Goal: Information Seeking & Learning: Learn about a topic

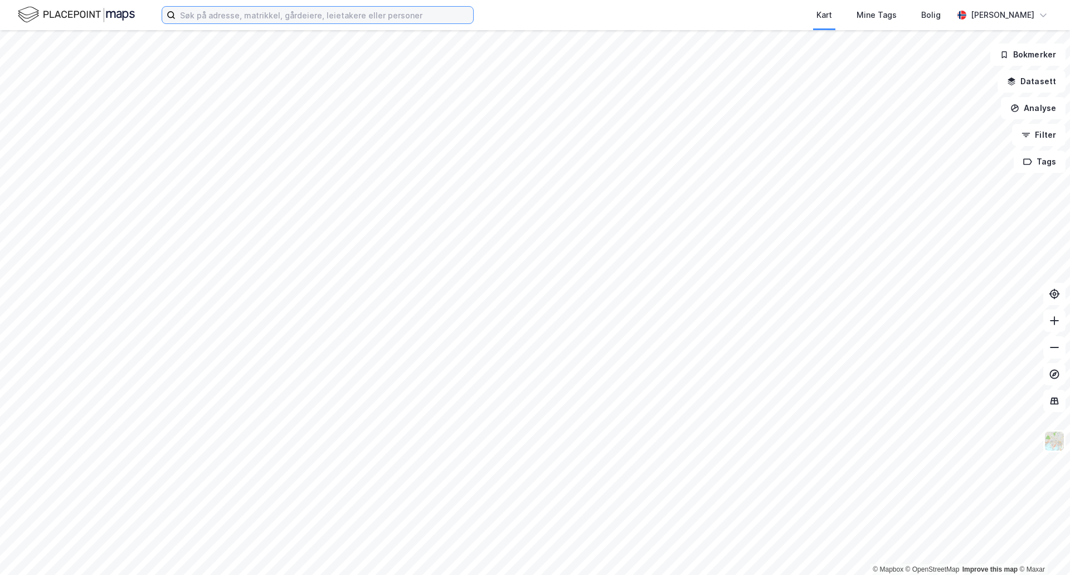
click at [308, 18] on input at bounding box center [325, 15] width 298 height 17
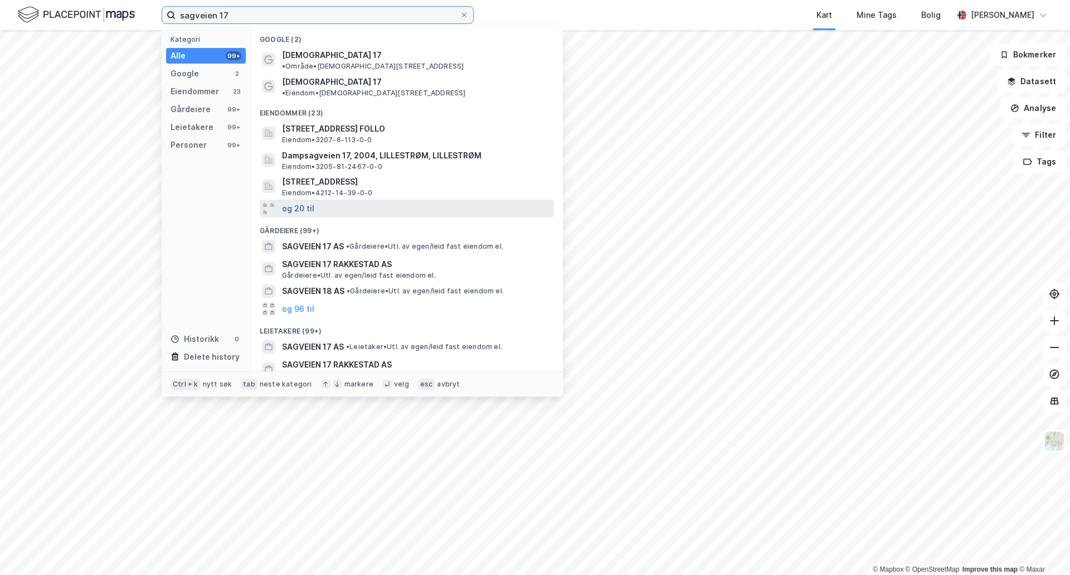
type input "sagveien 17"
click at [302, 202] on button "og 20 til" at bounding box center [298, 208] width 32 height 13
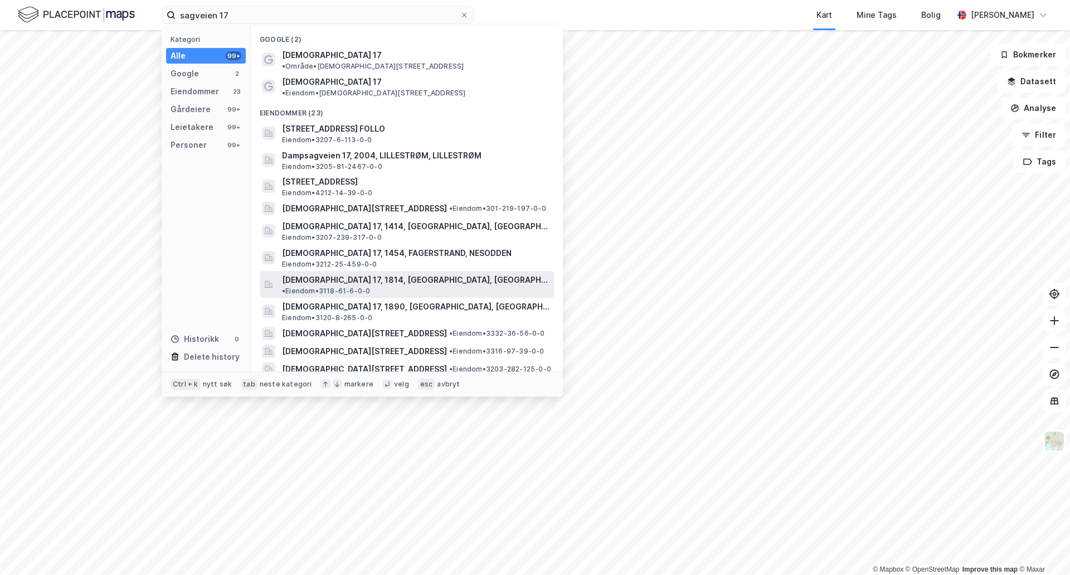
click at [331, 273] on span "[DEMOGRAPHIC_DATA] 17, 1814, [GEOGRAPHIC_DATA], [GEOGRAPHIC_DATA]" at bounding box center [416, 279] width 268 height 13
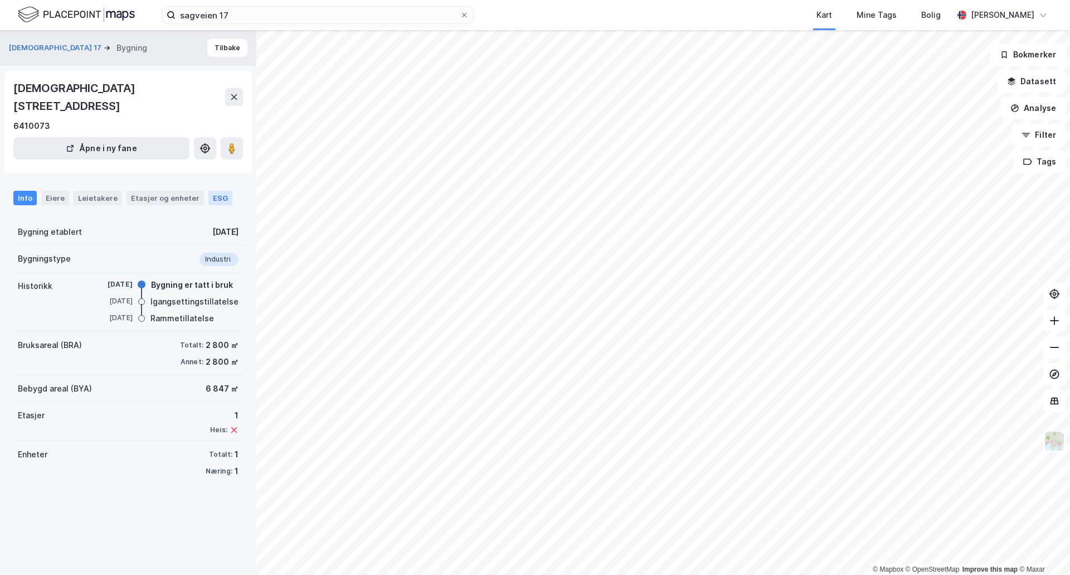
click at [212, 191] on div "ESG" at bounding box center [221, 198] width 24 height 14
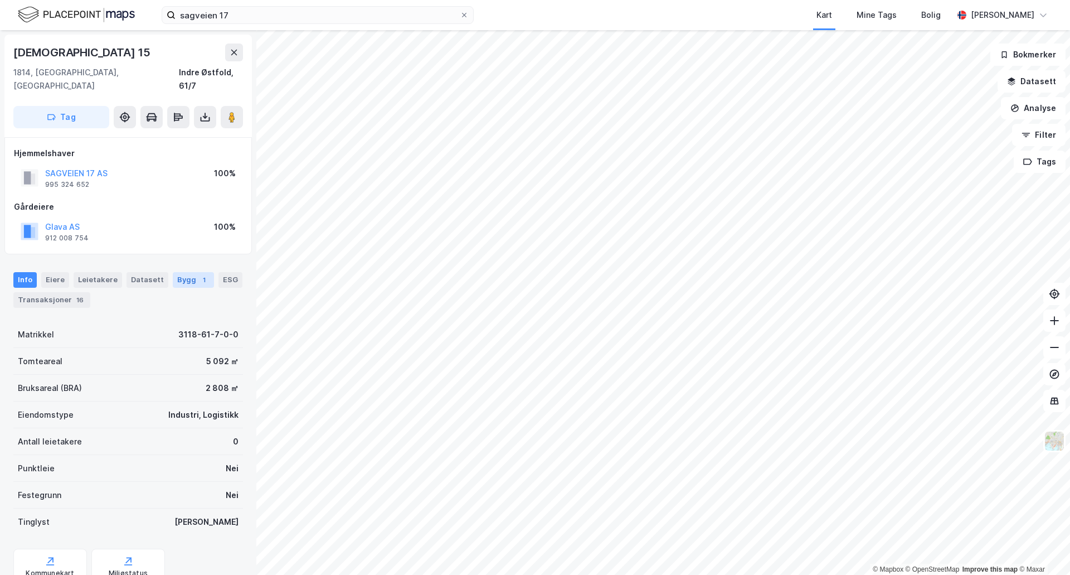
click at [185, 272] on div "Bygg 1" at bounding box center [193, 280] width 41 height 16
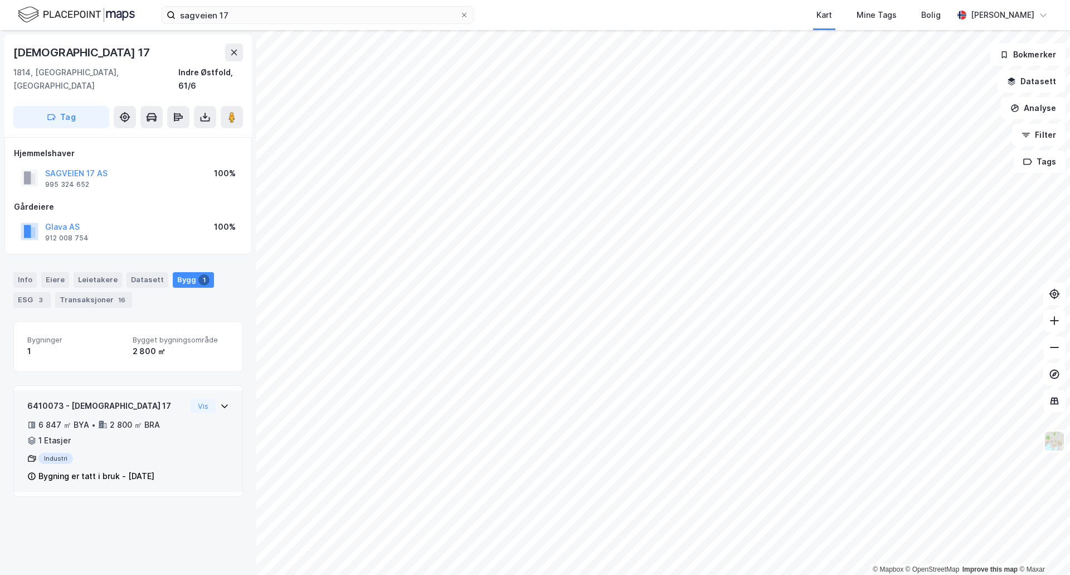
click at [69, 418] on div "6 847 ㎡ BYA" at bounding box center [63, 424] width 51 height 13
click at [32, 420] on icon at bounding box center [31, 424] width 9 height 9
click at [198, 399] on button "Vis" at bounding box center [203, 405] width 25 height 13
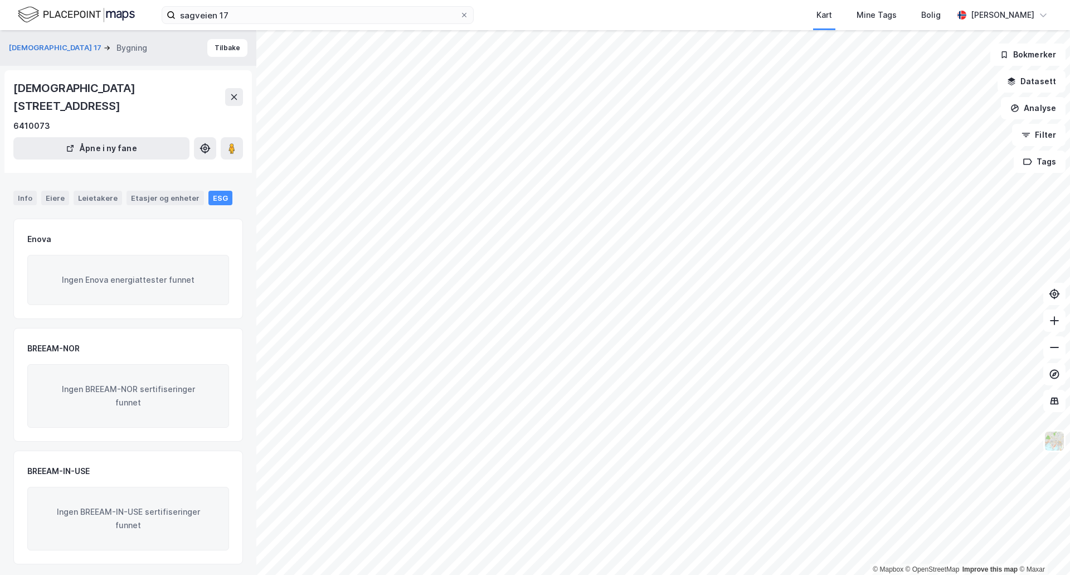
click at [209, 191] on div "ESG" at bounding box center [221, 198] width 24 height 14
click at [171, 193] on div "Etasjer og enheter" at bounding box center [165, 198] width 69 height 10
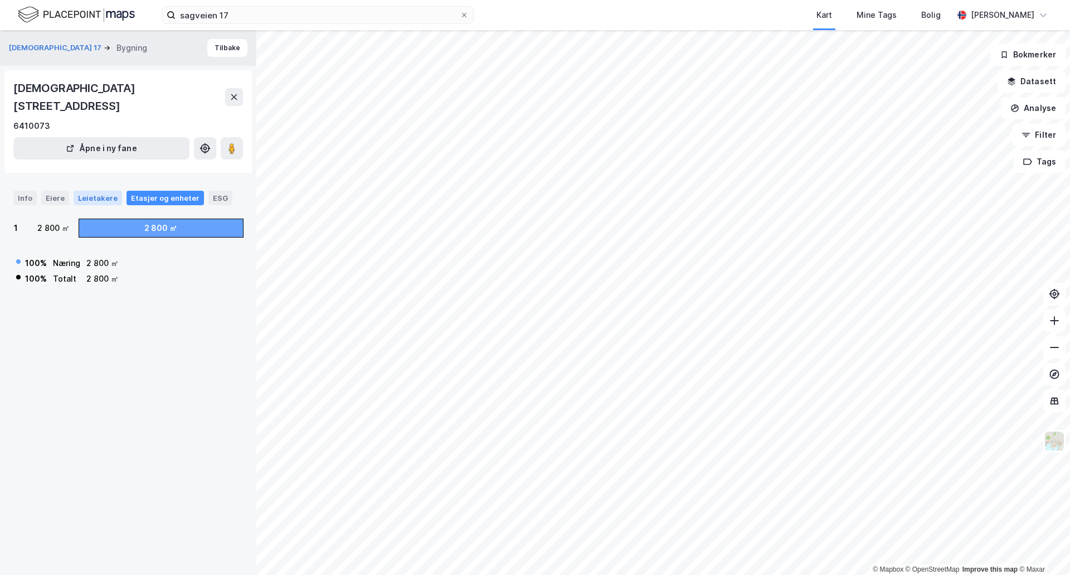
click at [92, 191] on div "Leietakere" at bounding box center [98, 198] width 49 height 14
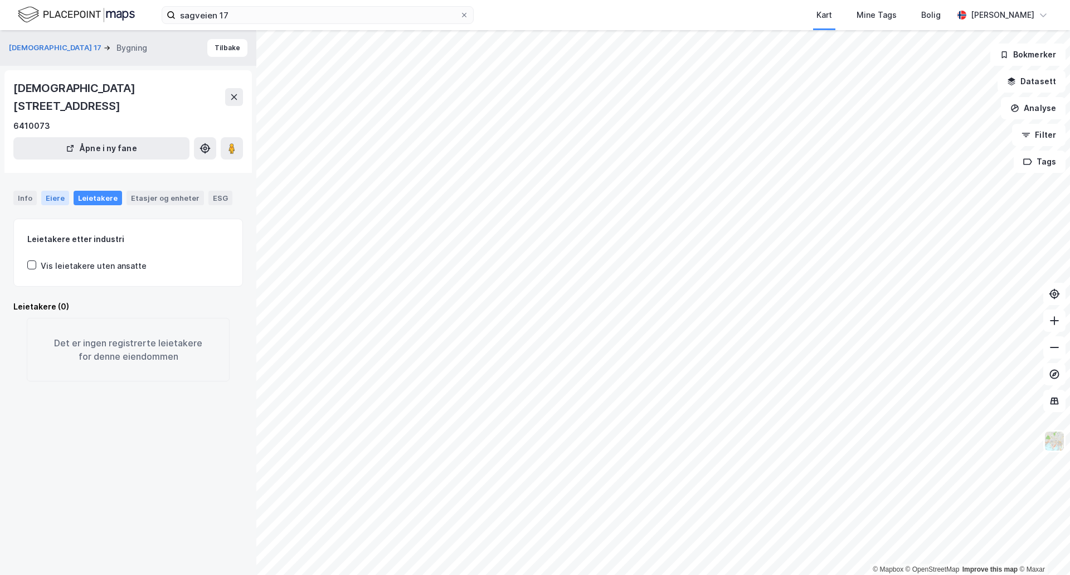
click at [52, 191] on div "Eiere" at bounding box center [55, 198] width 28 height 14
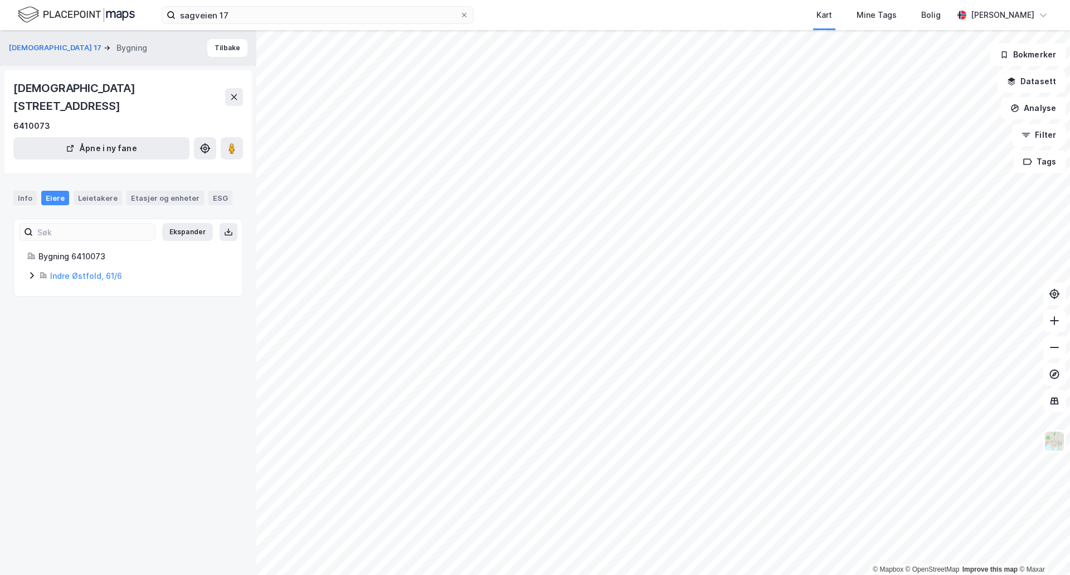
click at [30, 271] on icon at bounding box center [31, 275] width 9 height 9
click at [20, 191] on div "Info" at bounding box center [24, 198] width 23 height 14
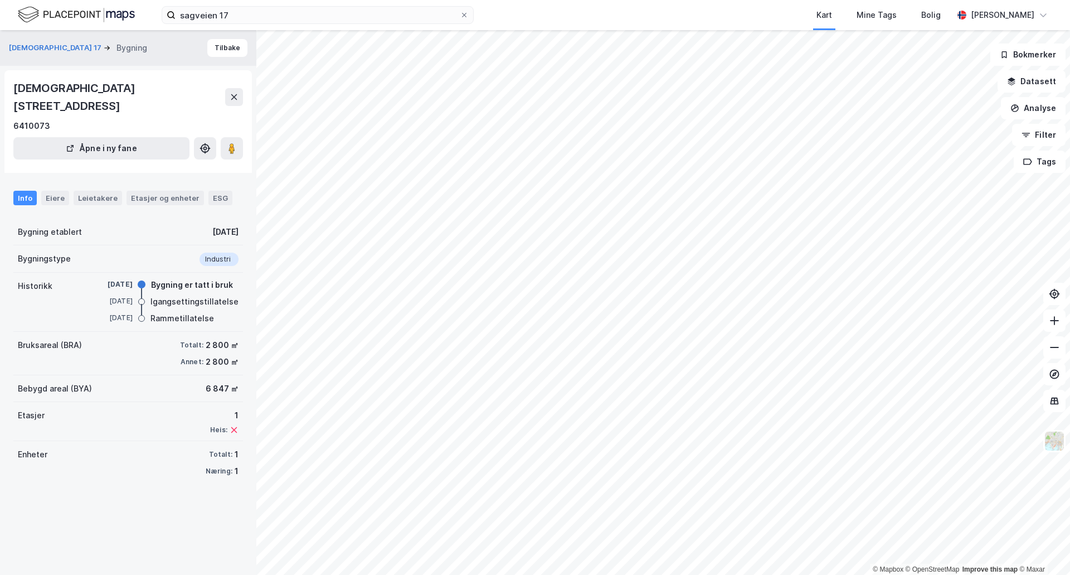
click at [706, 405] on div "© Mapbox © OpenStreetMap Improve this map © [PERSON_NAME][DEMOGRAPHIC_DATA] 17 …" at bounding box center [535, 302] width 1070 height 545
click at [659, 379] on div "© Mapbox © OpenStreetMap Improve this map © [PERSON_NAME][DEMOGRAPHIC_DATA] 17 …" at bounding box center [535, 302] width 1070 height 545
click at [227, 137] on button at bounding box center [232, 148] width 22 height 22
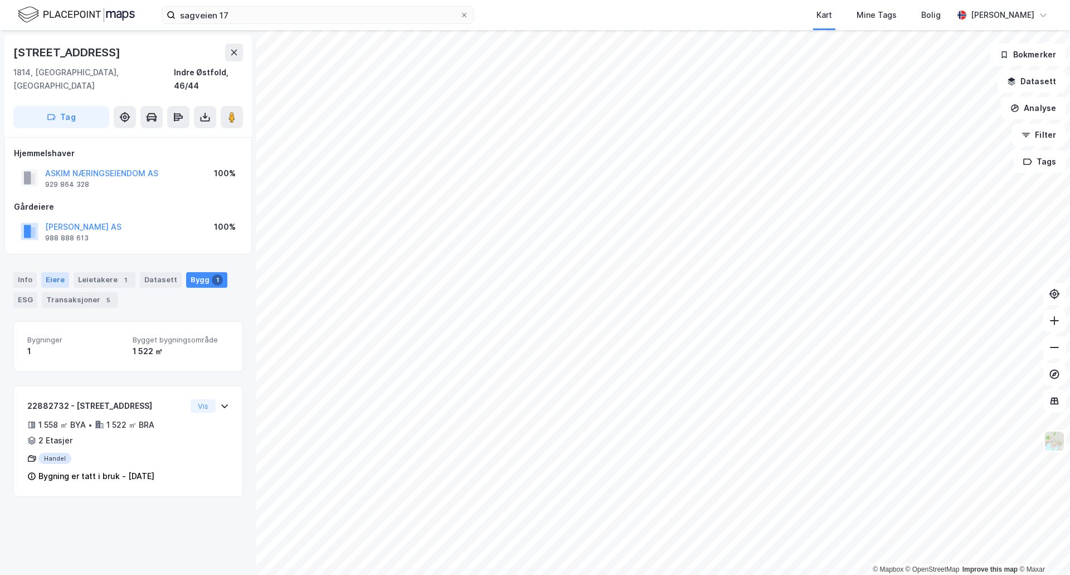
click at [51, 272] on div "Eiere" at bounding box center [55, 280] width 28 height 16
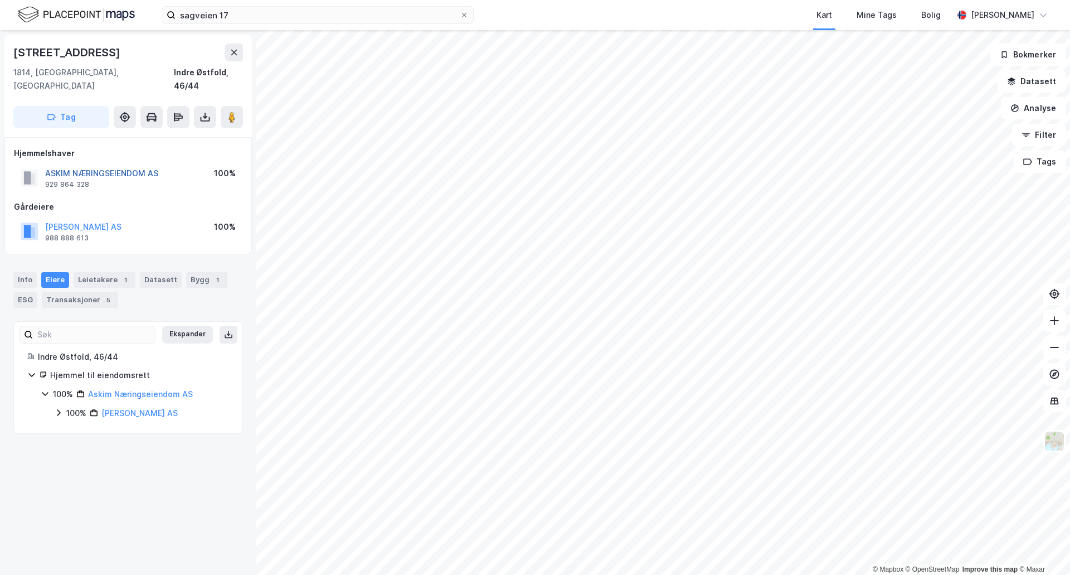
click at [0, 0] on button "ASKIM NÆRINGSEIENDOM AS" at bounding box center [0, 0] width 0 height 0
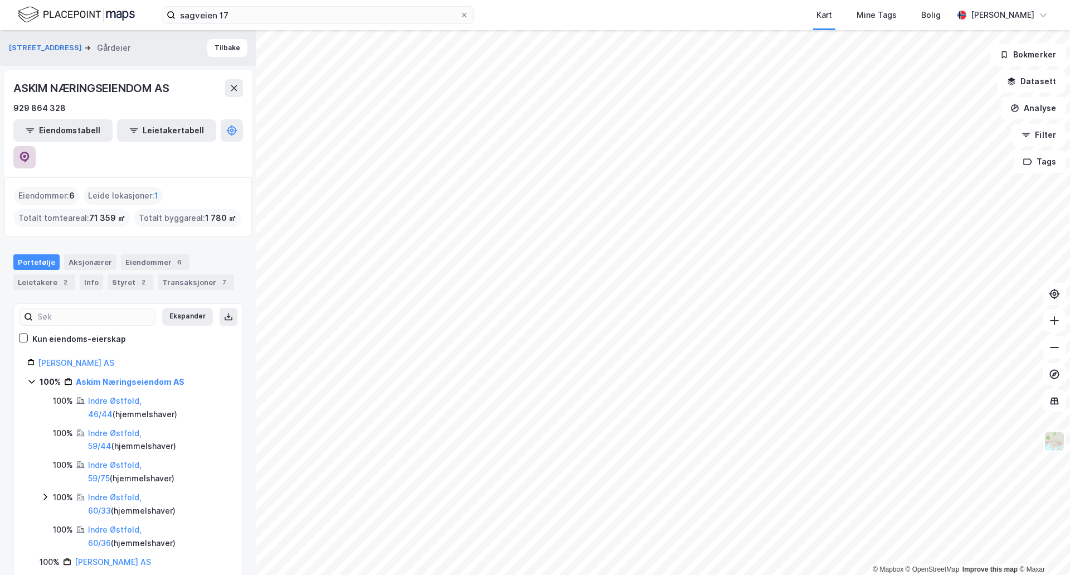
click at [26, 154] on icon at bounding box center [24, 155] width 3 height 3
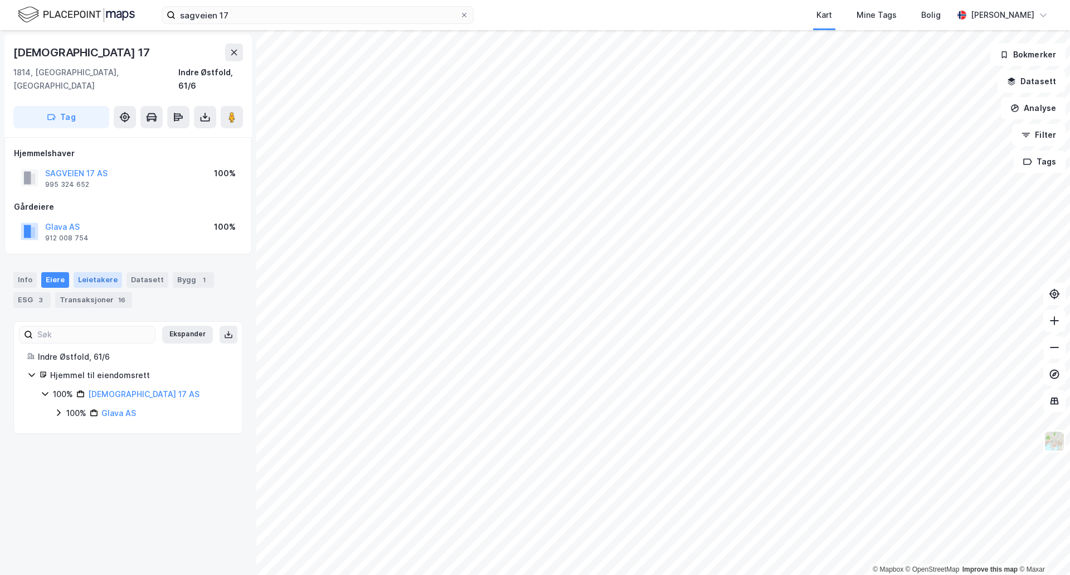
click at [94, 272] on div "Leietakere" at bounding box center [98, 280] width 49 height 16
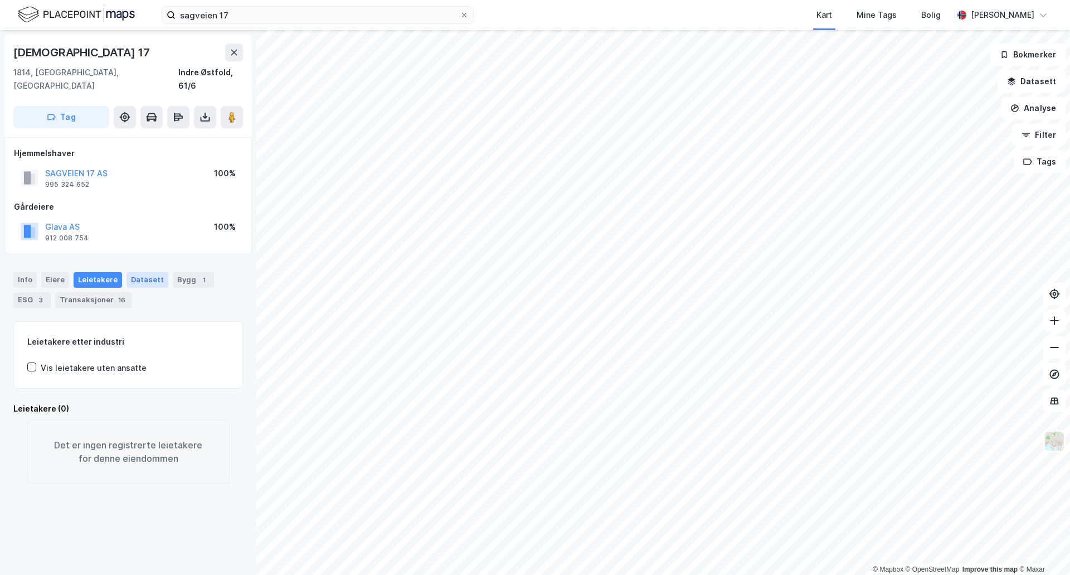
click at [132, 272] on div "Datasett" at bounding box center [148, 280] width 42 height 16
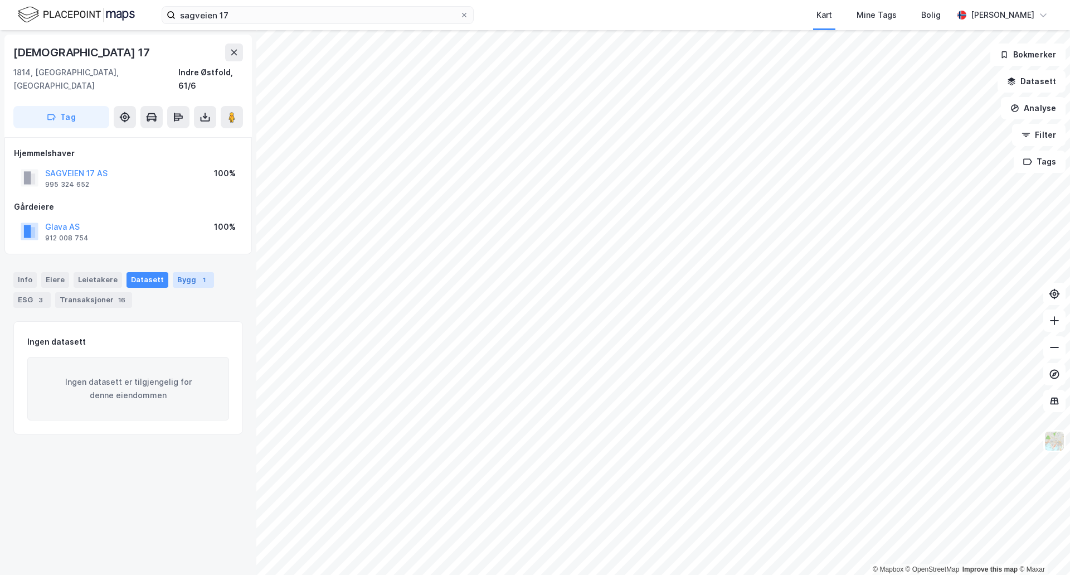
click at [185, 272] on div "Bygg 1" at bounding box center [193, 280] width 41 height 16
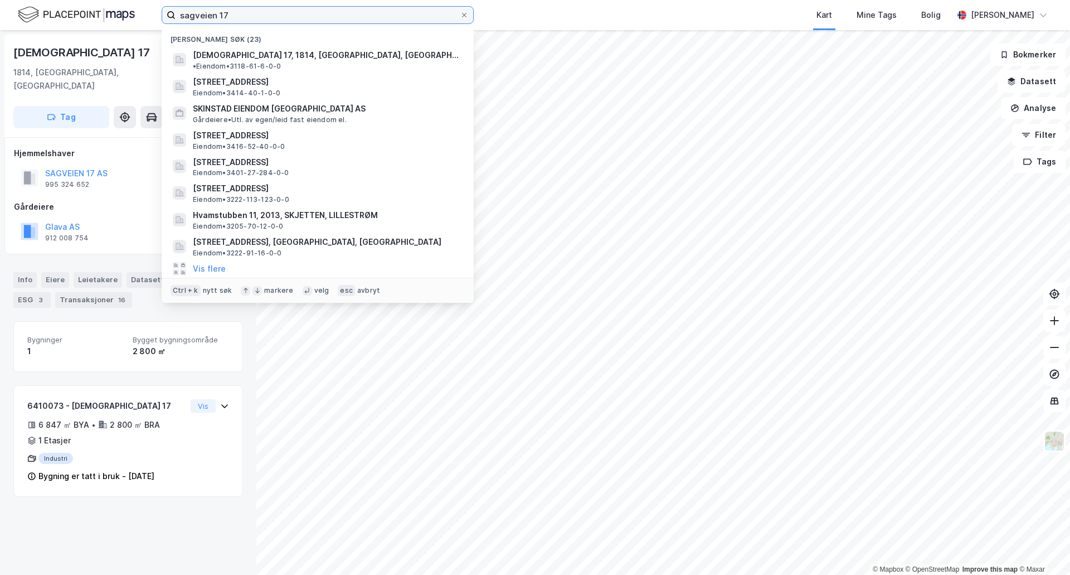
click at [336, 14] on input "sagveien 17" at bounding box center [318, 15] width 284 height 17
click at [335, 13] on input "sagveien 17" at bounding box center [318, 15] width 284 height 17
click at [334, 7] on input "sagveien 17" at bounding box center [318, 15] width 284 height 17
click at [466, 13] on icon at bounding box center [464, 15] width 4 height 4
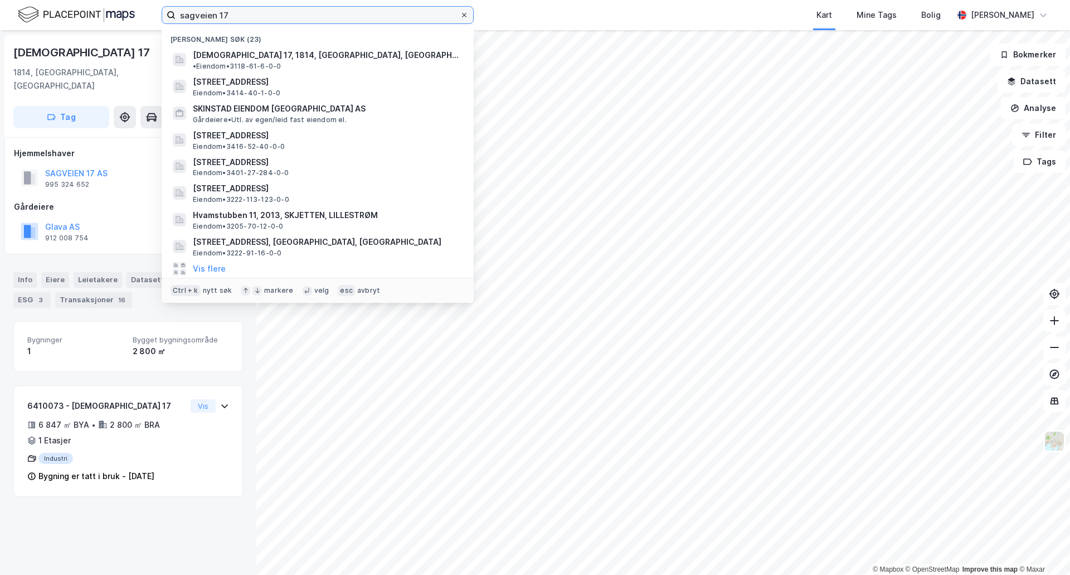
click at [460, 13] on input "sagveien 17" at bounding box center [318, 15] width 284 height 17
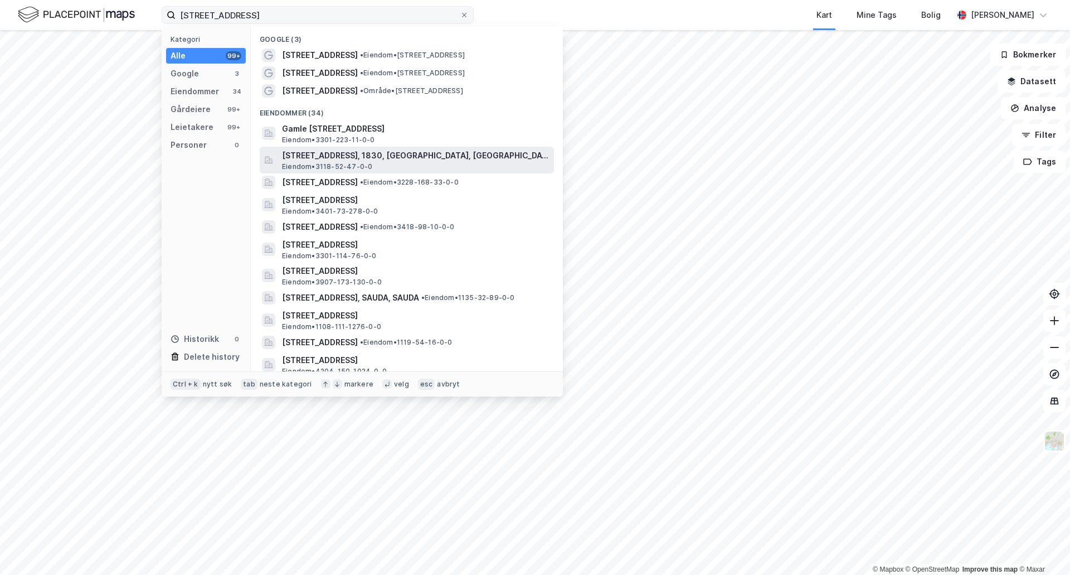
click at [374, 159] on span "[STREET_ADDRESS], 1830, [GEOGRAPHIC_DATA], [GEOGRAPHIC_DATA]" at bounding box center [416, 155] width 268 height 13
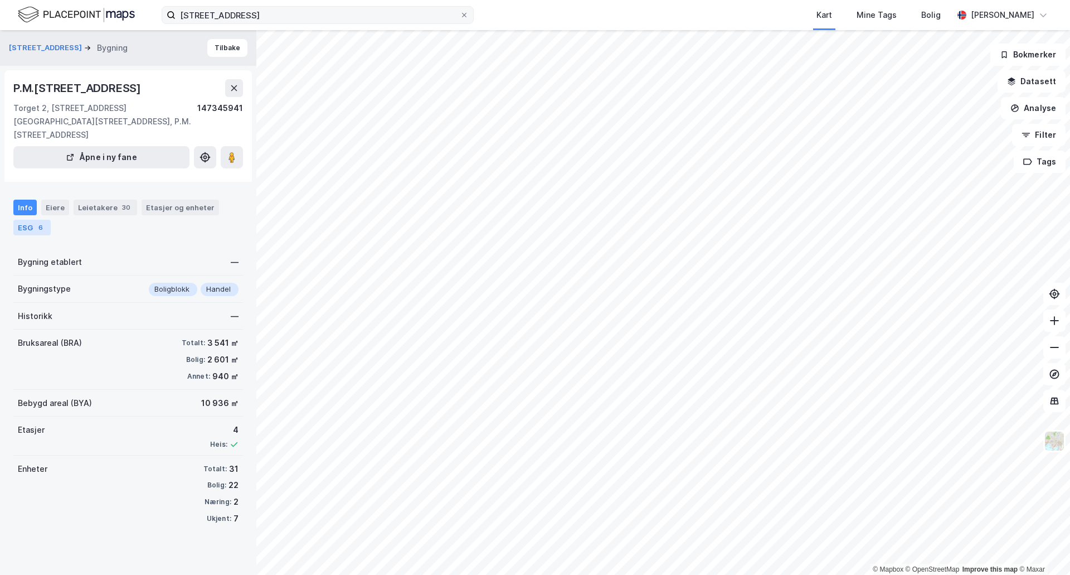
click at [28, 220] on div "ESG 6" at bounding box center [31, 228] width 37 height 16
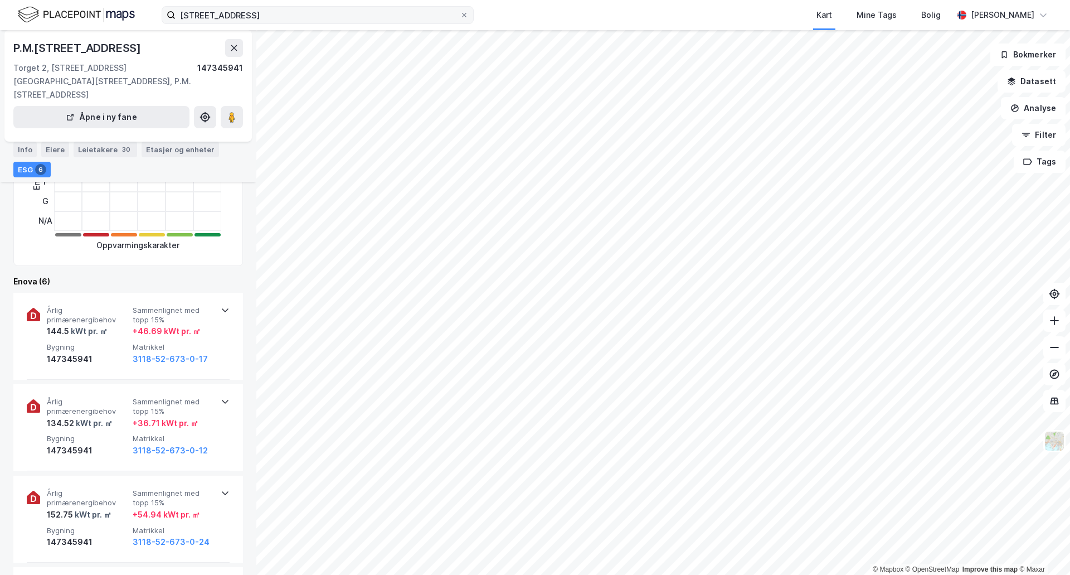
scroll to position [335, 0]
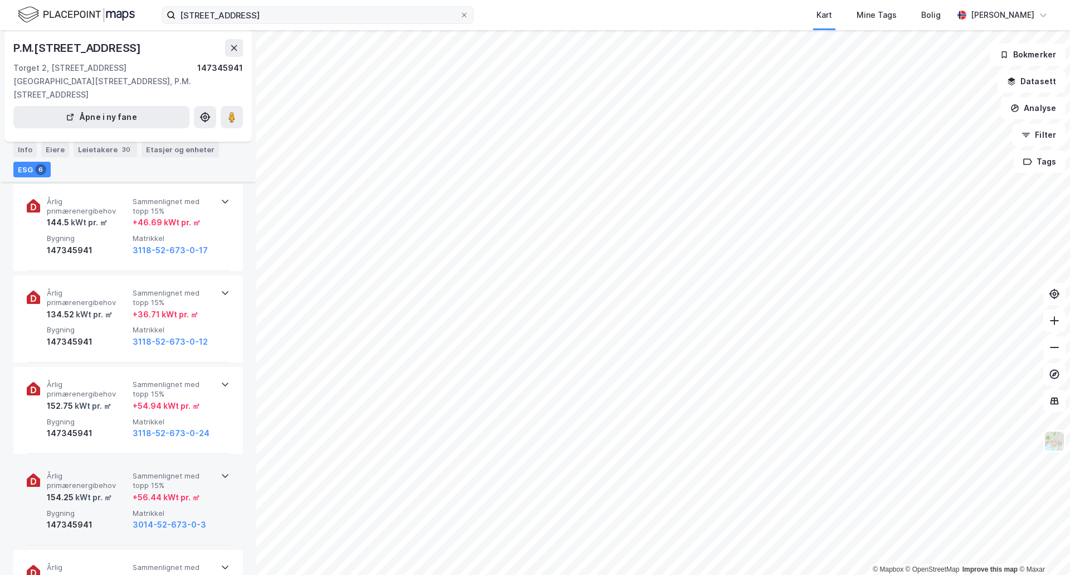
click at [222, 474] on icon at bounding box center [225, 476] width 7 height 4
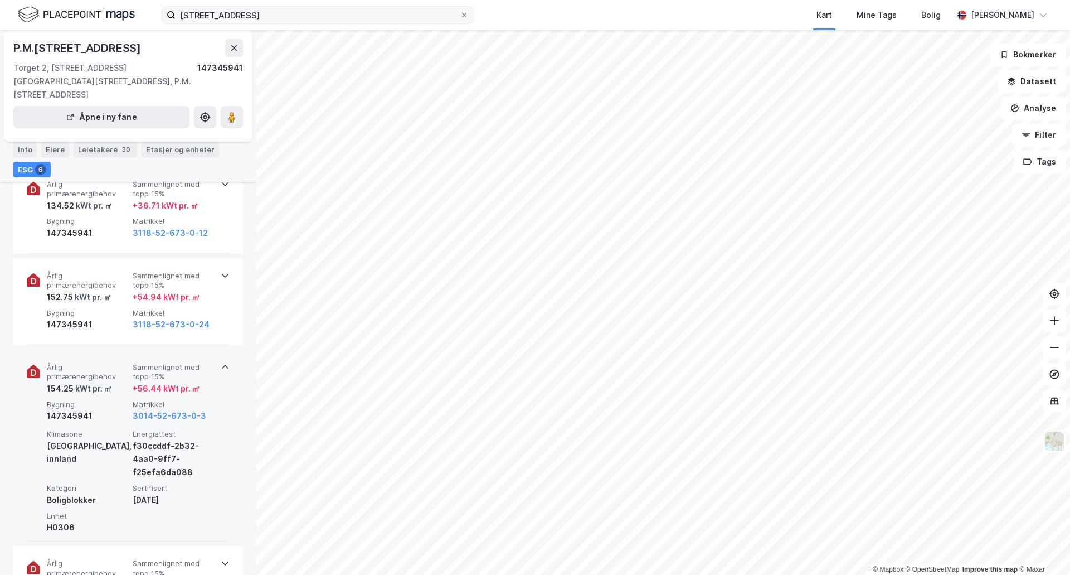
scroll to position [446, 0]
click at [221, 360] on icon at bounding box center [225, 364] width 9 height 9
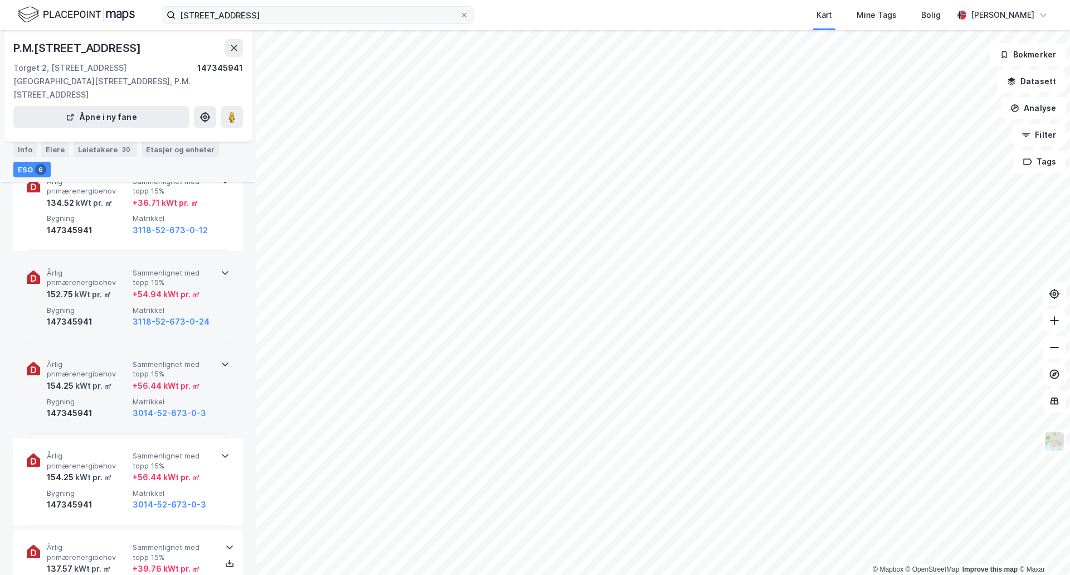
click at [222, 268] on icon at bounding box center [225, 272] width 9 height 9
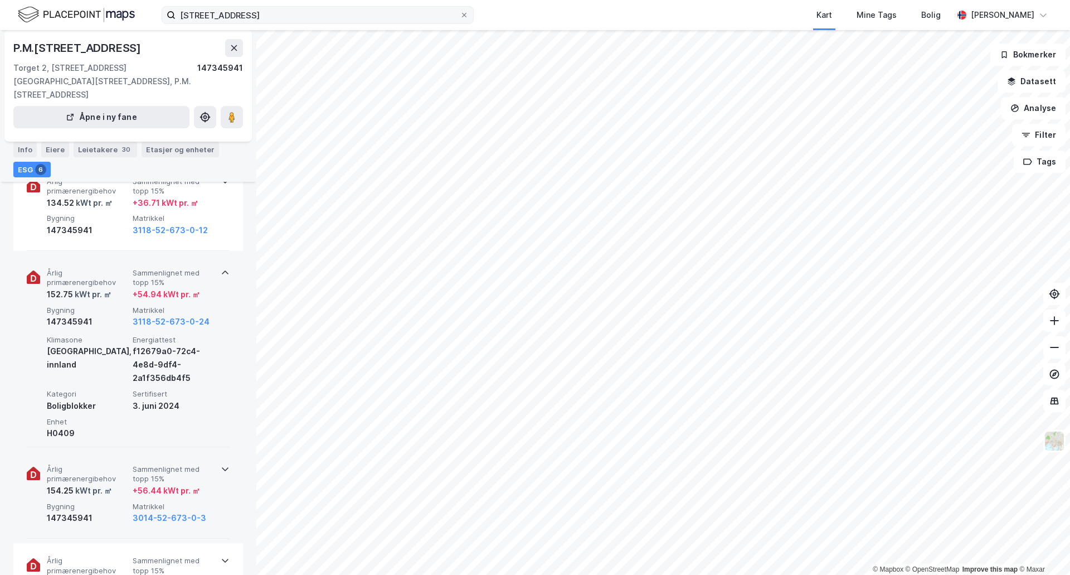
click at [222, 270] on icon at bounding box center [225, 272] width 7 height 4
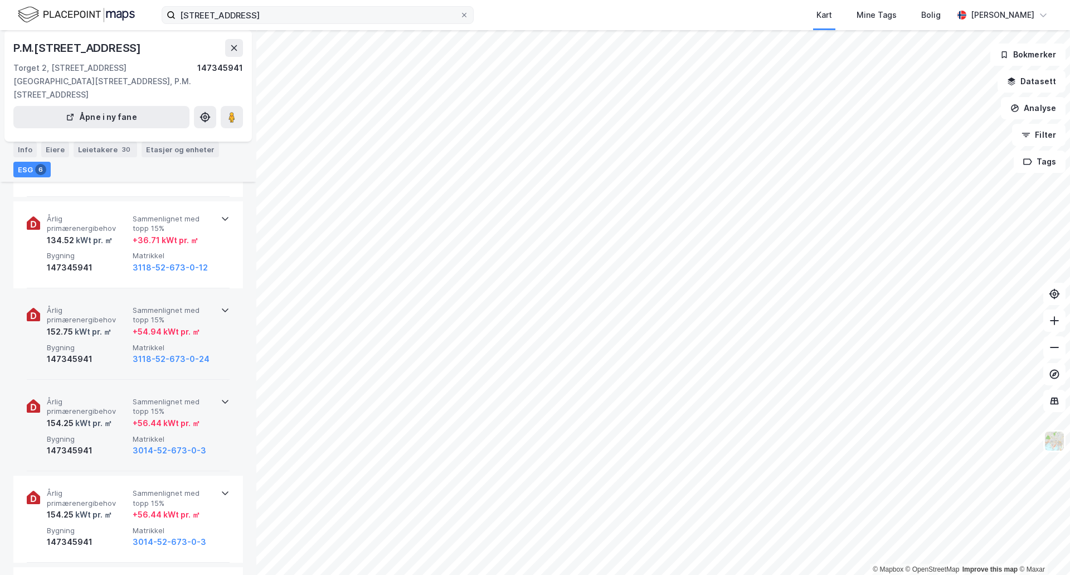
scroll to position [390, 0]
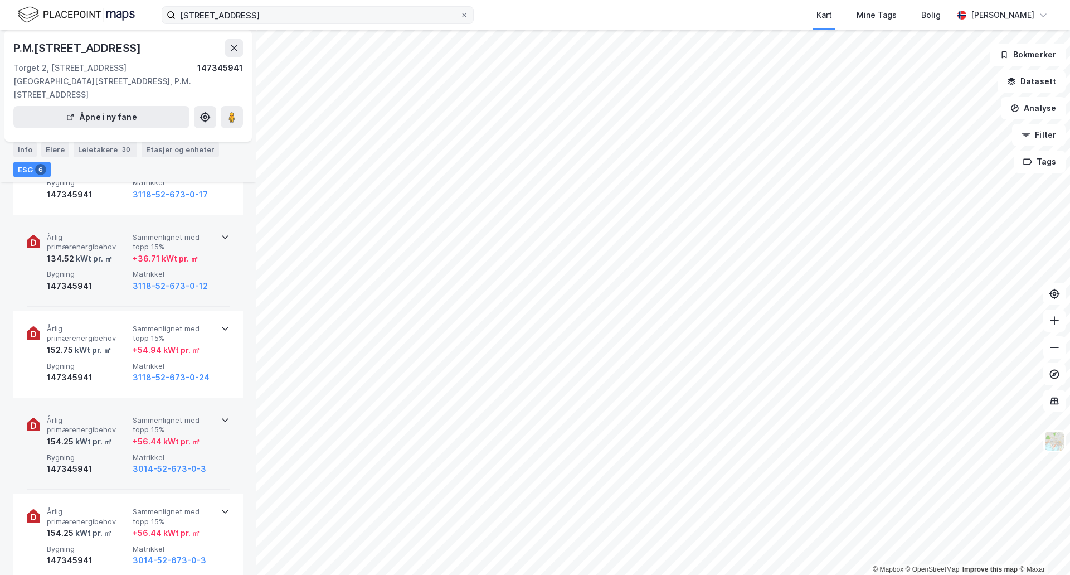
click at [222, 235] on icon at bounding box center [225, 237] width 7 height 4
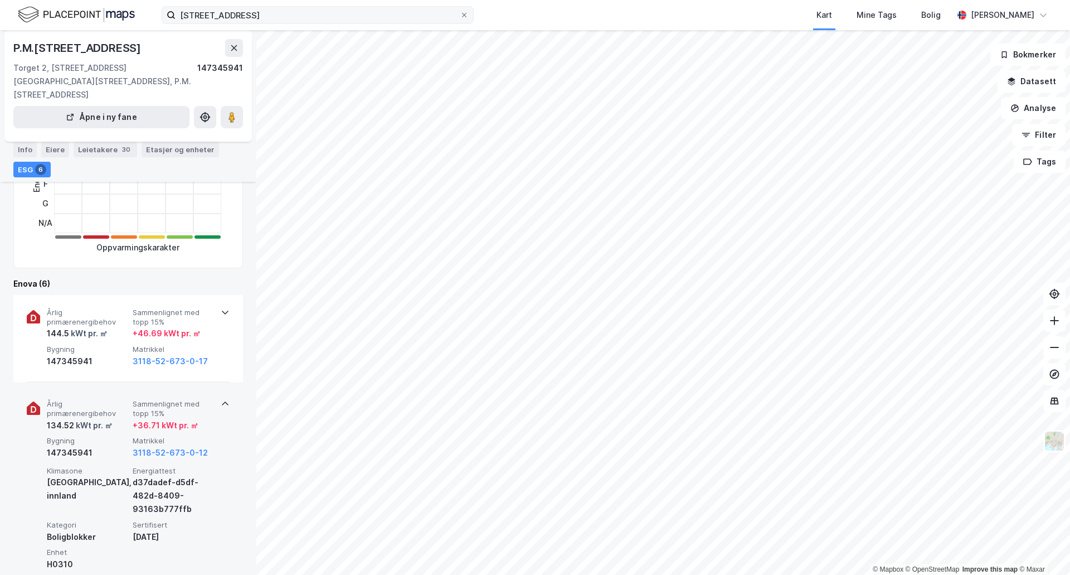
scroll to position [223, 0]
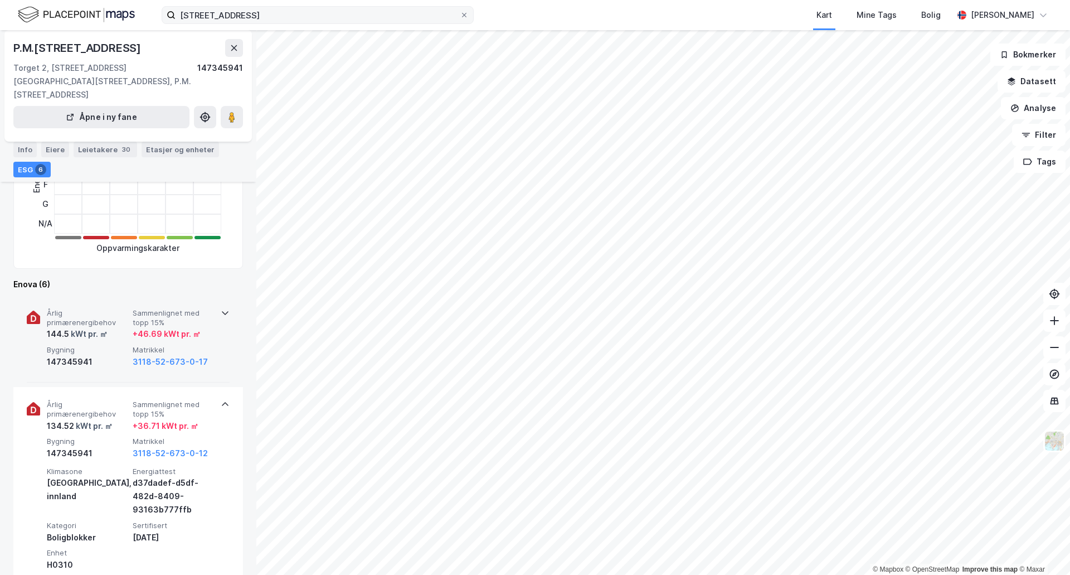
click at [221, 308] on icon at bounding box center [225, 312] width 9 height 9
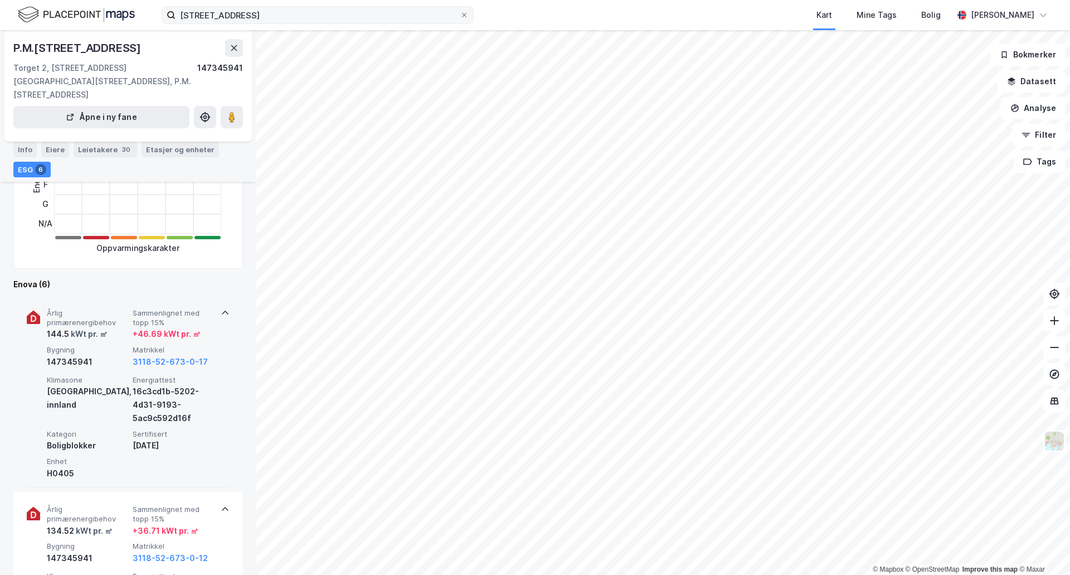
click at [221, 308] on icon at bounding box center [225, 312] width 9 height 9
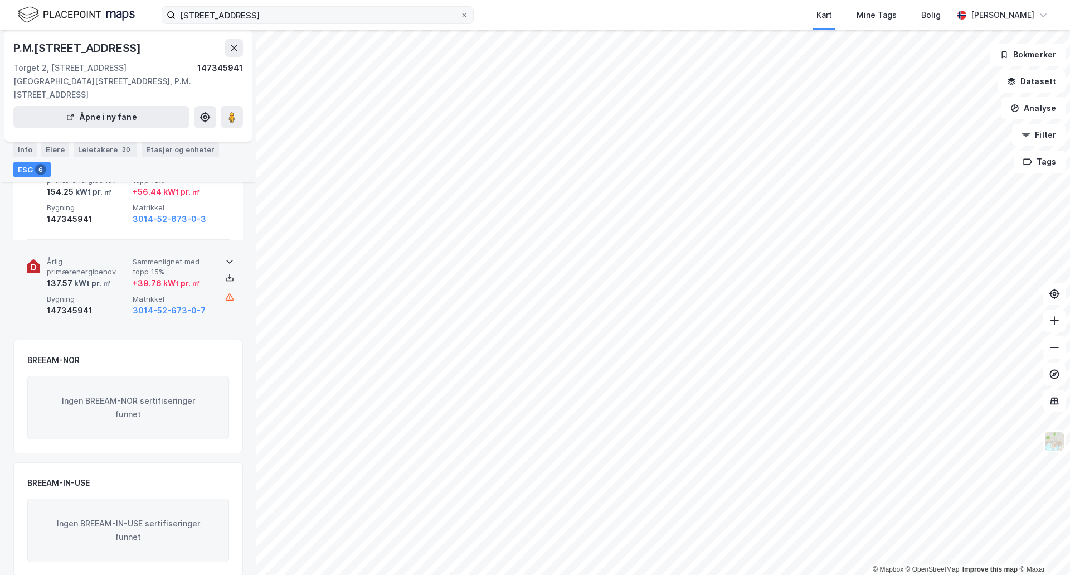
scroll to position [837, 0]
click at [226, 256] on icon at bounding box center [229, 260] width 9 height 9
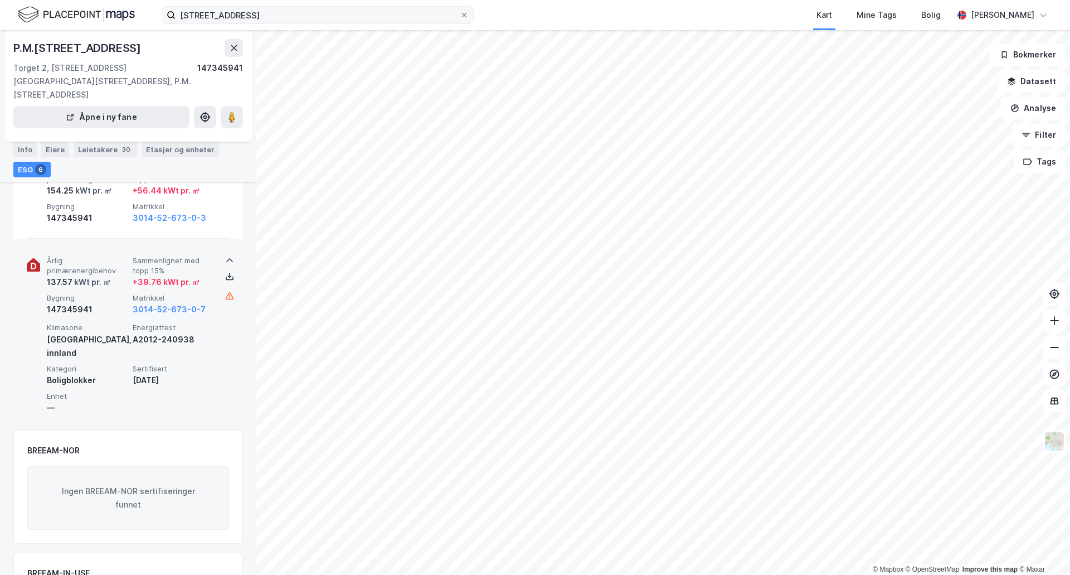
click at [226, 256] on icon at bounding box center [229, 260] width 9 height 9
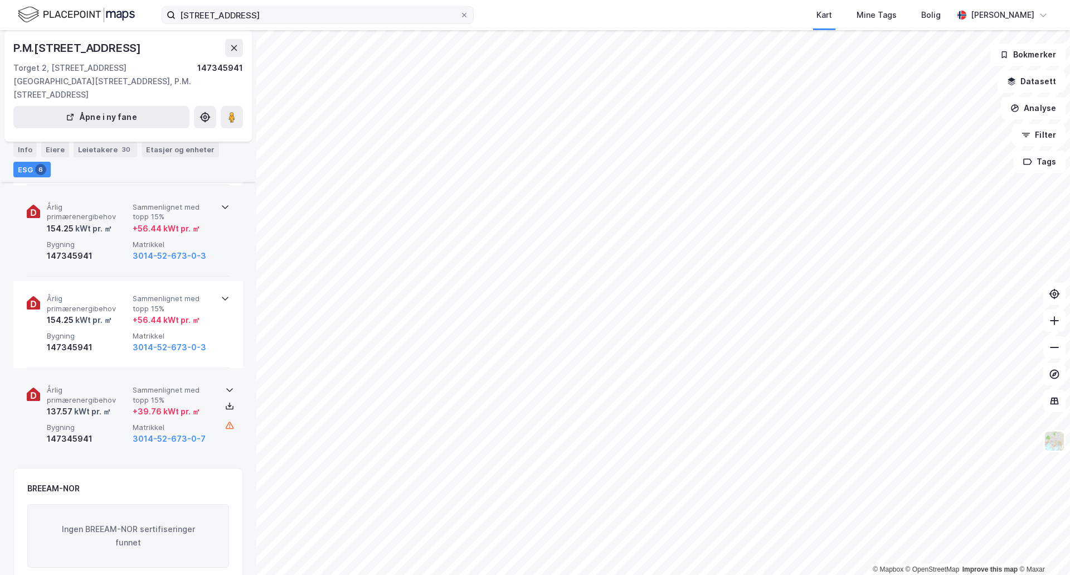
scroll to position [670, 0]
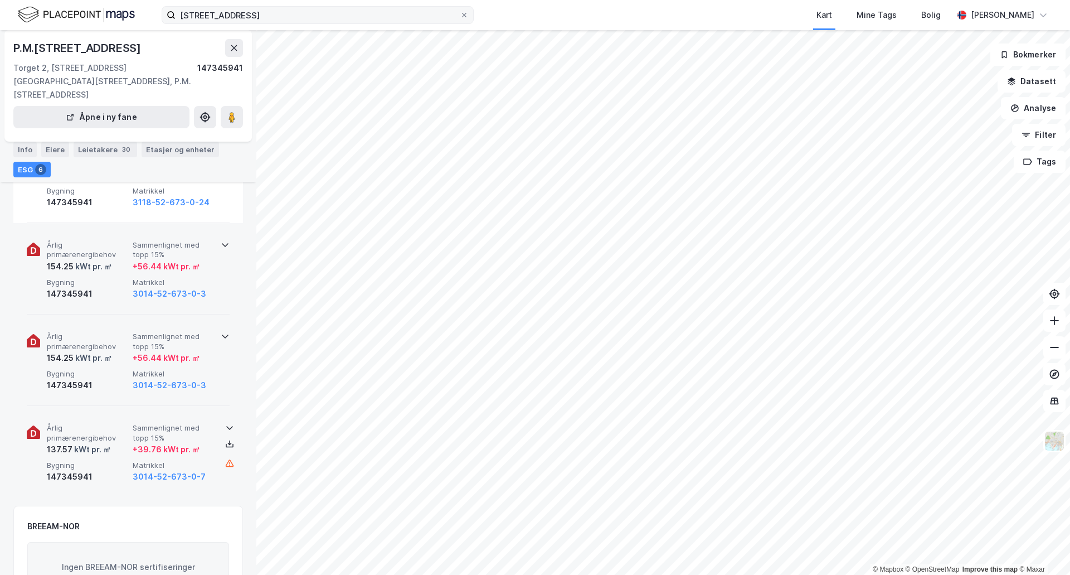
click at [221, 332] on icon at bounding box center [225, 336] width 9 height 9
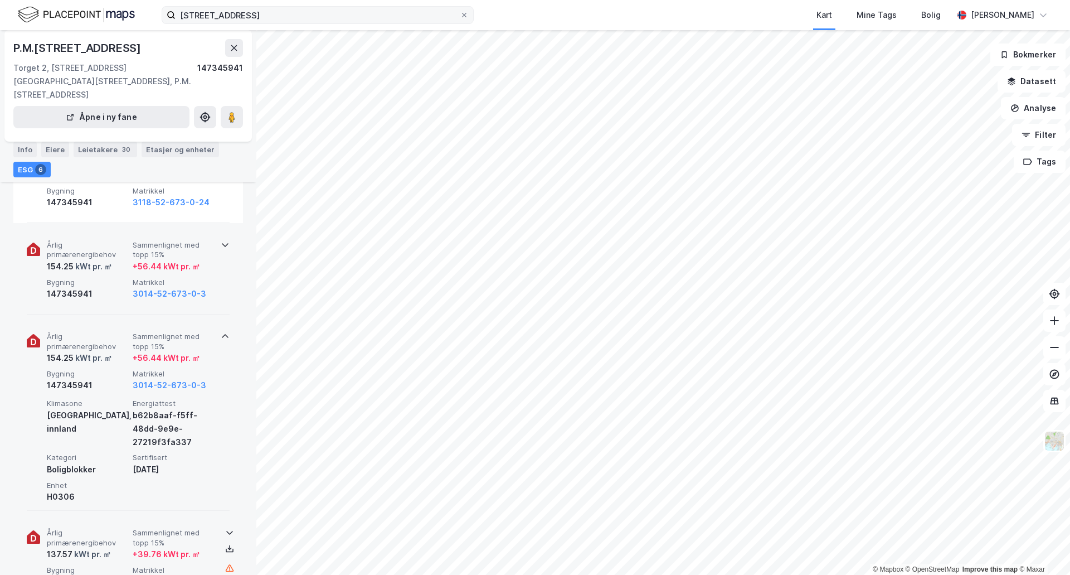
click at [223, 332] on icon at bounding box center [225, 336] width 9 height 9
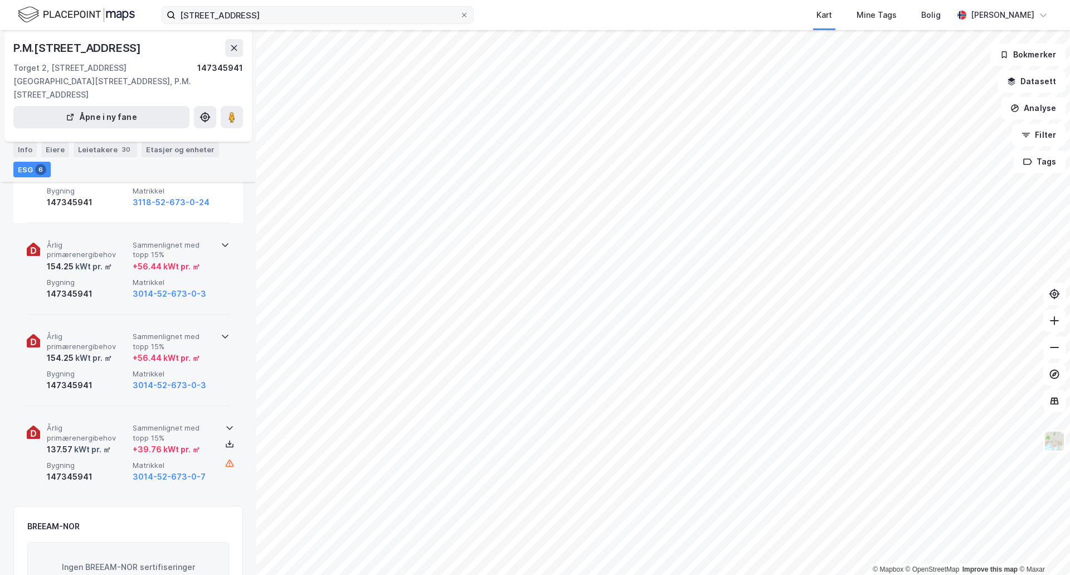
click at [222, 243] on icon at bounding box center [225, 245] width 7 height 4
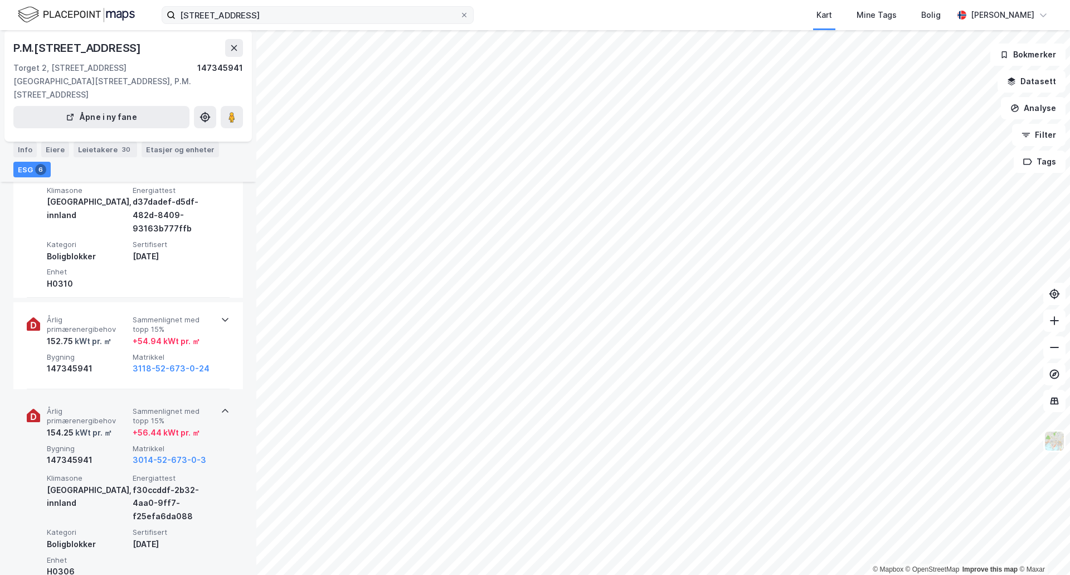
scroll to position [503, 0]
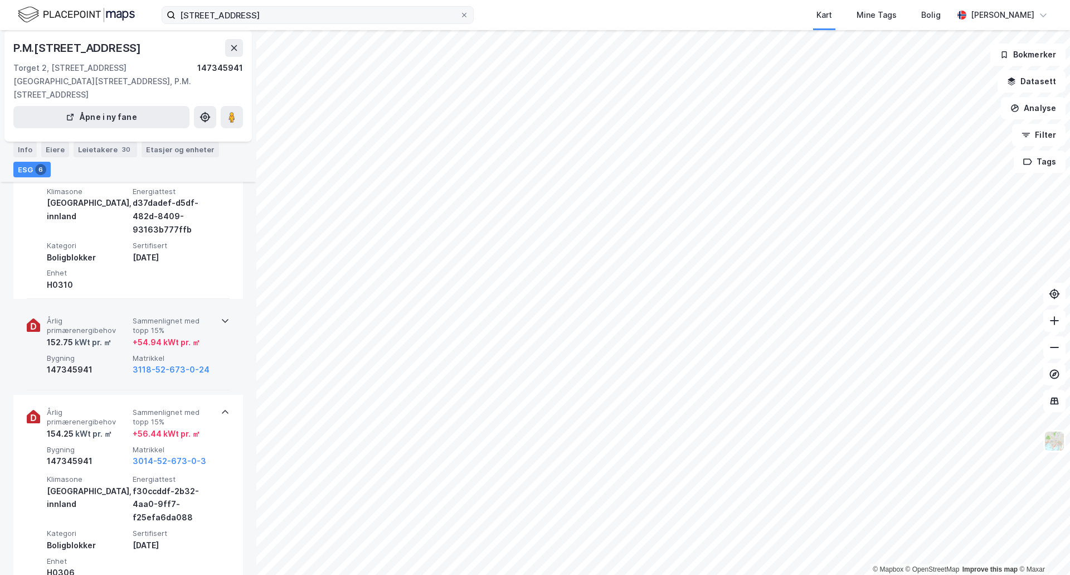
click at [221, 316] on icon at bounding box center [225, 320] width 9 height 9
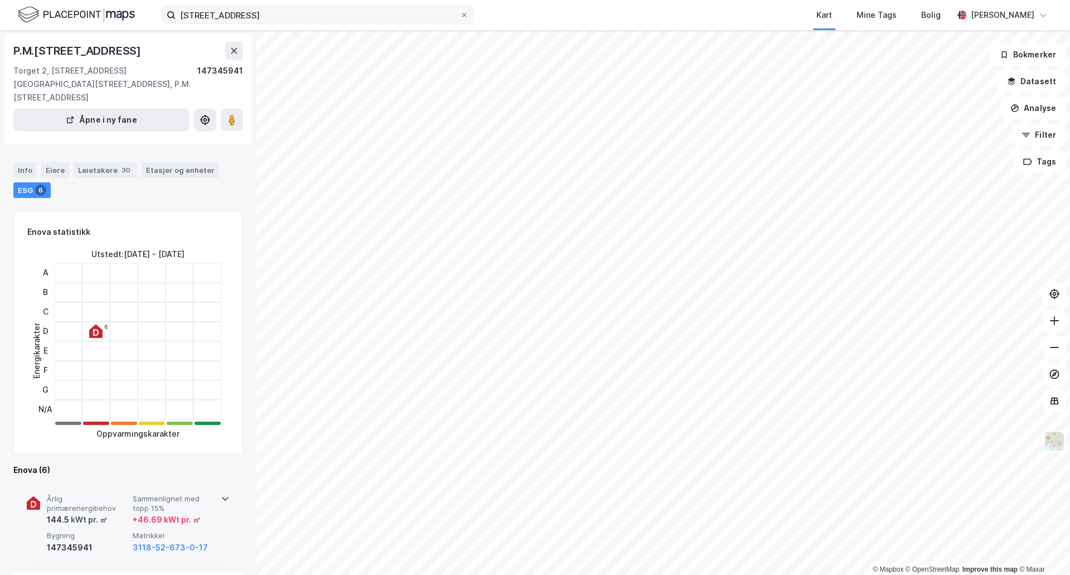
scroll to position [1, 0]
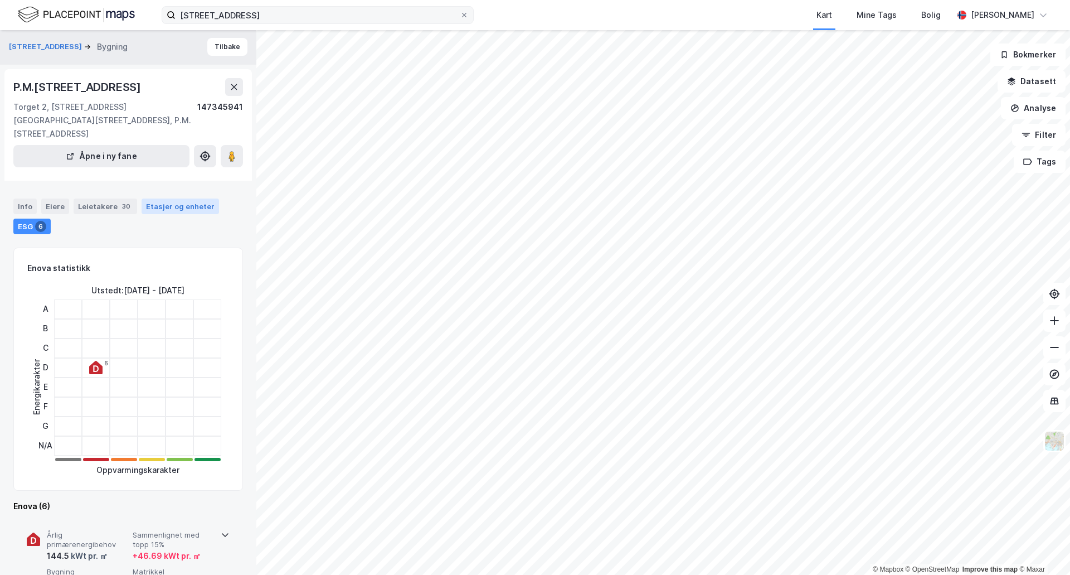
click at [173, 201] on div "Etasjer og enheter" at bounding box center [180, 206] width 69 height 10
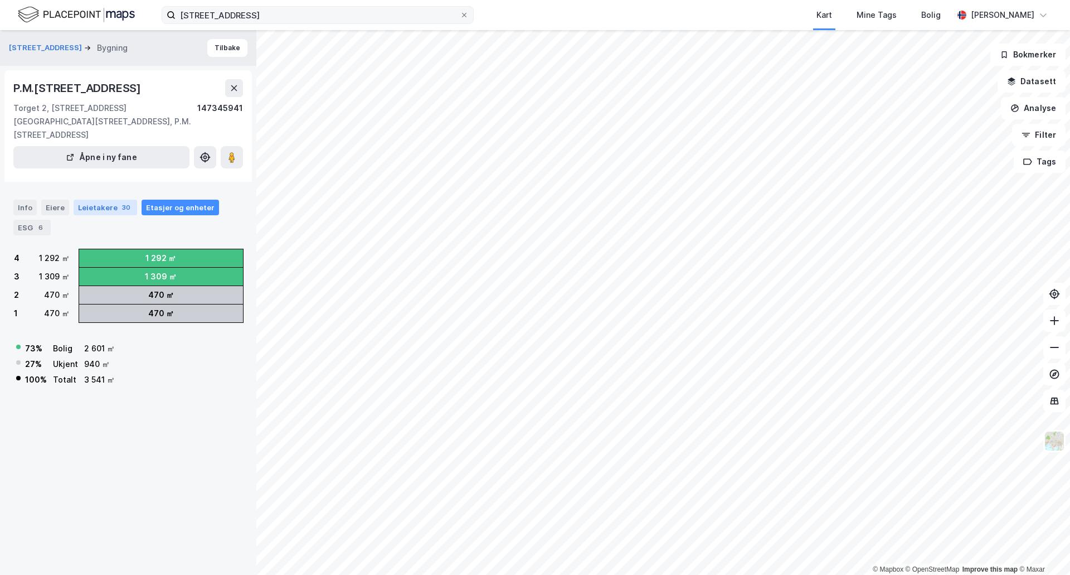
click at [111, 200] on div "Leietakere 30" at bounding box center [106, 208] width 64 height 16
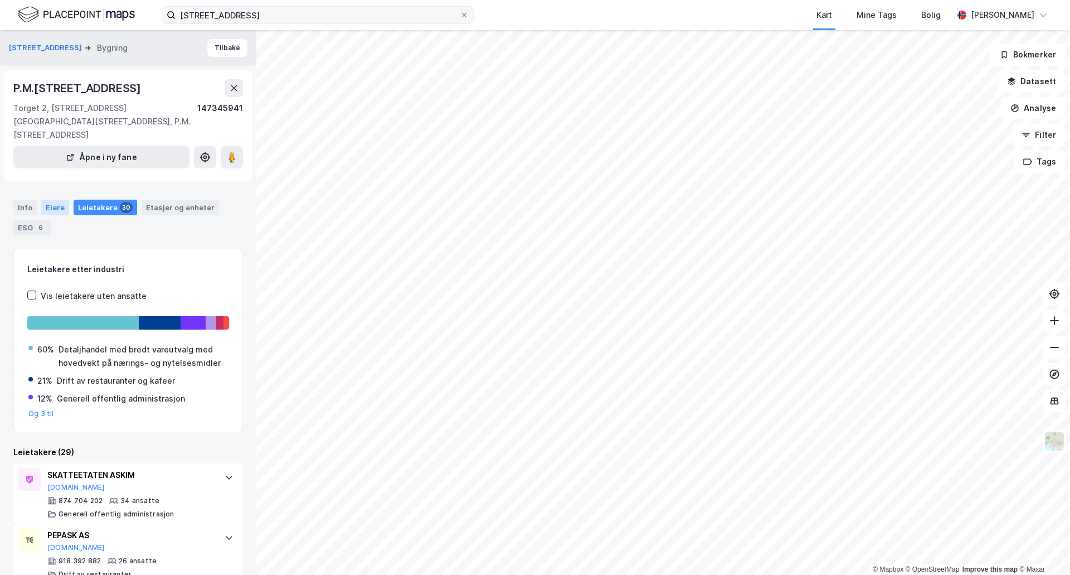
click at [59, 200] on div "Eiere" at bounding box center [55, 208] width 28 height 16
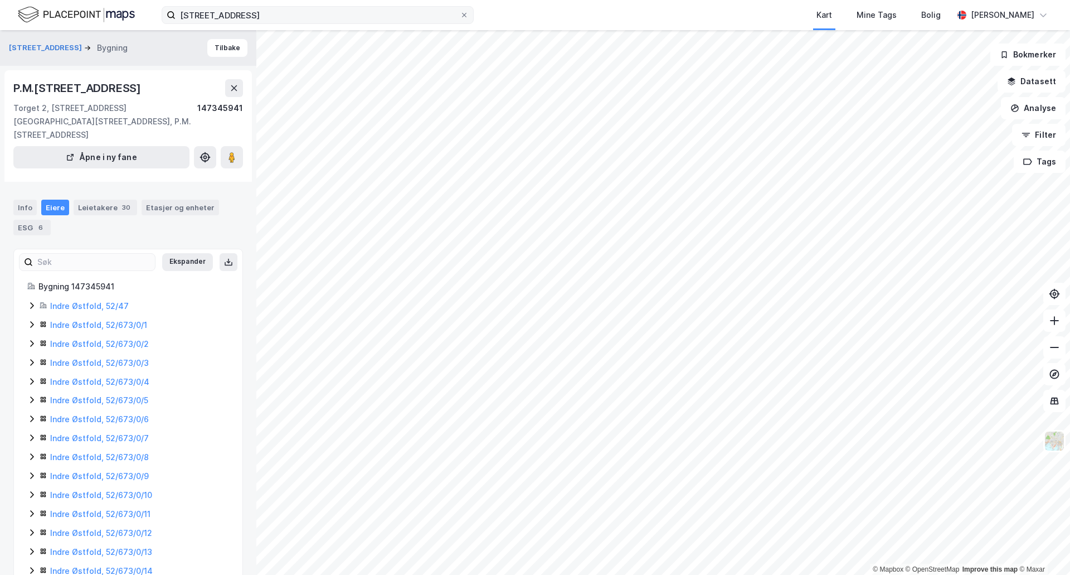
click at [32, 301] on icon at bounding box center [31, 305] width 9 height 9
click at [35, 358] on icon at bounding box center [31, 362] width 9 height 9
click at [30, 414] on icon at bounding box center [31, 418] width 9 height 9
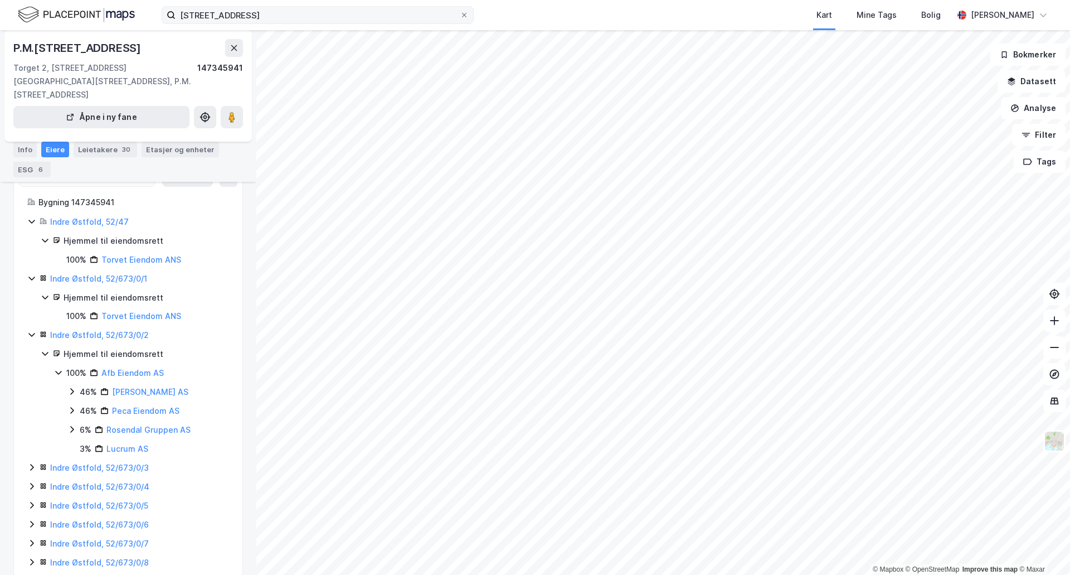
scroll to position [112, 0]
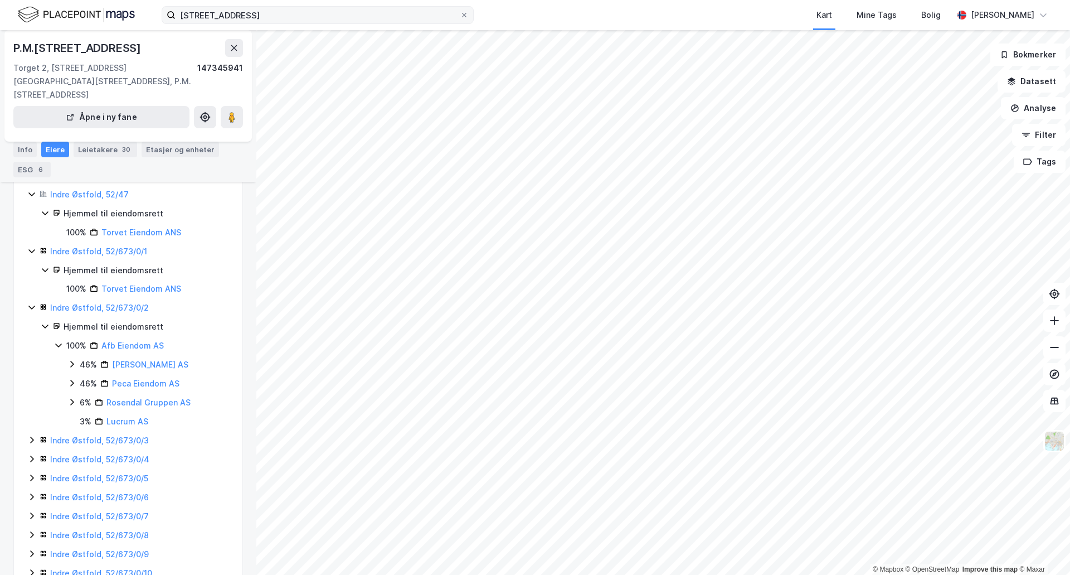
click at [30, 435] on icon at bounding box center [31, 439] width 9 height 9
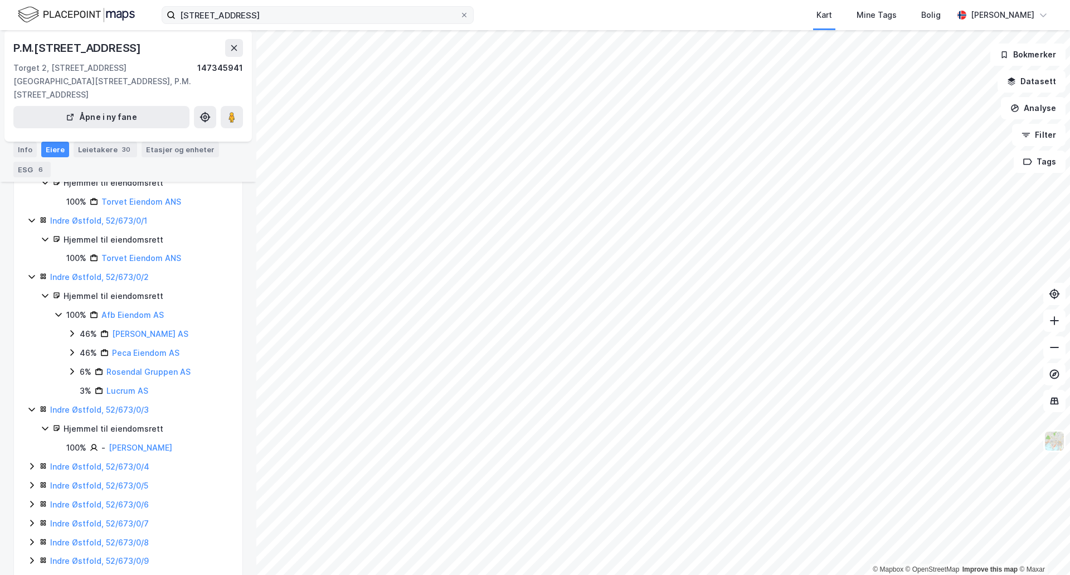
scroll to position [167, 0]
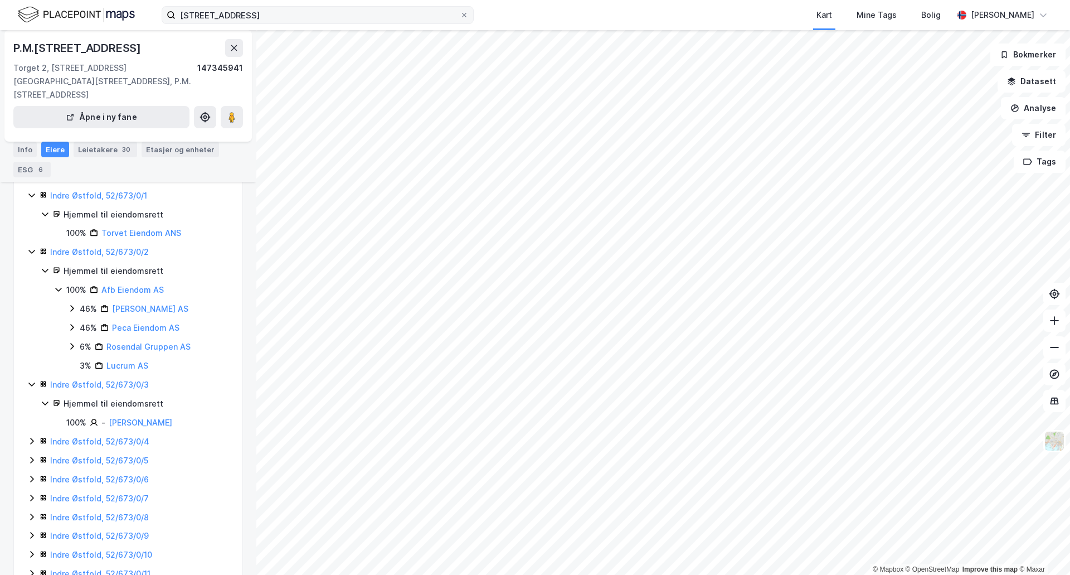
click at [31, 437] on icon at bounding box center [31, 441] width 9 height 9
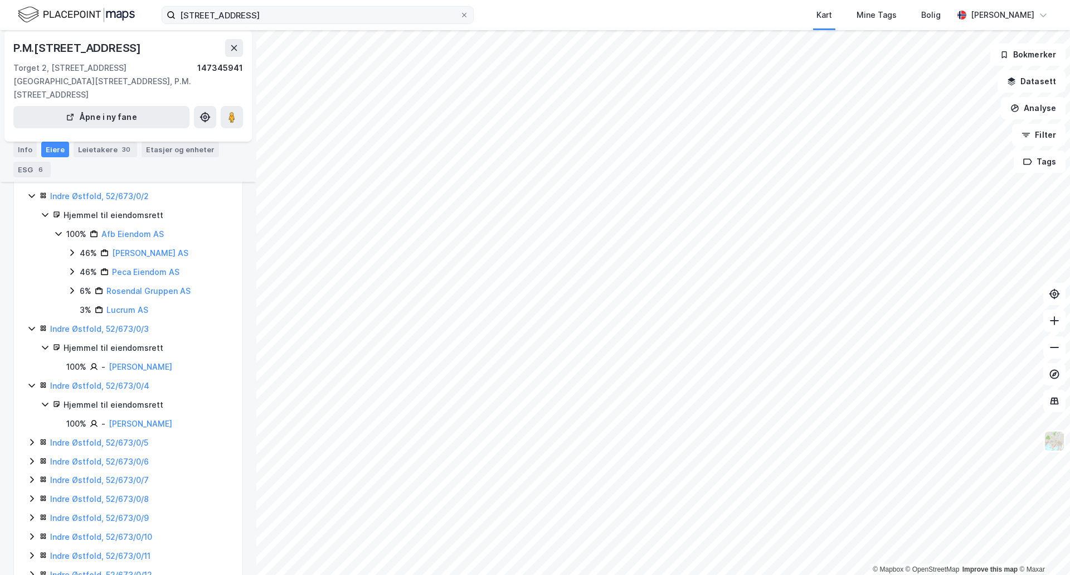
click at [32, 438] on icon at bounding box center [31, 442] width 9 height 9
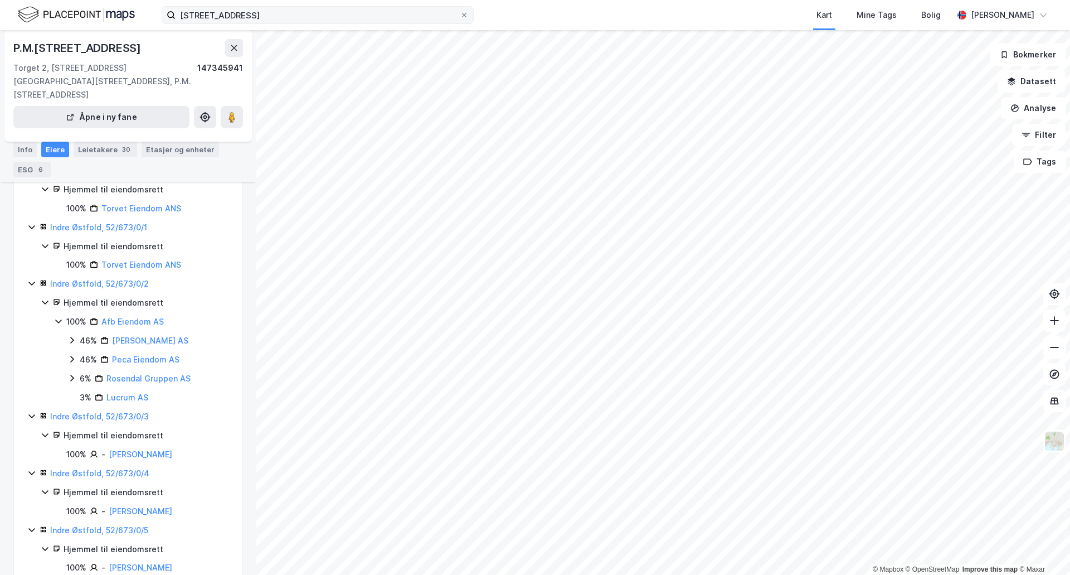
scroll to position [112, 0]
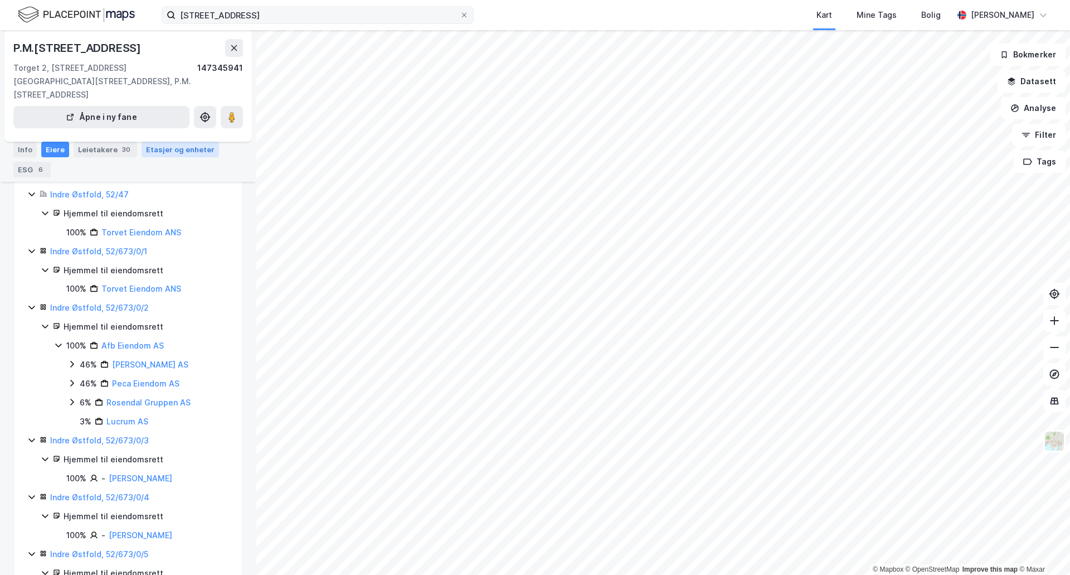
click at [180, 146] on div "Etasjer og enheter" at bounding box center [180, 149] width 69 height 10
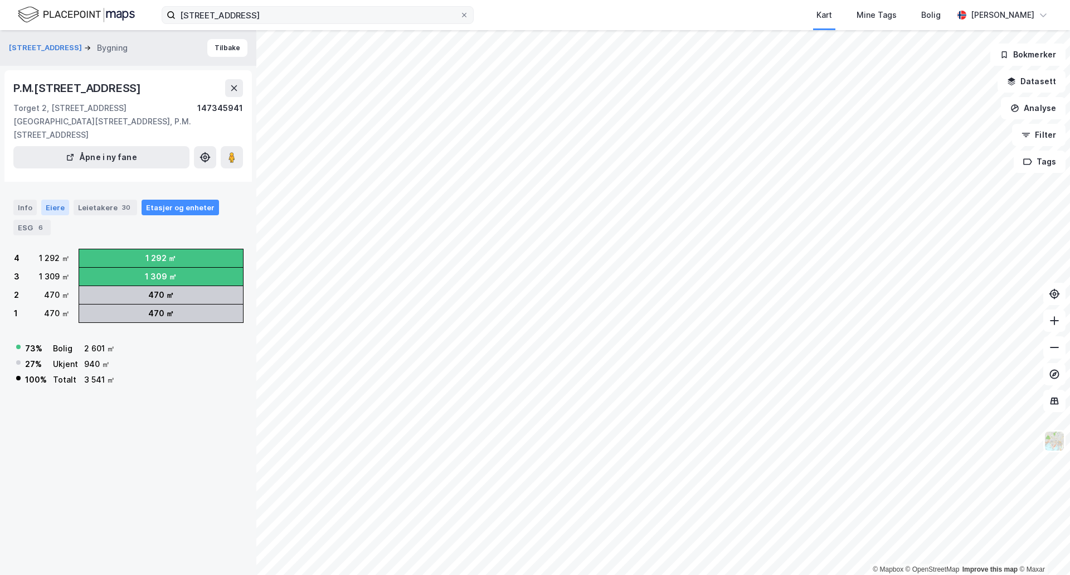
click at [64, 200] on div "Eiere" at bounding box center [55, 208] width 28 height 16
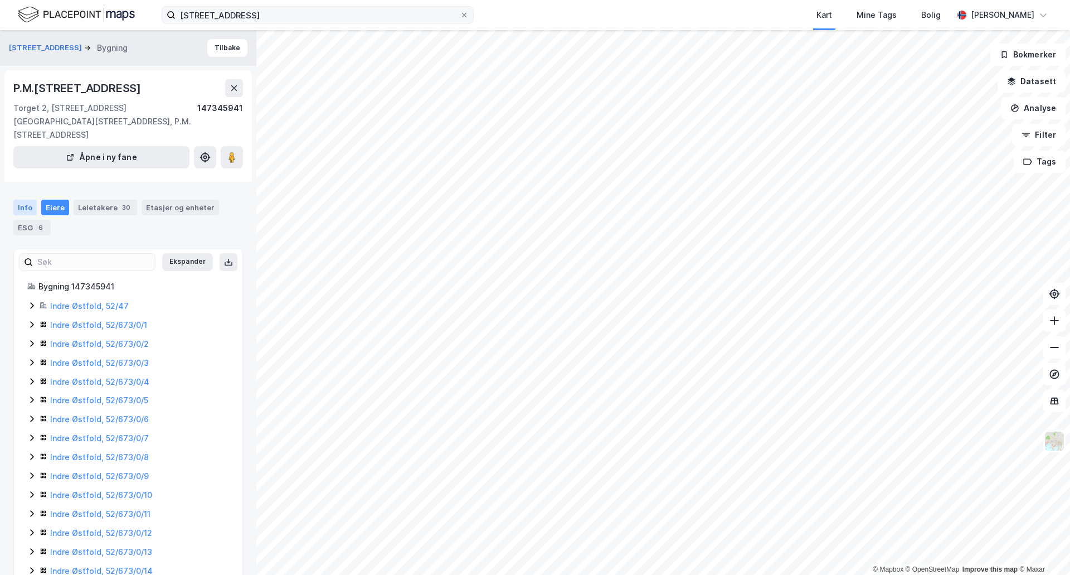
click at [21, 200] on div "Info" at bounding box center [24, 208] width 23 height 16
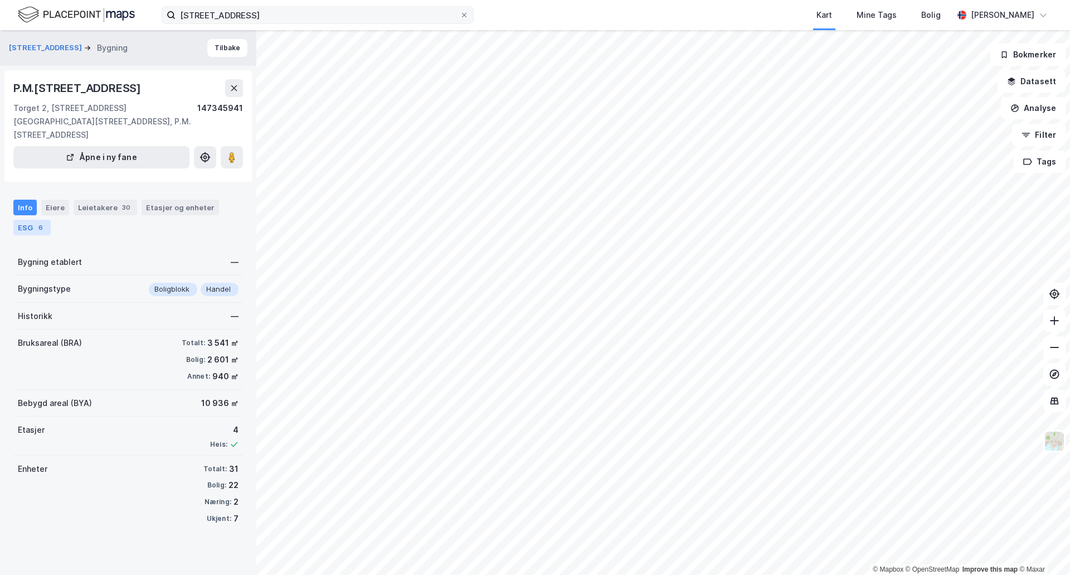
click at [37, 222] on div "6" at bounding box center [40, 227] width 11 height 11
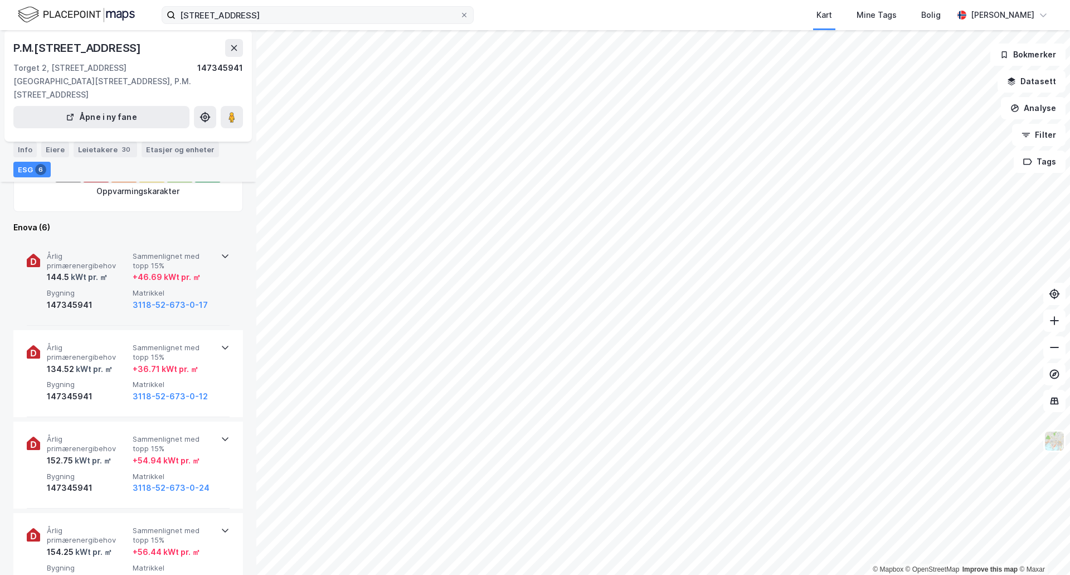
scroll to position [279, 0]
click at [221, 253] on icon at bounding box center [225, 257] width 9 height 9
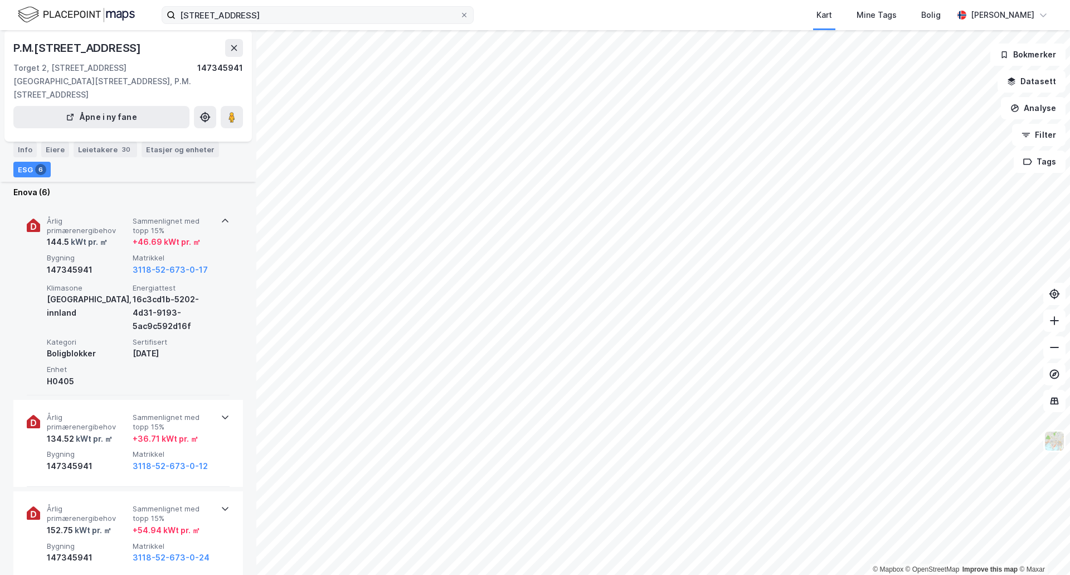
scroll to position [335, 0]
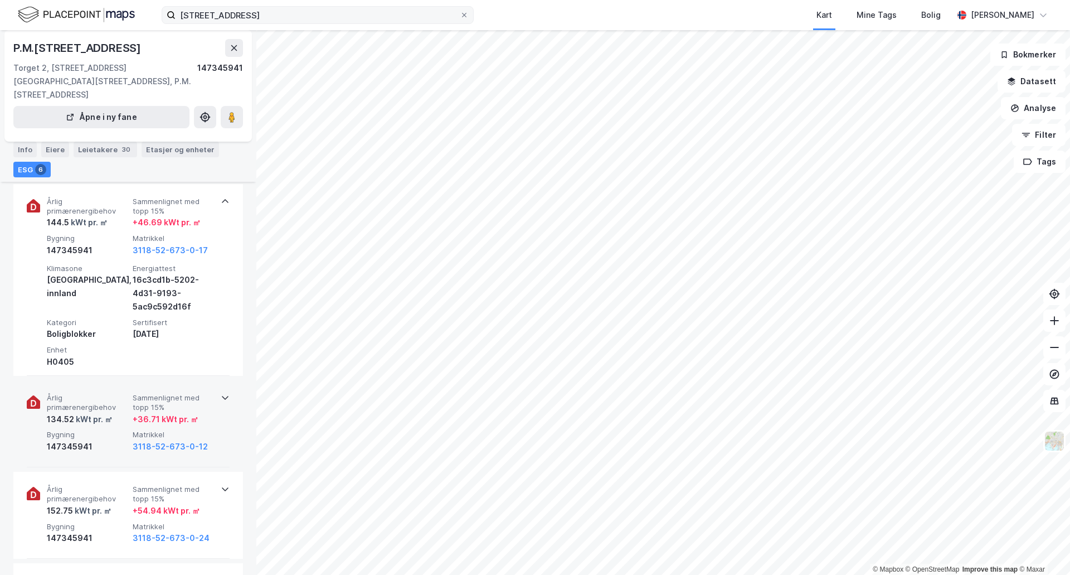
click at [222, 393] on icon at bounding box center [225, 397] width 9 height 9
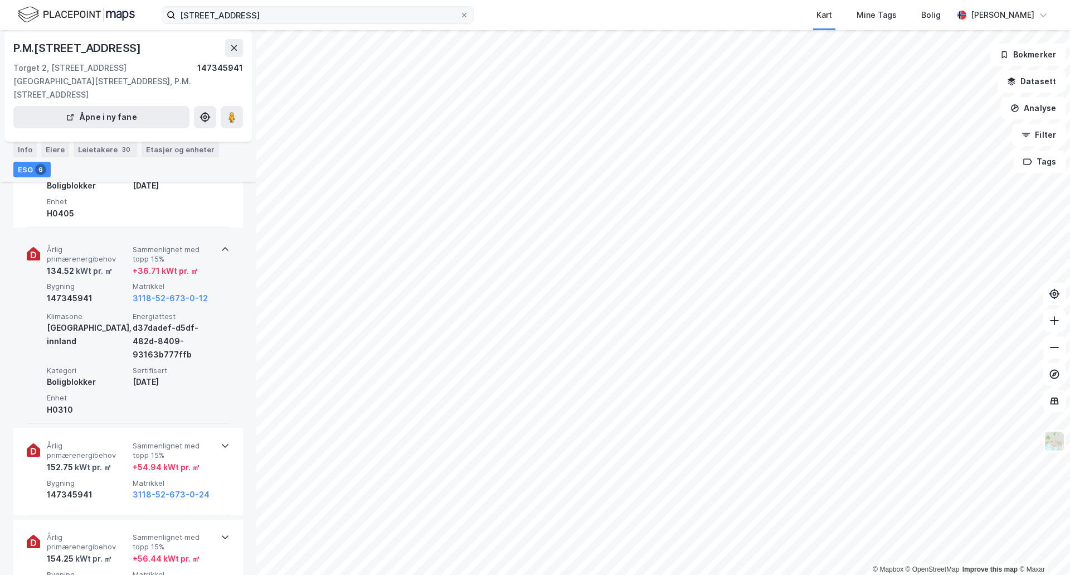
scroll to position [502, 0]
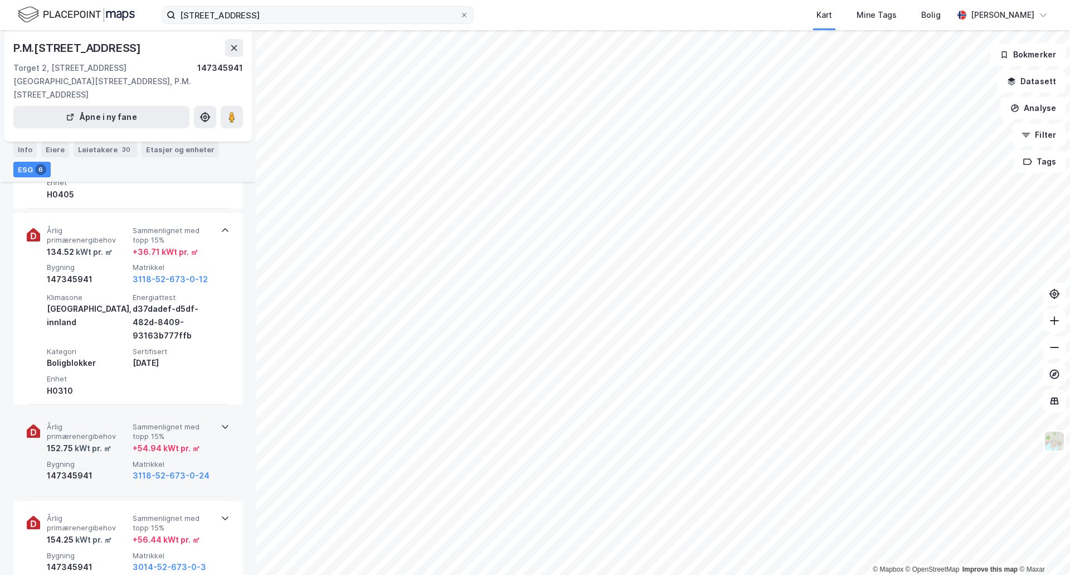
click at [222, 425] on icon at bounding box center [225, 427] width 7 height 4
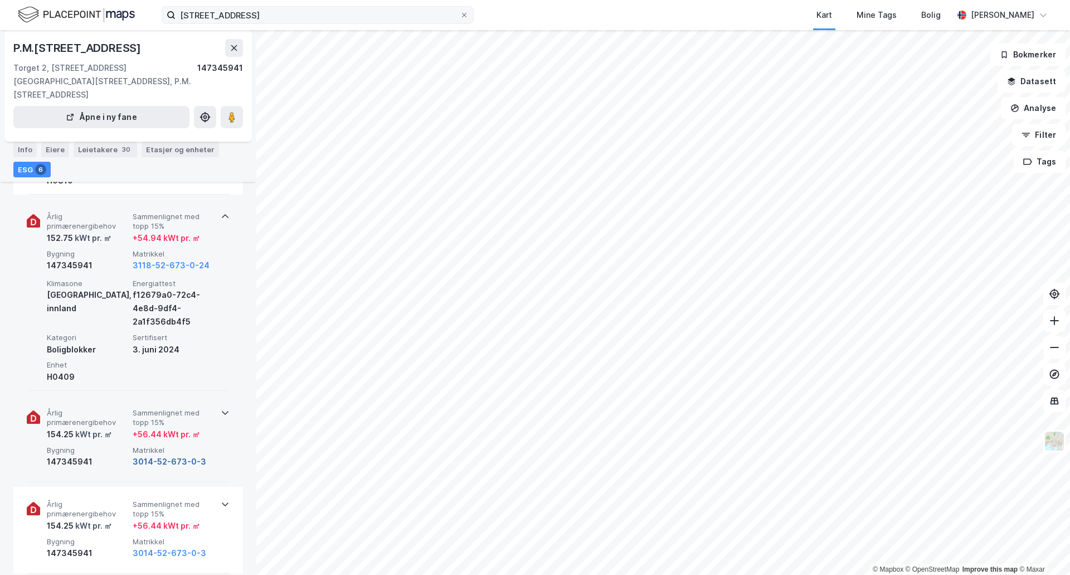
scroll to position [725, 0]
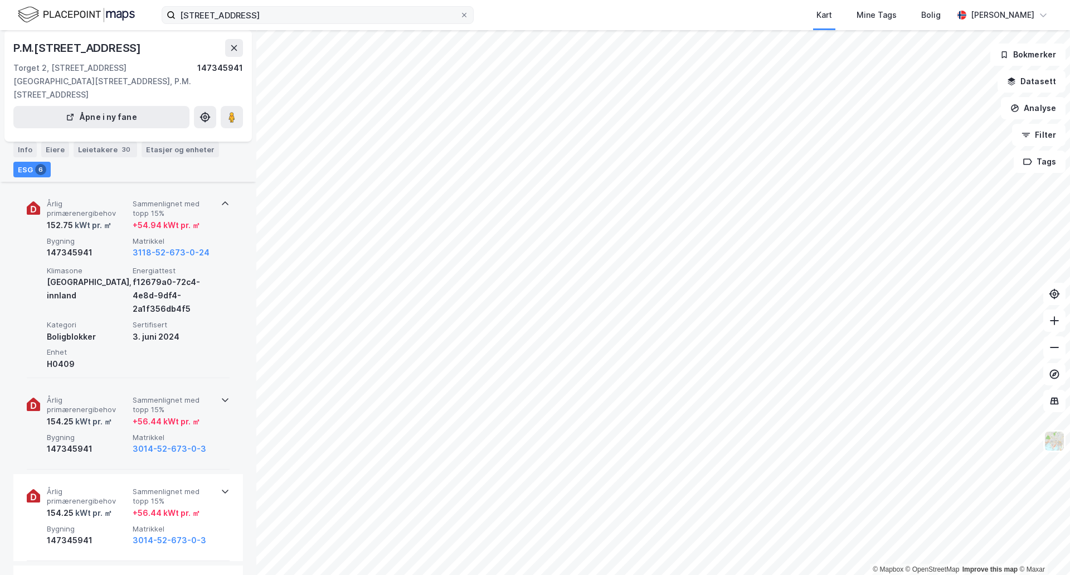
click at [221, 395] on icon at bounding box center [225, 399] width 9 height 9
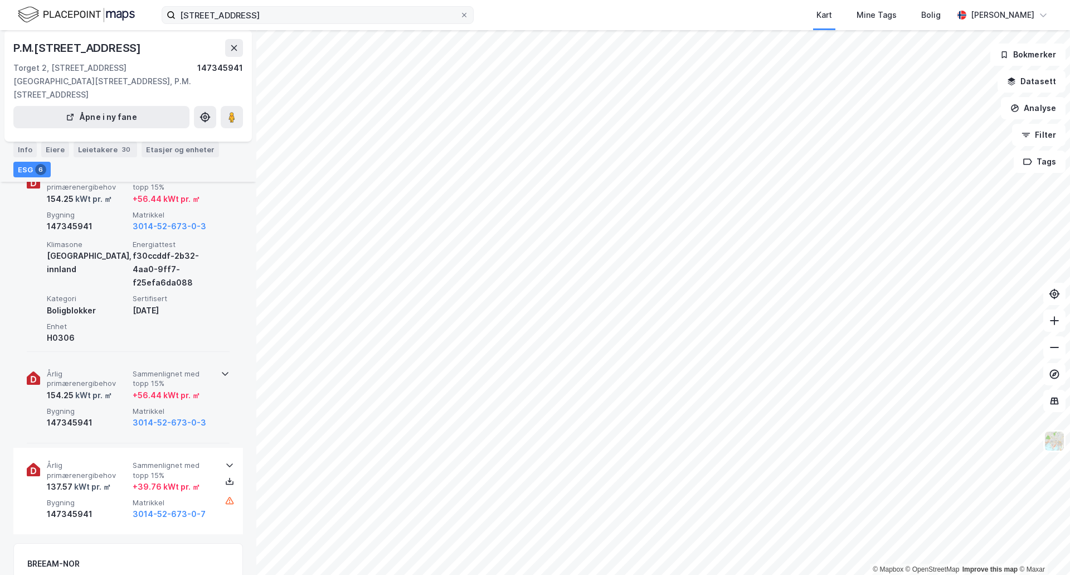
scroll to position [948, 0]
click at [223, 369] on icon at bounding box center [225, 373] width 9 height 9
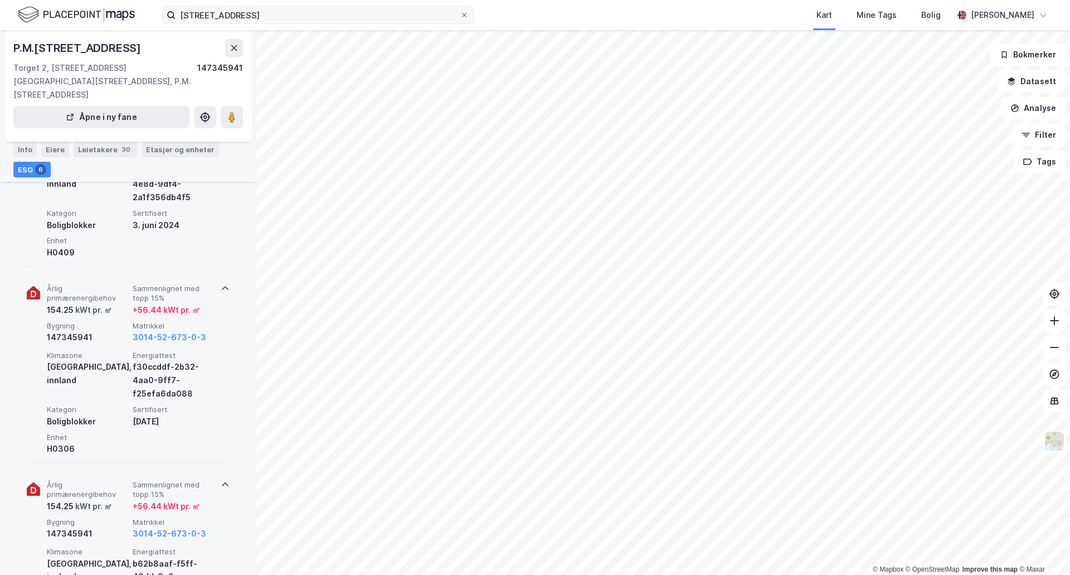
scroll to position [1115, 0]
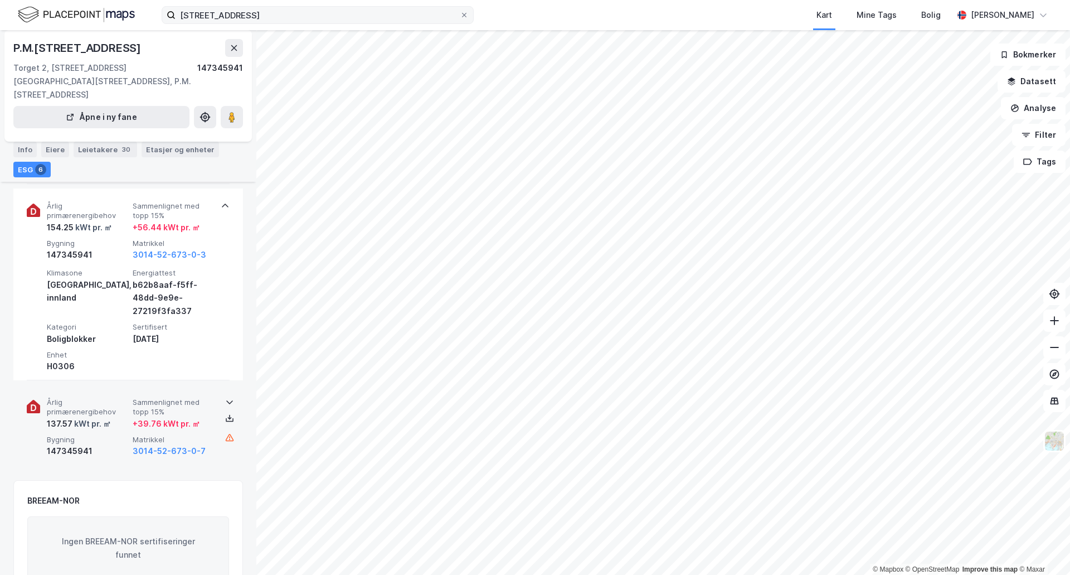
click at [225, 398] on icon at bounding box center [229, 402] width 9 height 9
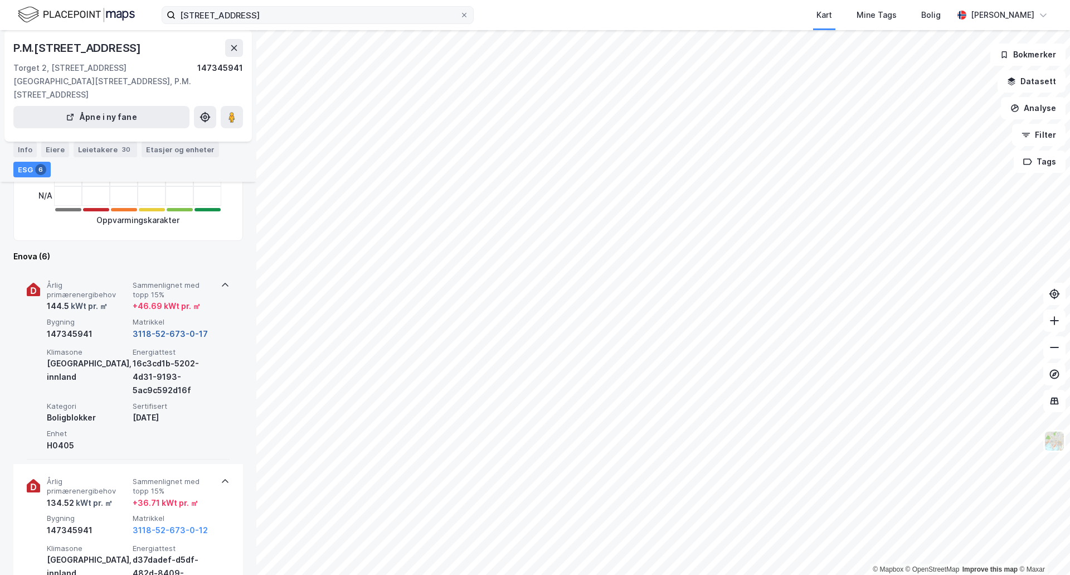
scroll to position [167, 0]
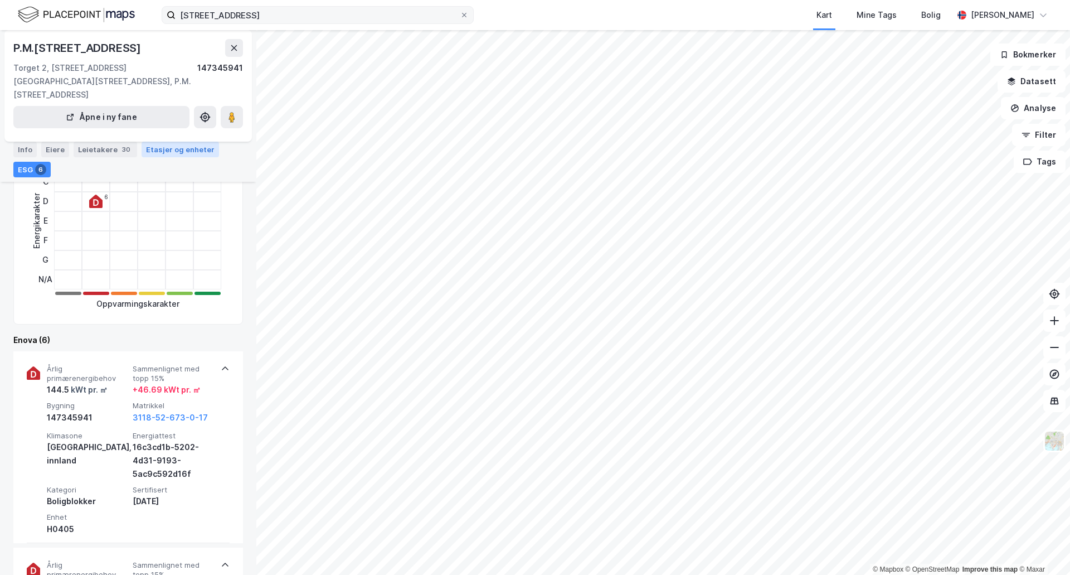
click at [179, 153] on div "Etasjer og enheter" at bounding box center [180, 149] width 69 height 10
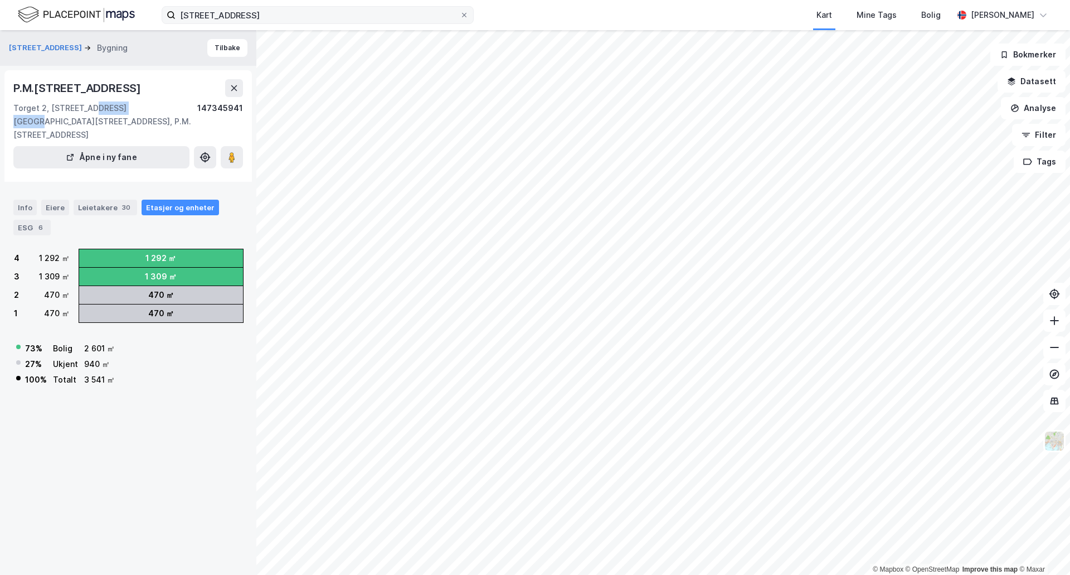
drag, startPoint x: 135, startPoint y: 109, endPoint x: 84, endPoint y: 106, distance: 50.8
click at [84, 106] on div "Torget 2, [STREET_ADDRESS][GEOGRAPHIC_DATA][STREET_ADDRESS], P.M.[STREET_ADDRES…" at bounding box center [105, 121] width 184 height 40
copy div "[STREET_ADDRESS]"
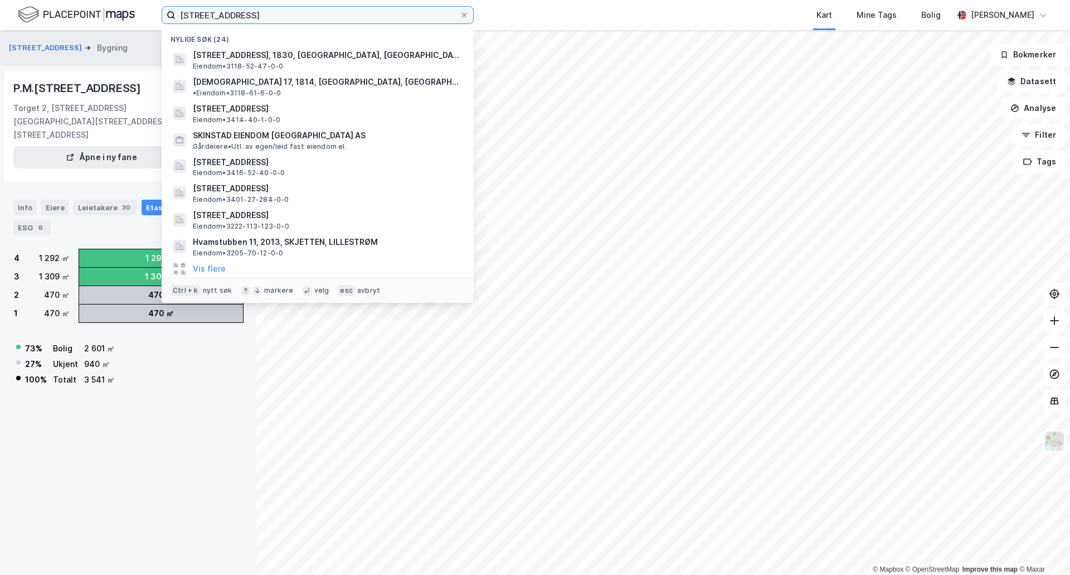
click at [240, 16] on input "[STREET_ADDRESS]" at bounding box center [318, 15] width 284 height 17
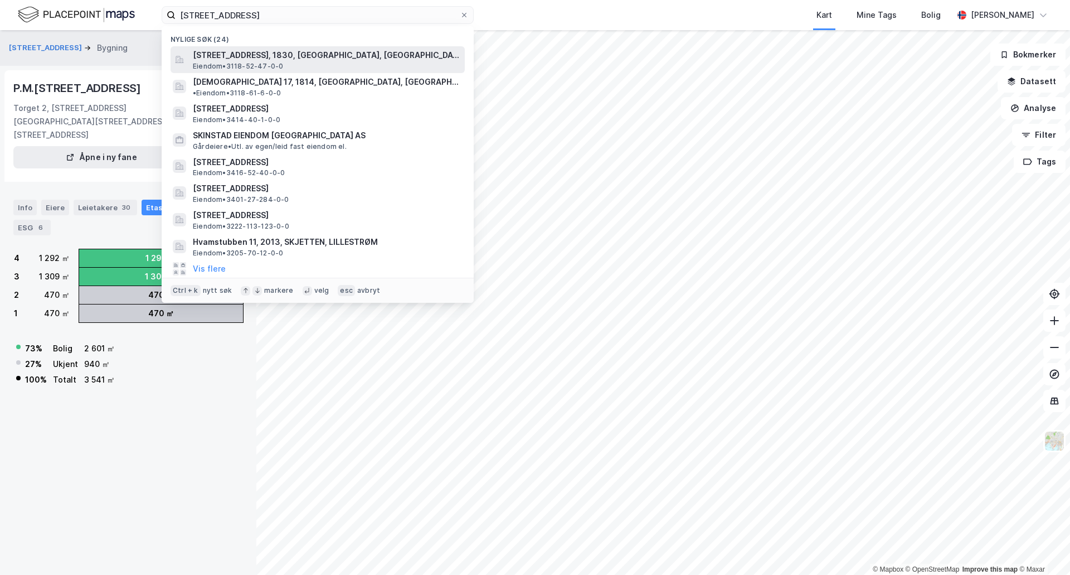
click at [275, 58] on span "[STREET_ADDRESS], 1830, [GEOGRAPHIC_DATA], [GEOGRAPHIC_DATA]" at bounding box center [327, 55] width 268 height 13
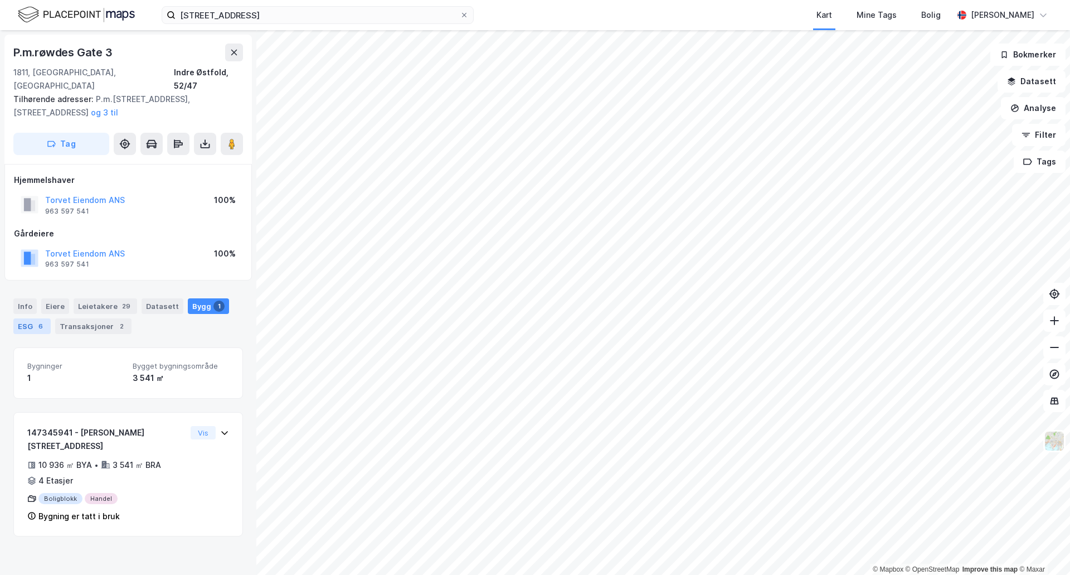
click at [34, 318] on div "ESG 6" at bounding box center [31, 326] width 37 height 16
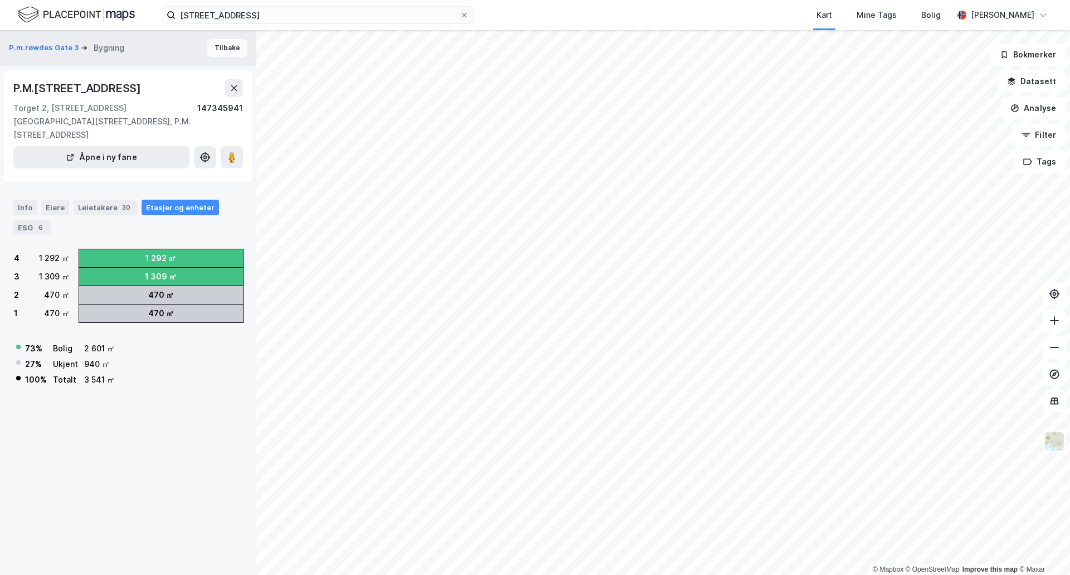
click at [226, 46] on button "Tilbake" at bounding box center [227, 48] width 40 height 18
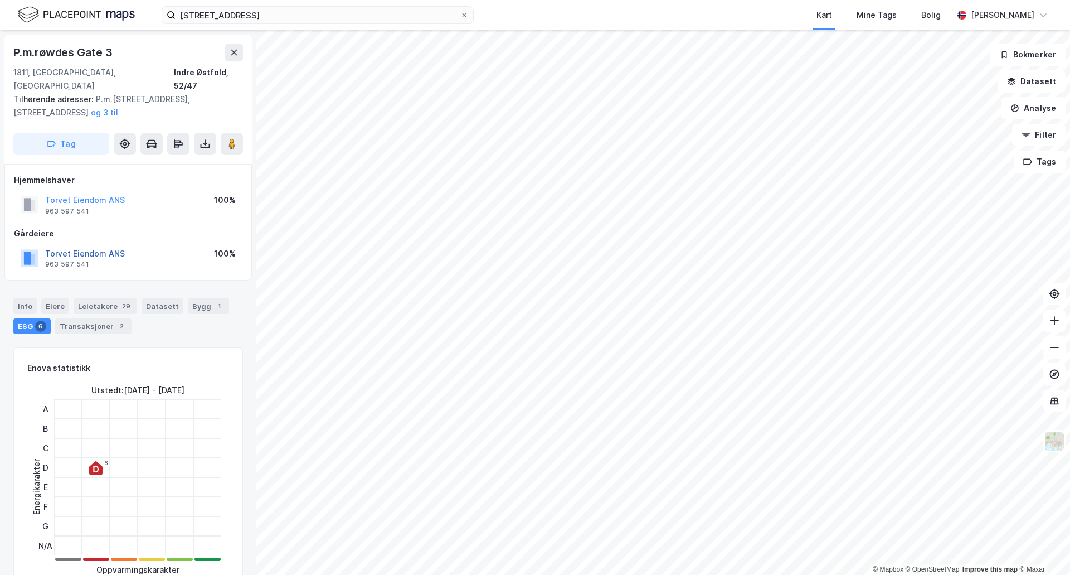
click at [0, 0] on button "Torvet Eiendom ANS" at bounding box center [0, 0] width 0 height 0
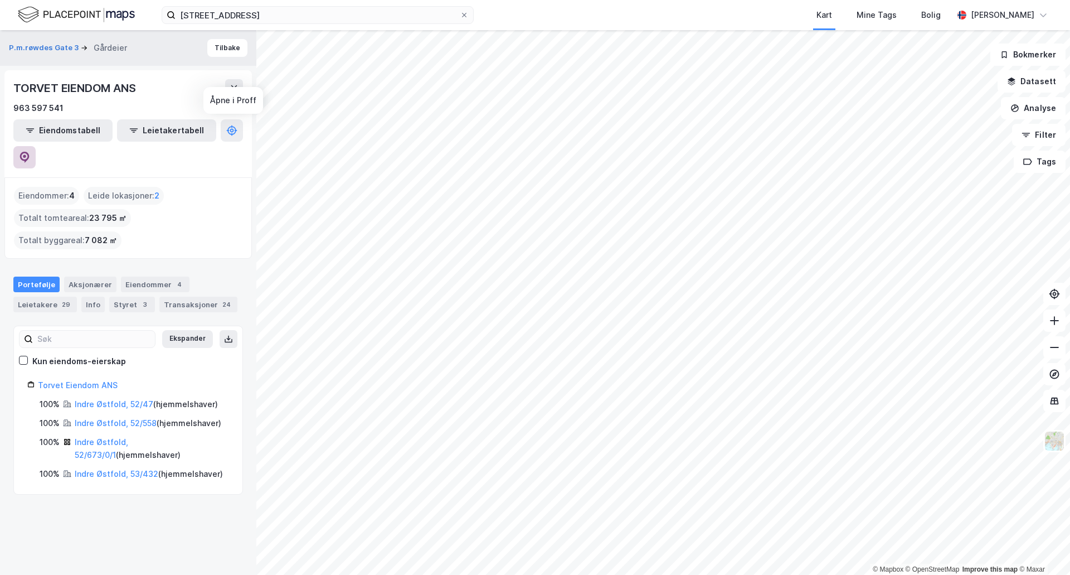
click at [30, 152] on icon at bounding box center [24, 157] width 11 height 11
click at [226, 46] on button "Tilbake" at bounding box center [227, 48] width 40 height 18
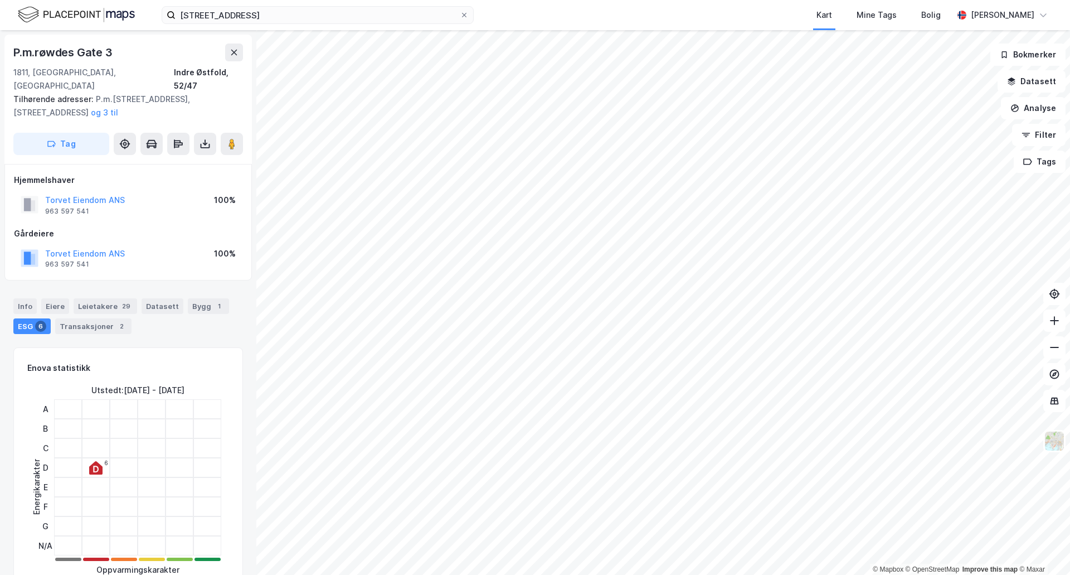
scroll to position [2, 0]
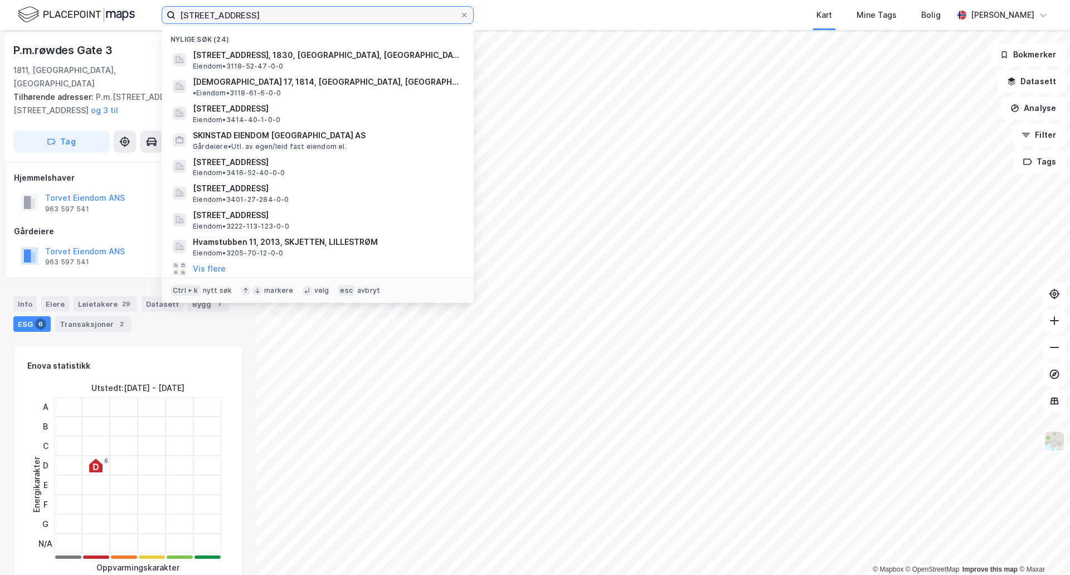
drag, startPoint x: 246, startPoint y: 18, endPoint x: 157, endPoint y: 15, distance: 89.2
click at [157, 15] on div "[STREET_ADDRESS] Nylige søk (24) [STREET_ADDRESS], 1830, [GEOGRAPHIC_DATA], [GE…" at bounding box center [535, 15] width 1070 height 30
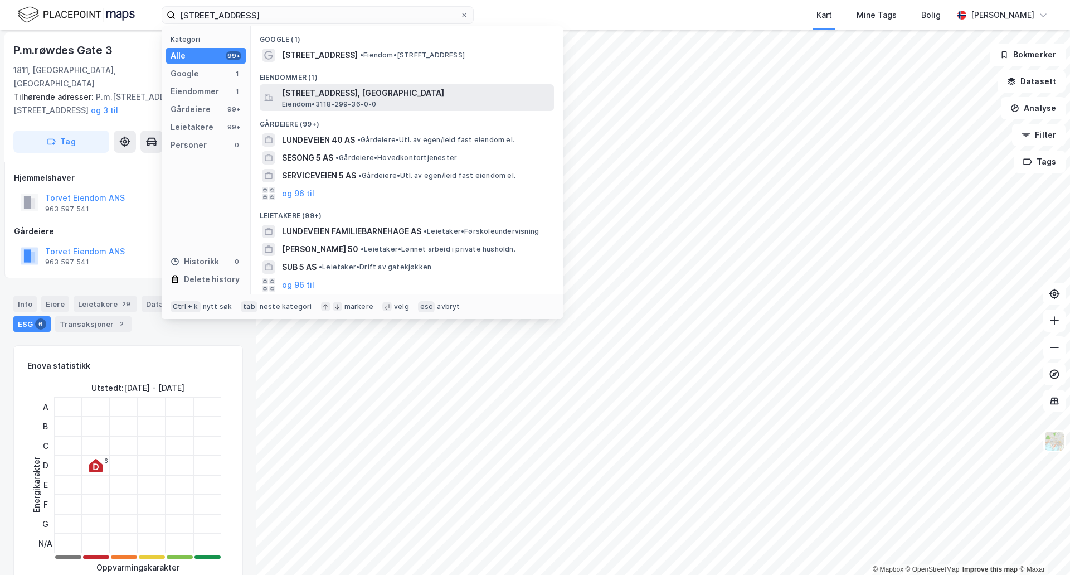
click at [354, 96] on span "[STREET_ADDRESS], [GEOGRAPHIC_DATA]" at bounding box center [416, 92] width 268 height 13
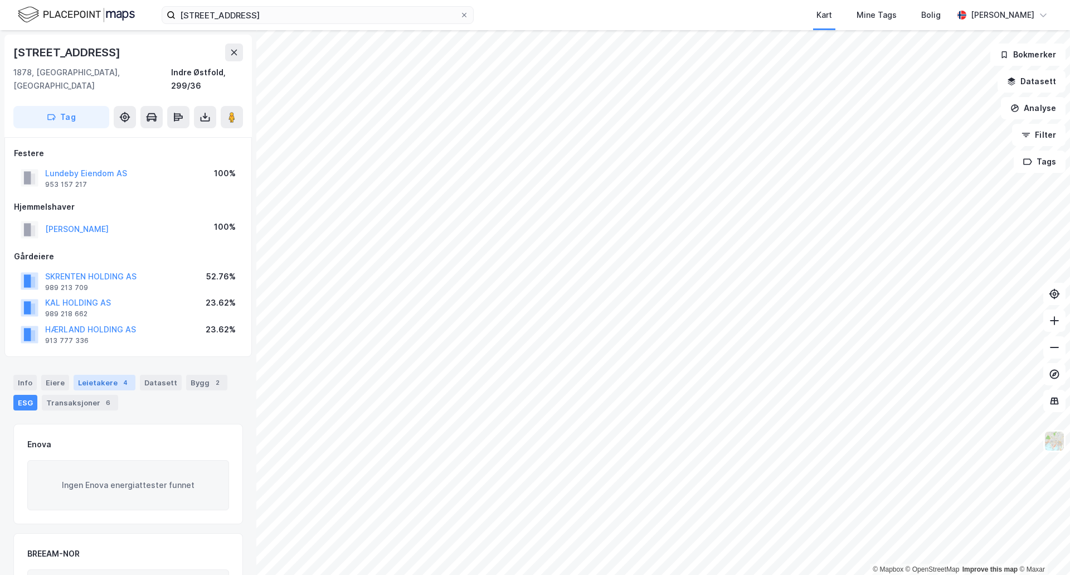
click at [95, 375] on div "Leietakere 4" at bounding box center [105, 383] width 62 height 16
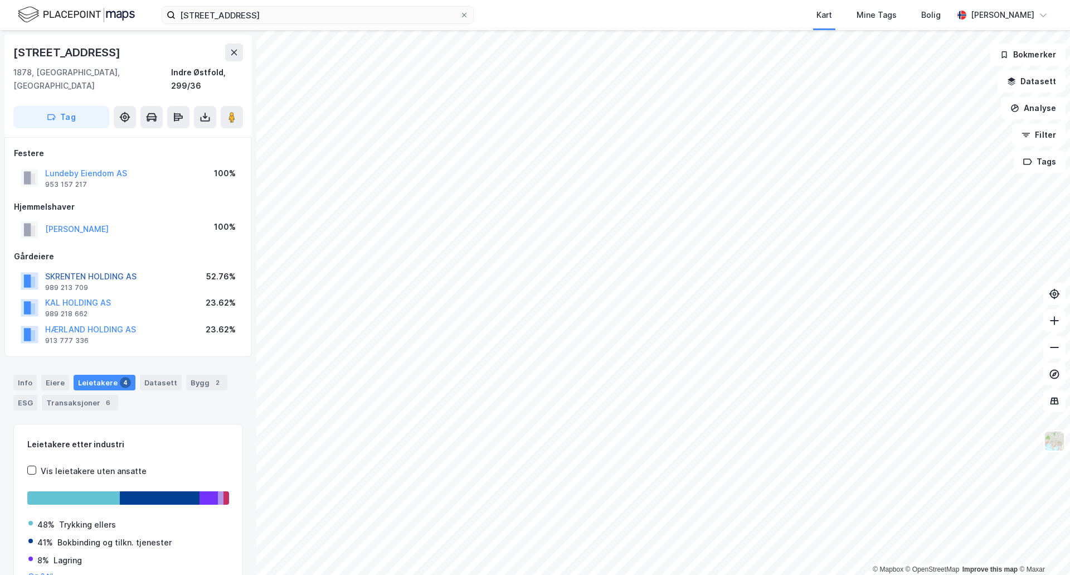
click at [0, 0] on button "SKRENTEN HOLDING AS" at bounding box center [0, 0] width 0 height 0
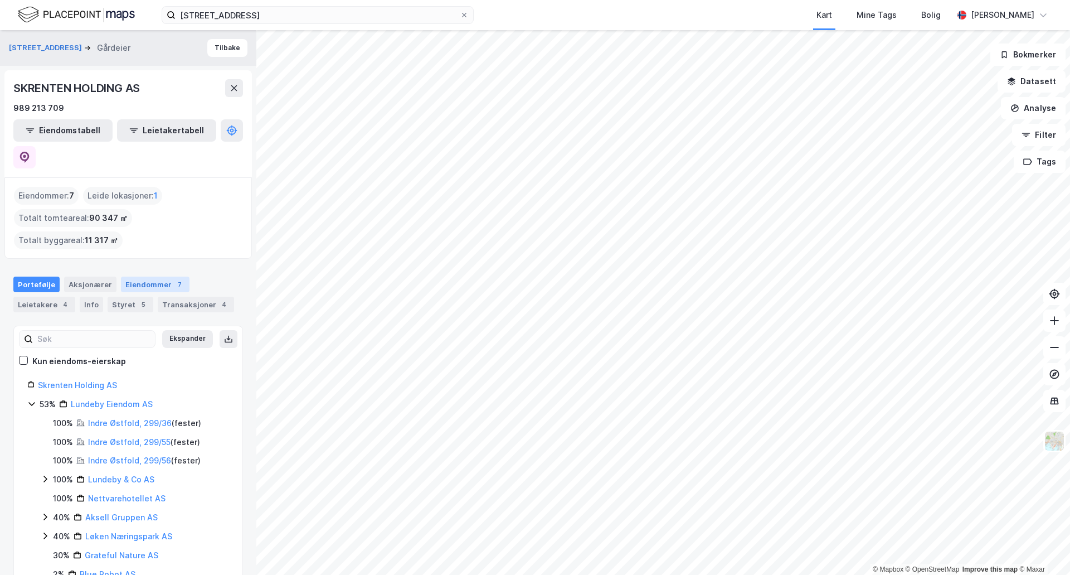
click at [150, 277] on div "Eiendommer 7" at bounding box center [155, 285] width 69 height 16
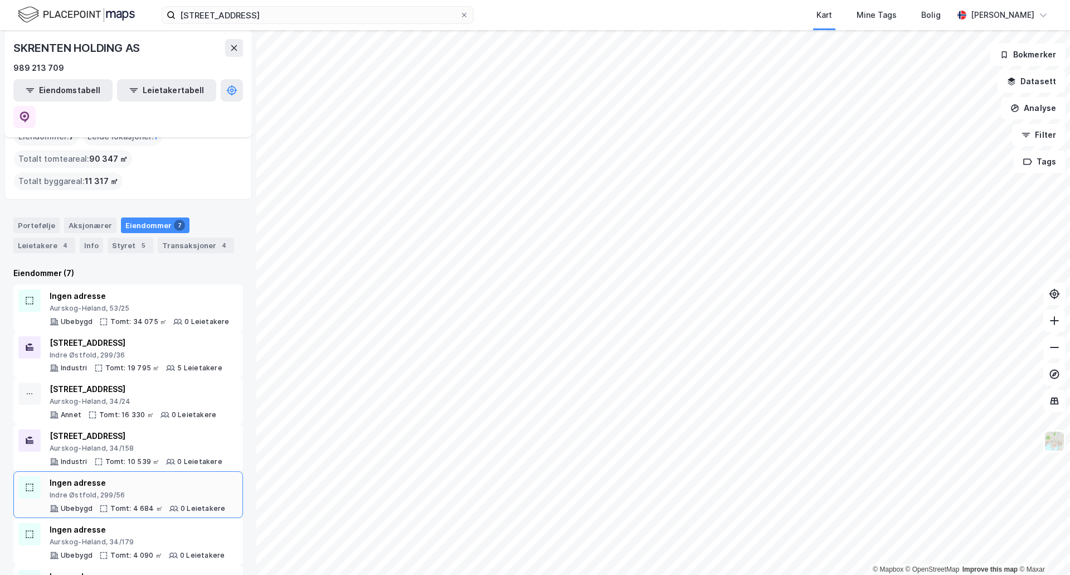
scroll to position [61, 0]
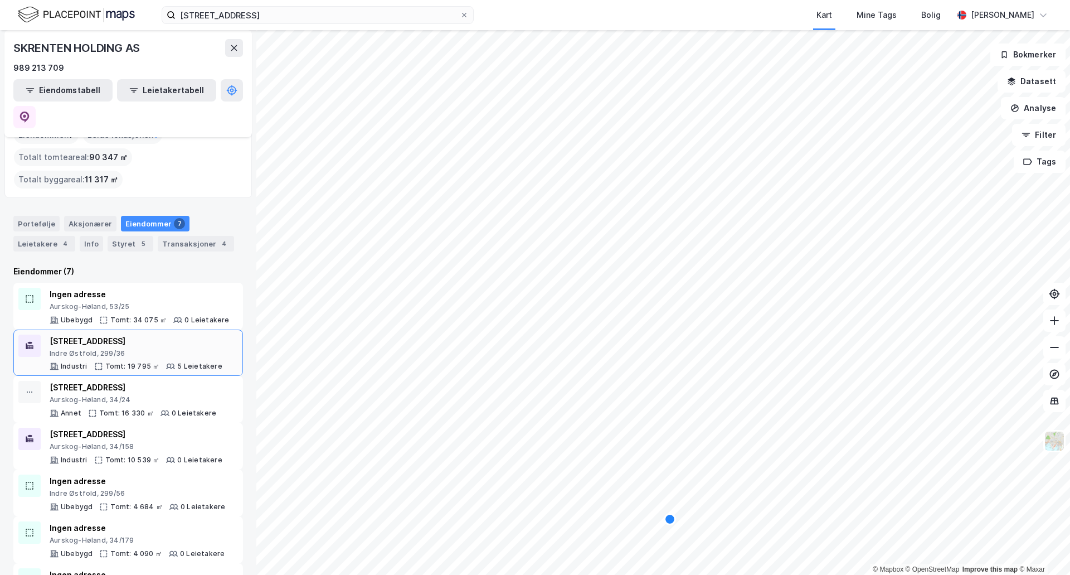
click at [90, 335] on div "[STREET_ADDRESS]" at bounding box center [136, 346] width 173 height 23
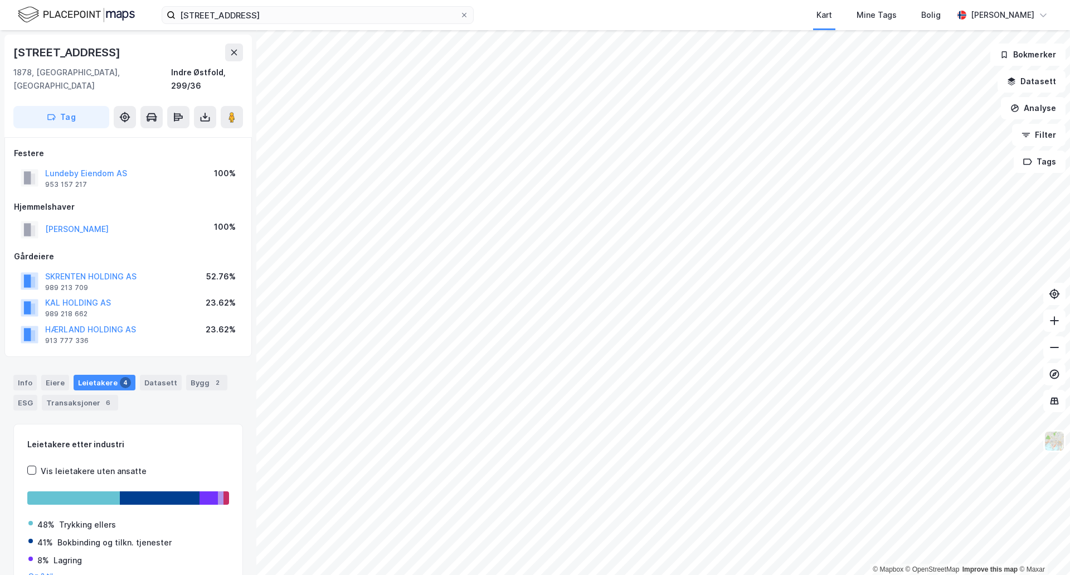
scroll to position [1, 0]
click at [23, 394] on div "ESG" at bounding box center [25, 402] width 24 height 16
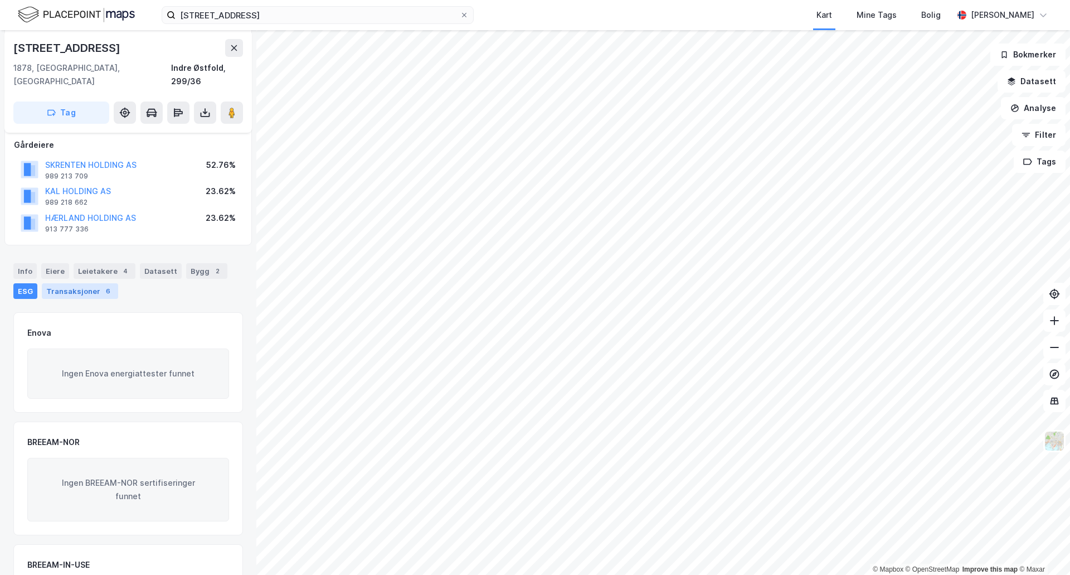
click at [66, 283] on div "Transaksjoner 6" at bounding box center [80, 291] width 76 height 16
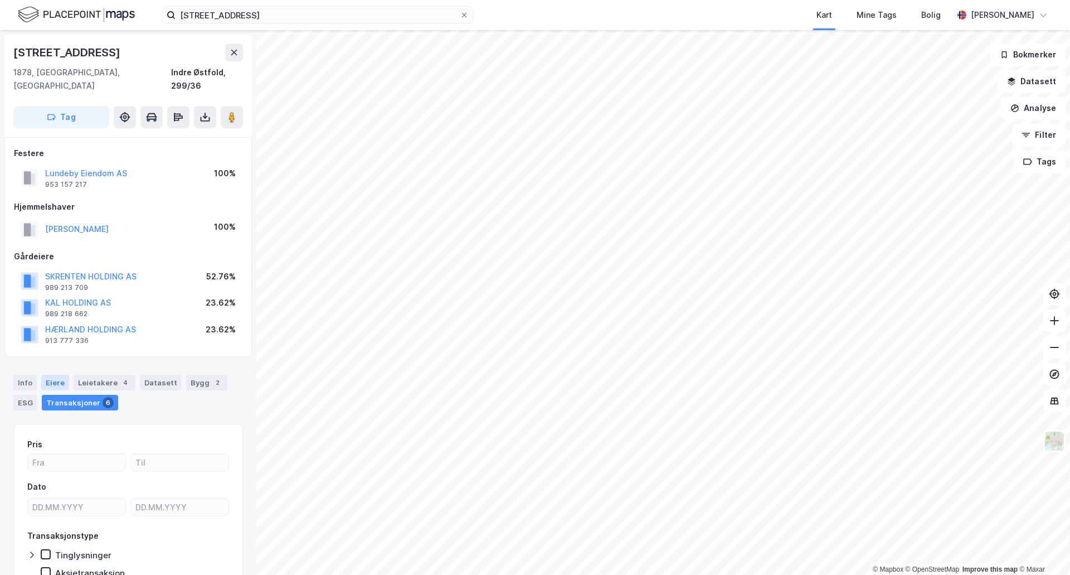
click at [54, 375] on div "Eiere" at bounding box center [55, 383] width 28 height 16
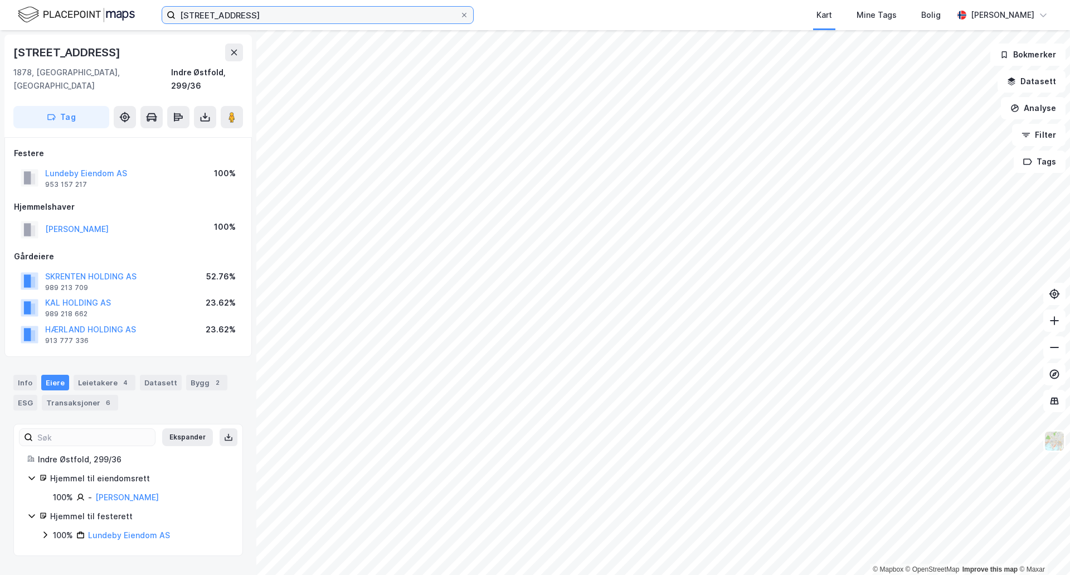
click at [307, 22] on input "[STREET_ADDRESS]" at bounding box center [318, 15] width 284 height 17
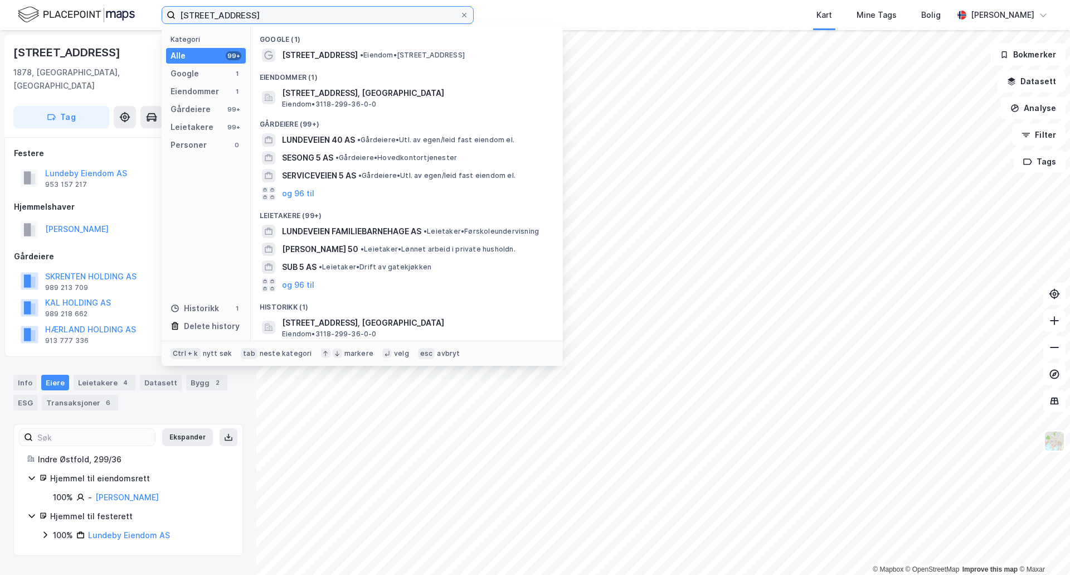
click at [307, 22] on input "[STREET_ADDRESS]" at bounding box center [318, 15] width 284 height 17
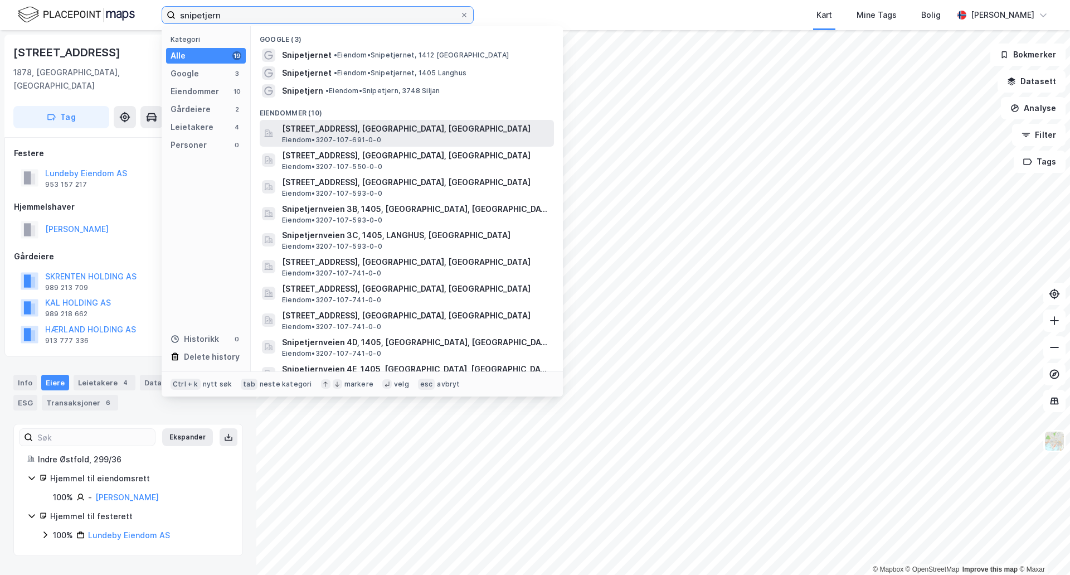
type input "snipetjern"
click at [370, 132] on span "[STREET_ADDRESS], [GEOGRAPHIC_DATA], [GEOGRAPHIC_DATA]" at bounding box center [416, 128] width 268 height 13
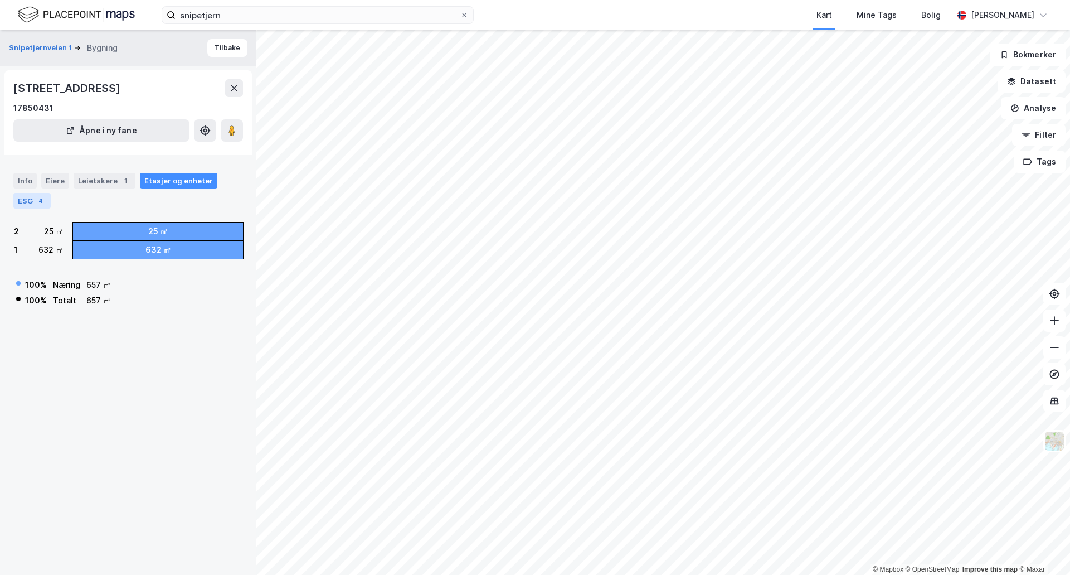
click at [41, 197] on div "4" at bounding box center [40, 200] width 11 height 11
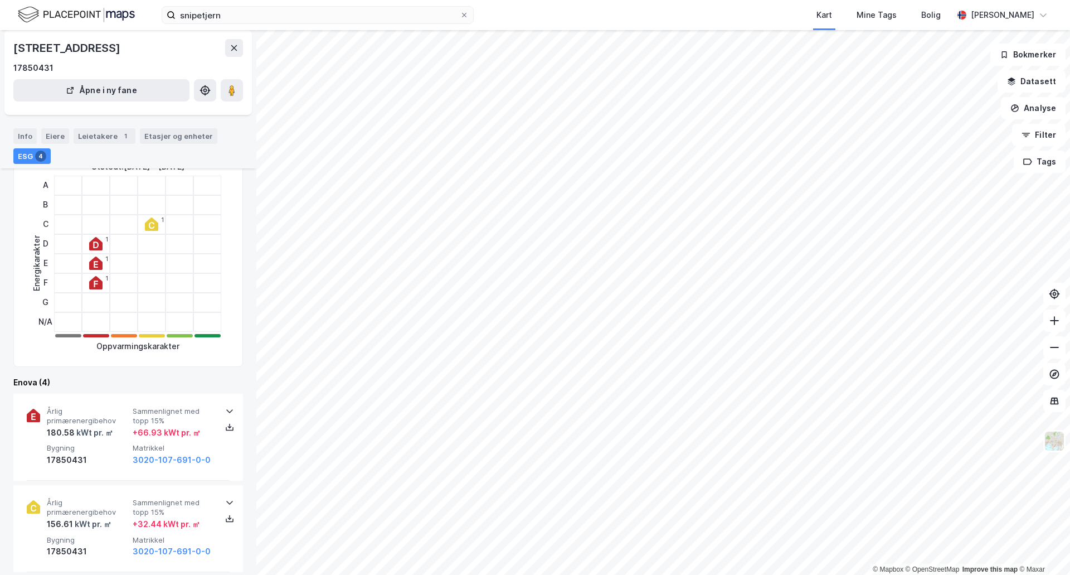
scroll to position [112, 0]
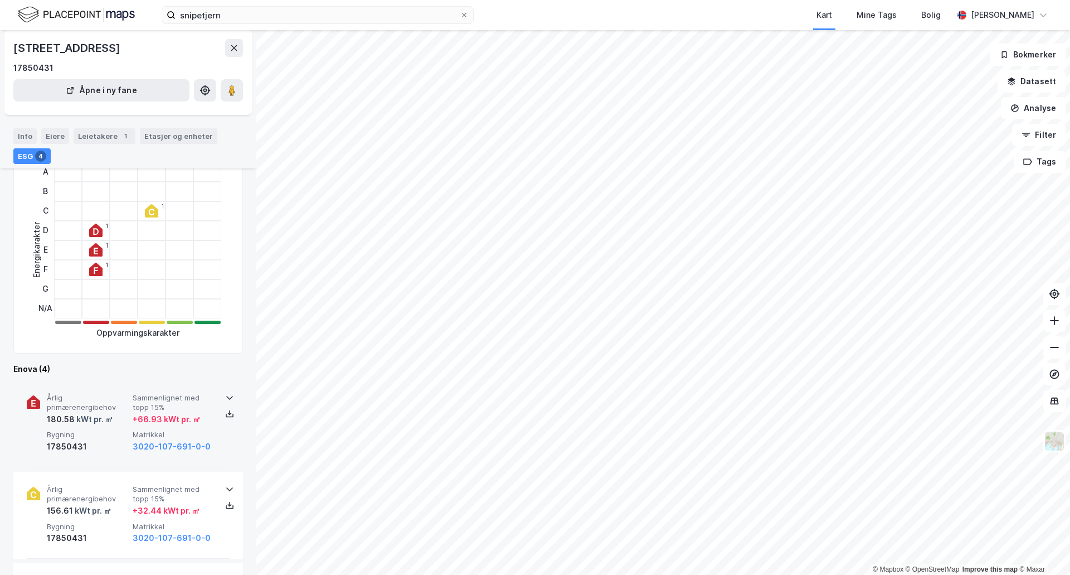
click at [230, 398] on div at bounding box center [230, 397] width 18 height 9
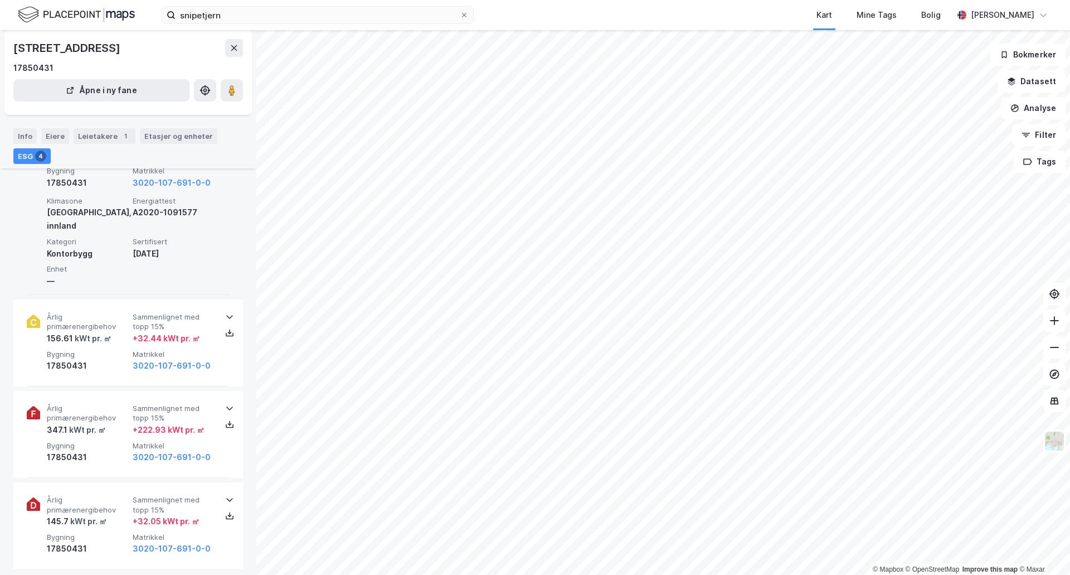
scroll to position [390, 0]
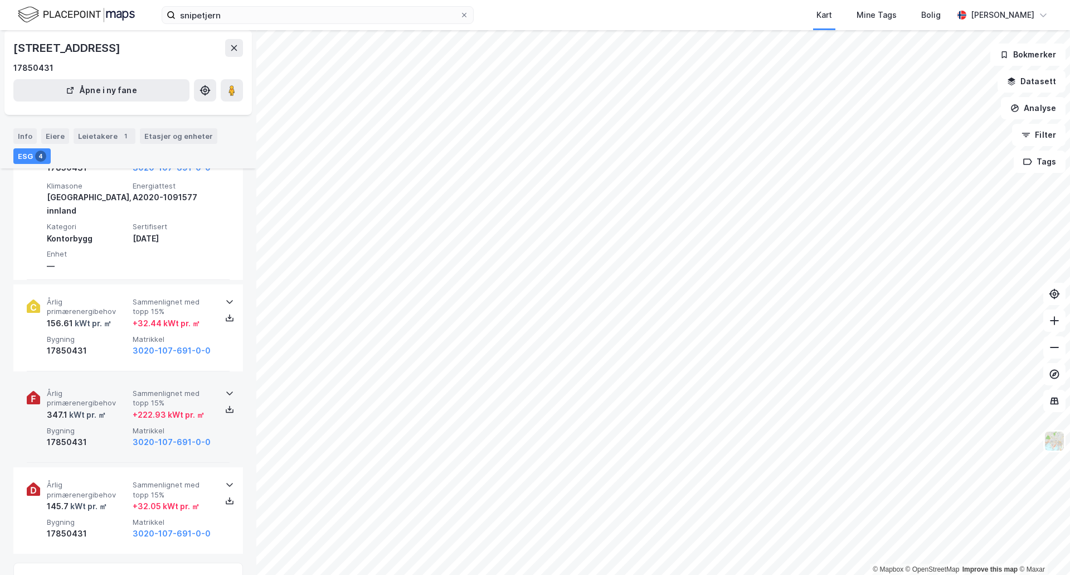
click at [226, 389] on icon at bounding box center [229, 393] width 9 height 9
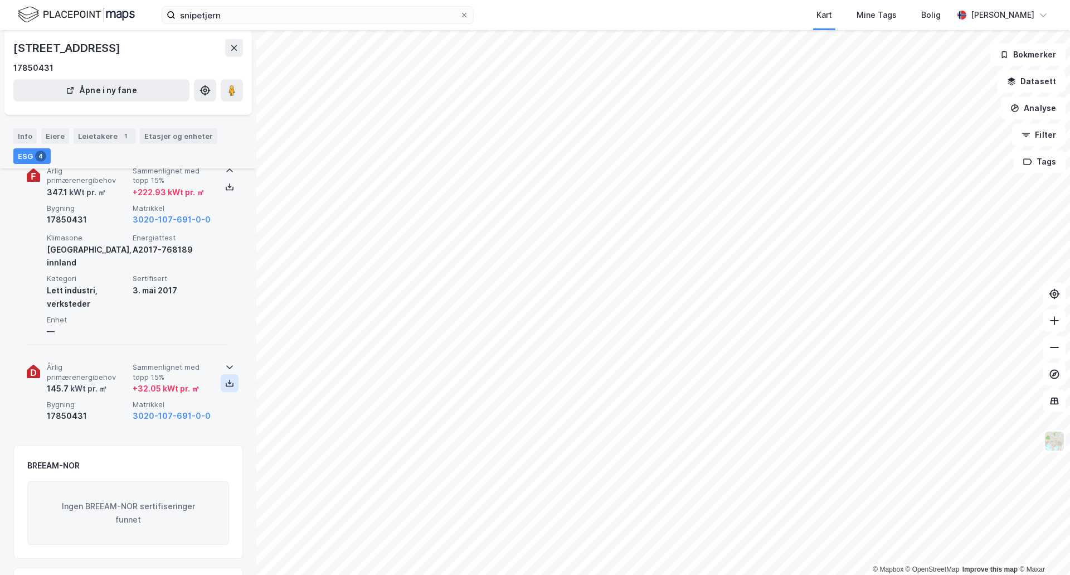
scroll to position [613, 0]
click at [226, 362] on icon at bounding box center [229, 366] width 9 height 9
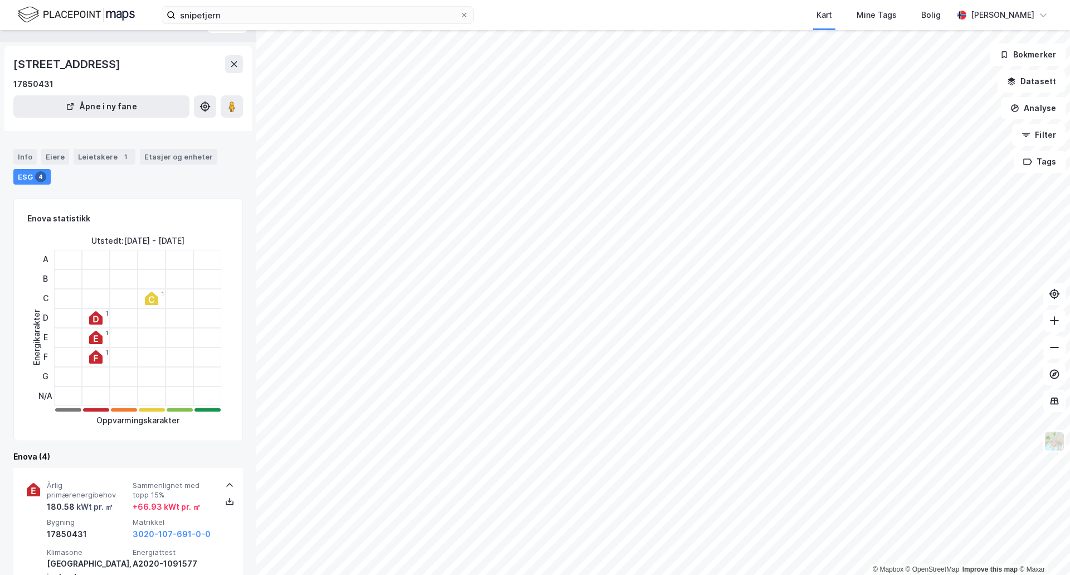
scroll to position [0, 0]
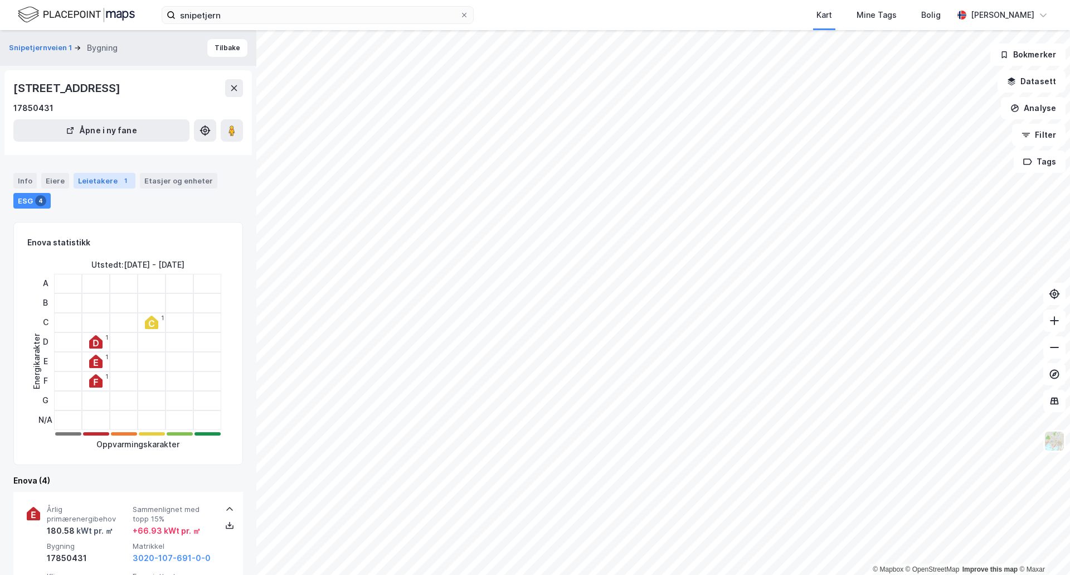
click at [106, 183] on div "Leietakere 1" at bounding box center [105, 181] width 62 height 16
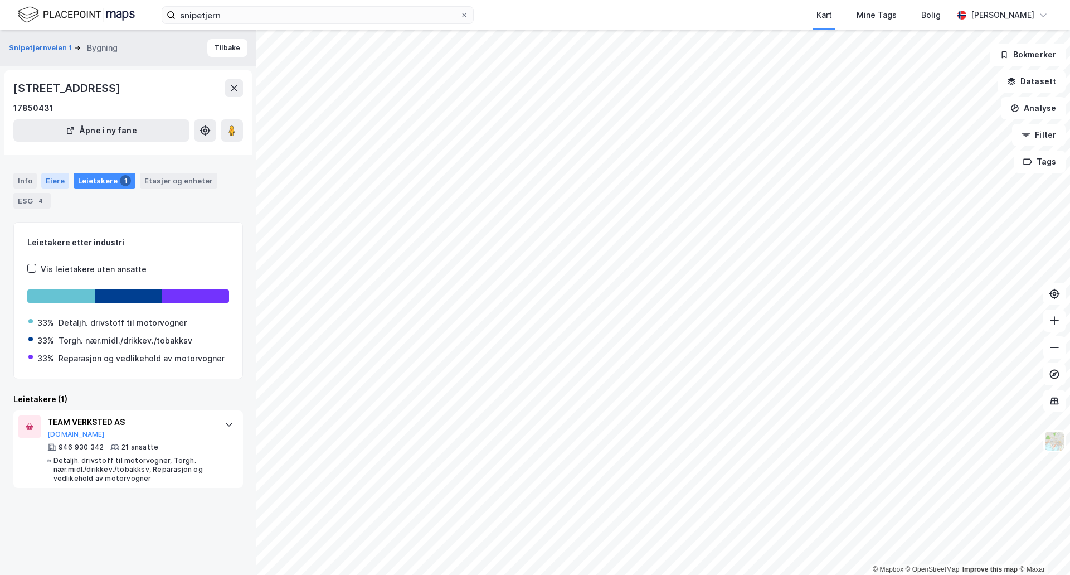
click at [56, 181] on div "Eiere" at bounding box center [55, 181] width 28 height 16
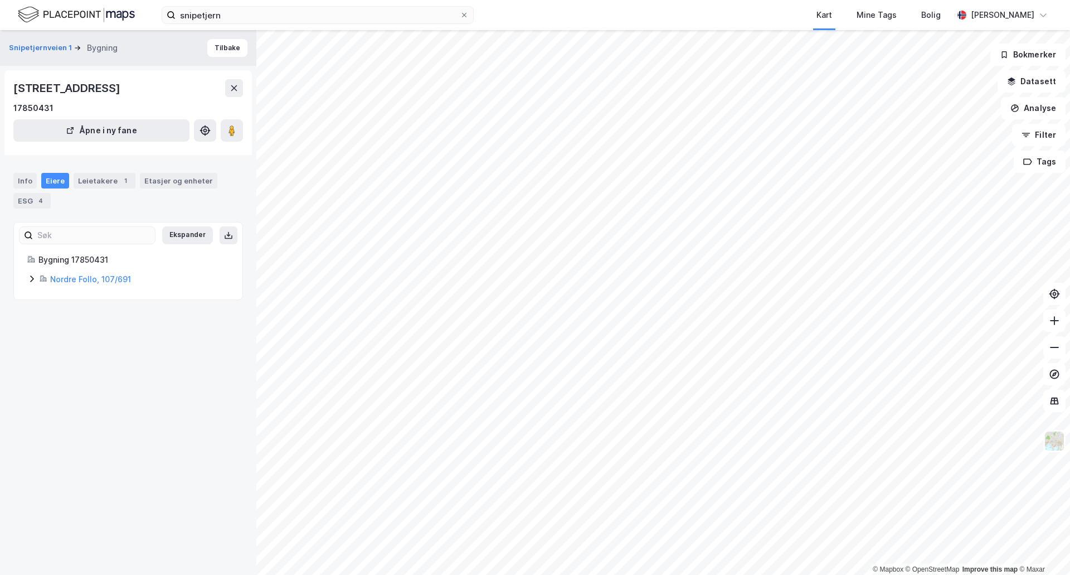
click at [31, 278] on icon at bounding box center [31, 278] width 9 height 9
click at [132, 317] on link "Snipetjernveien 1 AS" at bounding box center [140, 316] width 79 height 9
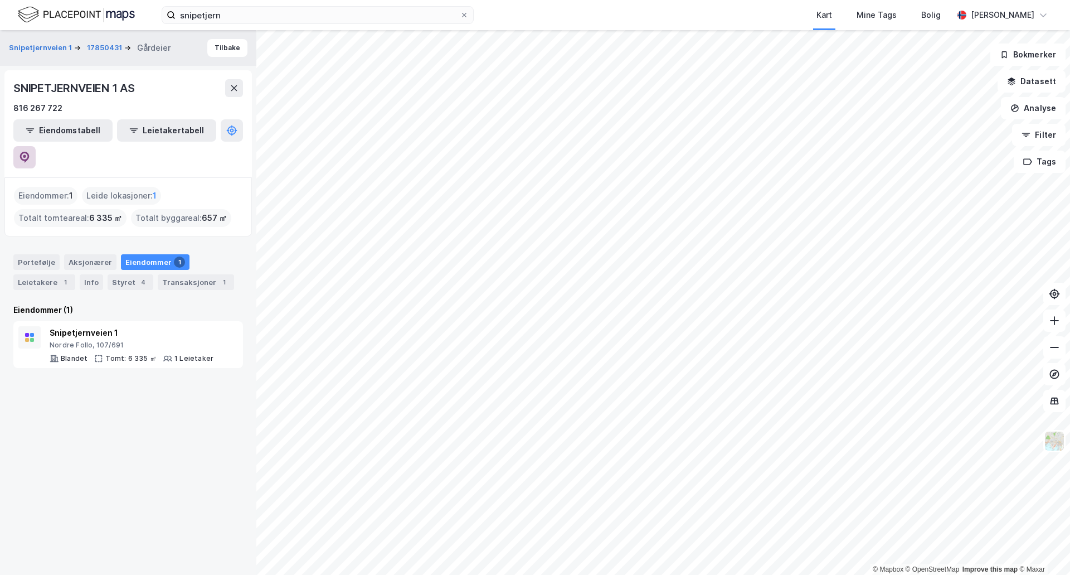
click at [30, 152] on icon at bounding box center [24, 157] width 11 height 11
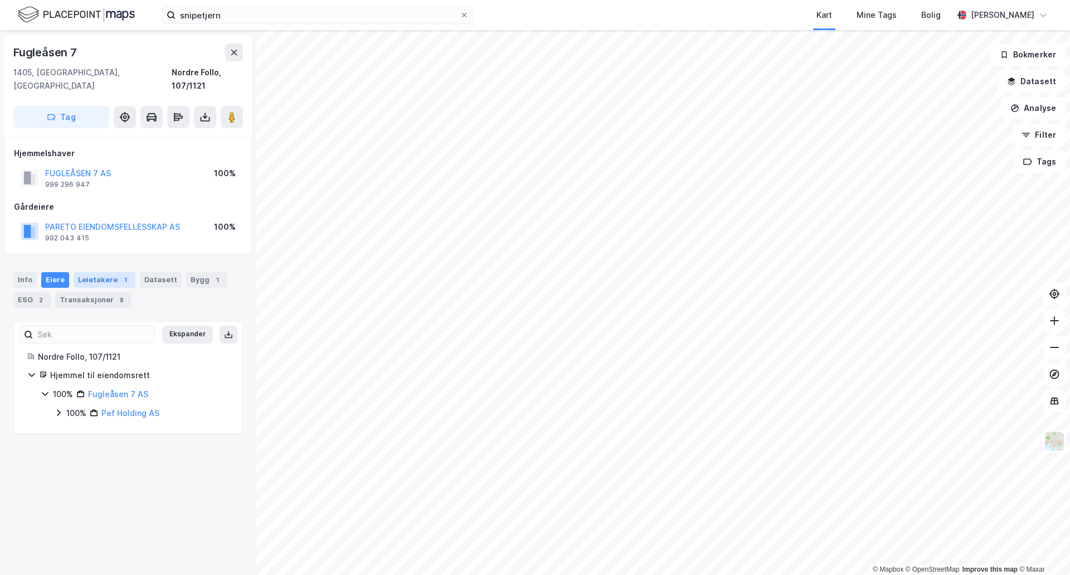
click at [96, 272] on div "Leietakere 1" at bounding box center [105, 280] width 62 height 16
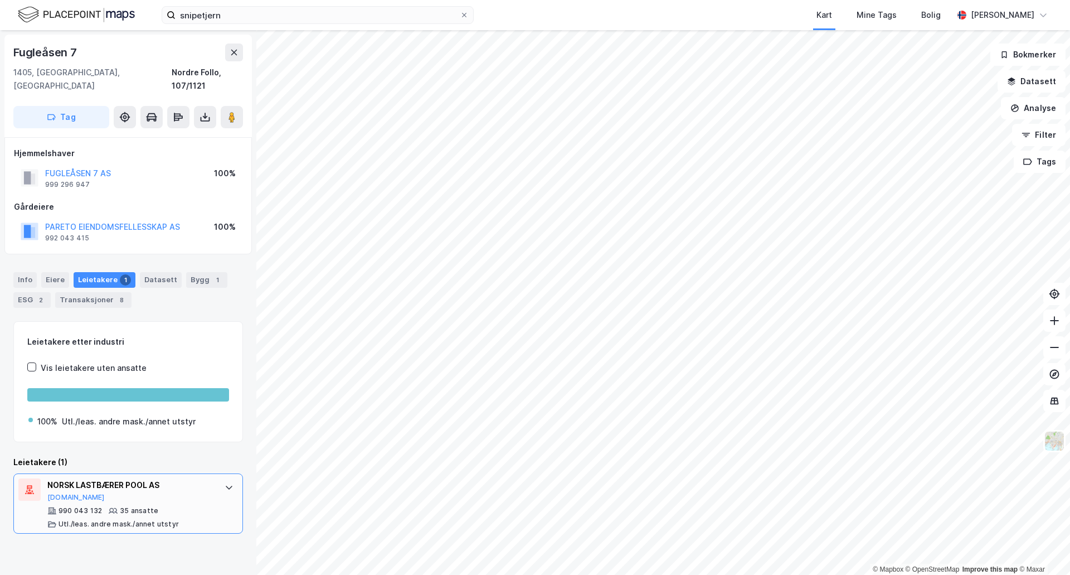
click at [225, 483] on icon at bounding box center [229, 487] width 9 height 9
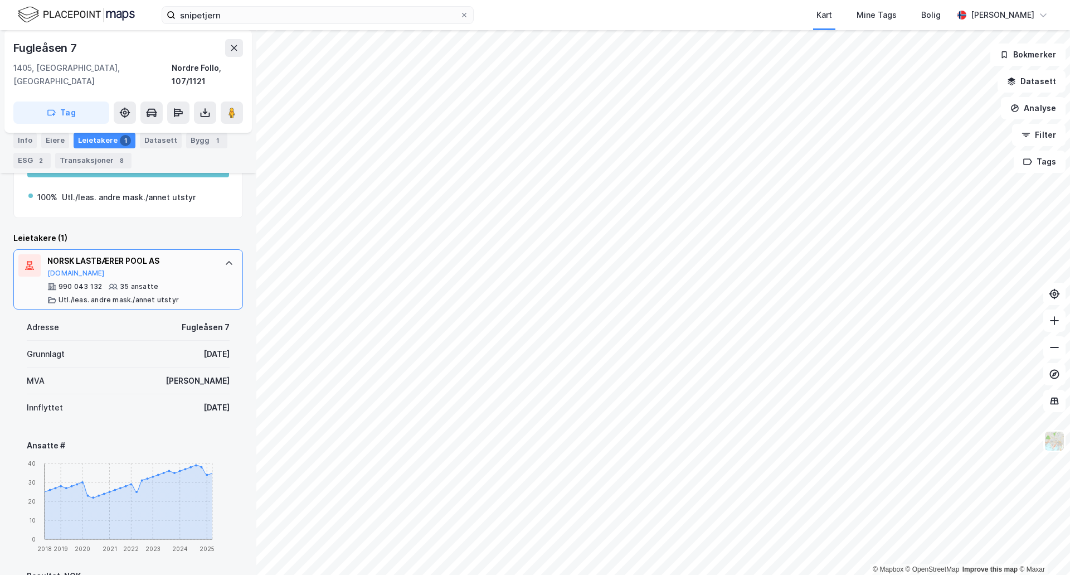
scroll to position [223, 0]
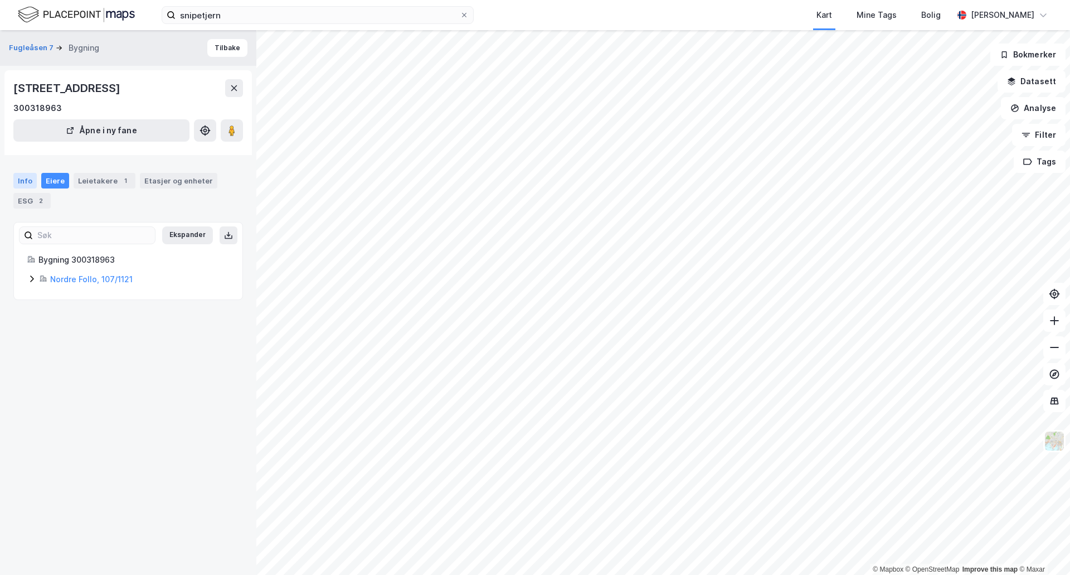
click at [23, 181] on div "Info" at bounding box center [24, 181] width 23 height 16
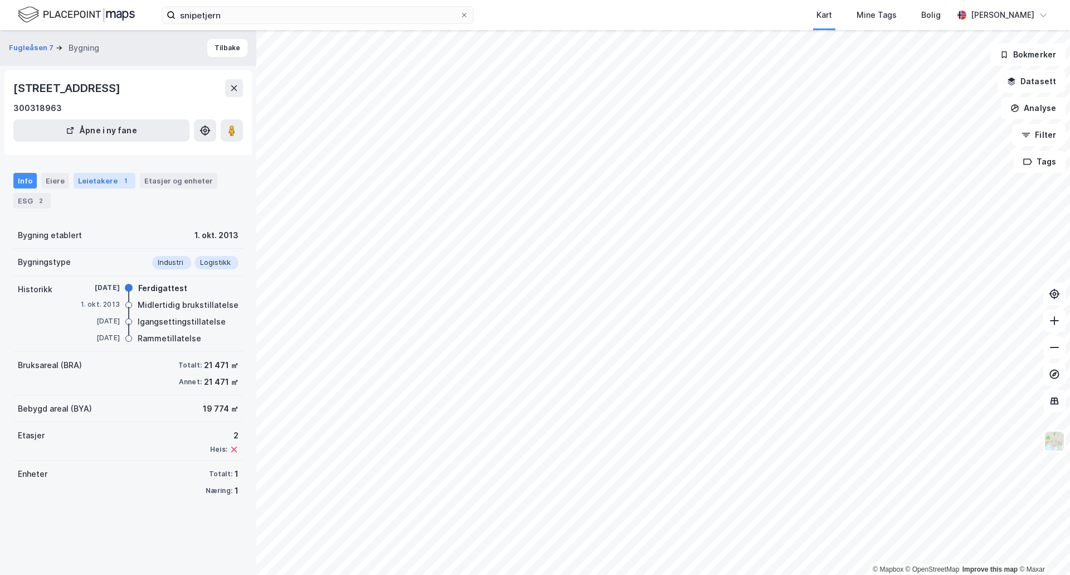
click at [104, 185] on div "Leietakere 1" at bounding box center [105, 181] width 62 height 16
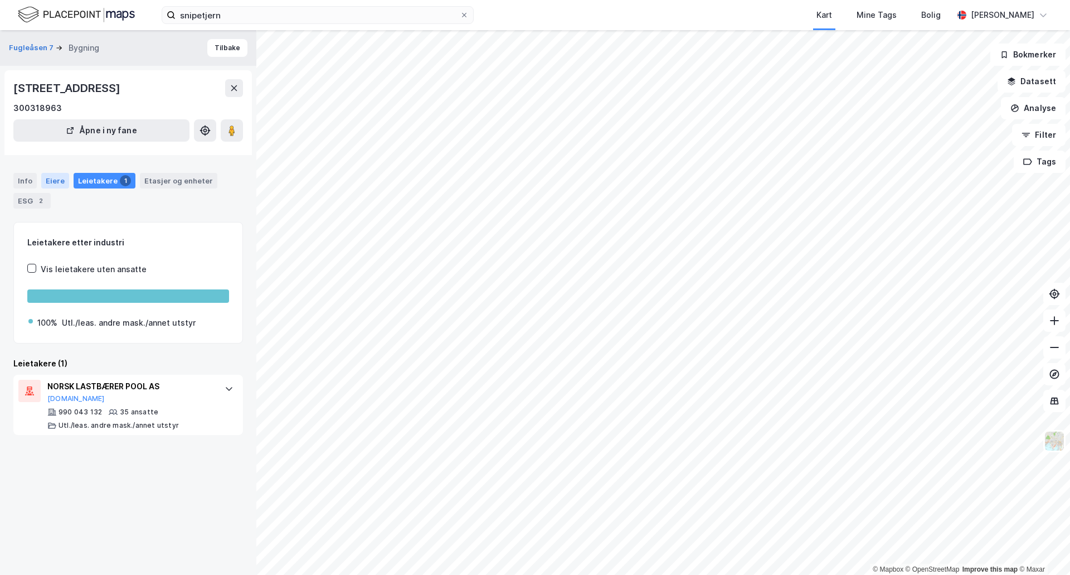
click at [59, 181] on div "Eiere" at bounding box center [55, 181] width 28 height 16
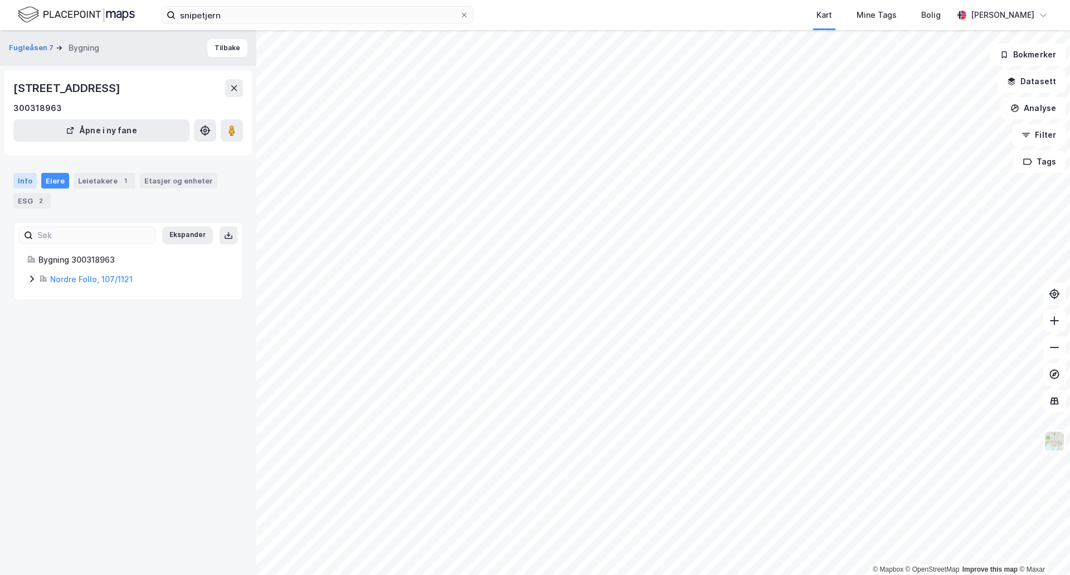
click at [30, 184] on div "Info" at bounding box center [24, 181] width 23 height 16
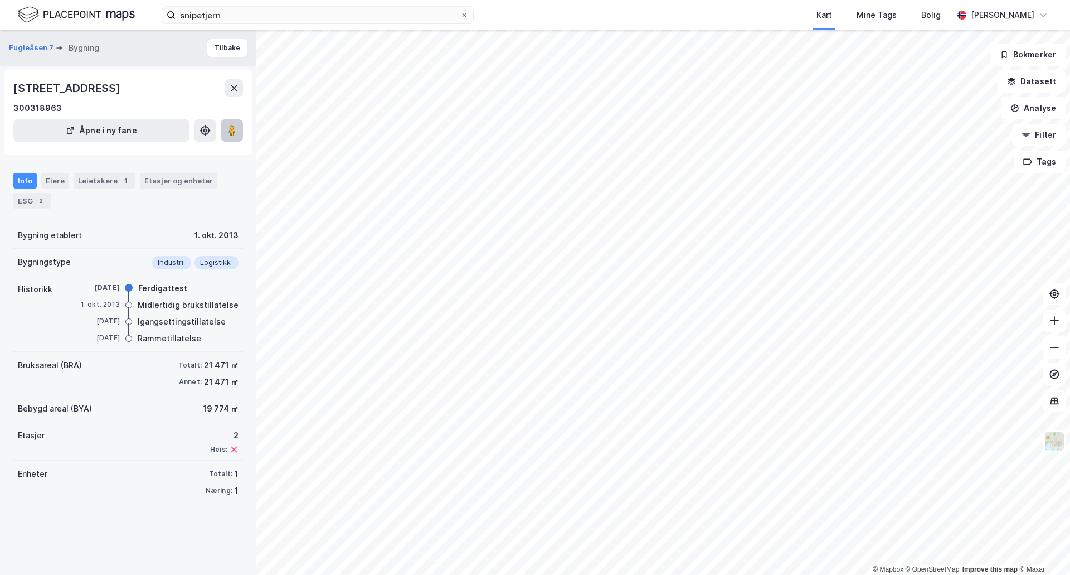
click at [235, 134] on image at bounding box center [232, 130] width 7 height 11
click at [102, 182] on div "Leietakere 1" at bounding box center [105, 181] width 62 height 16
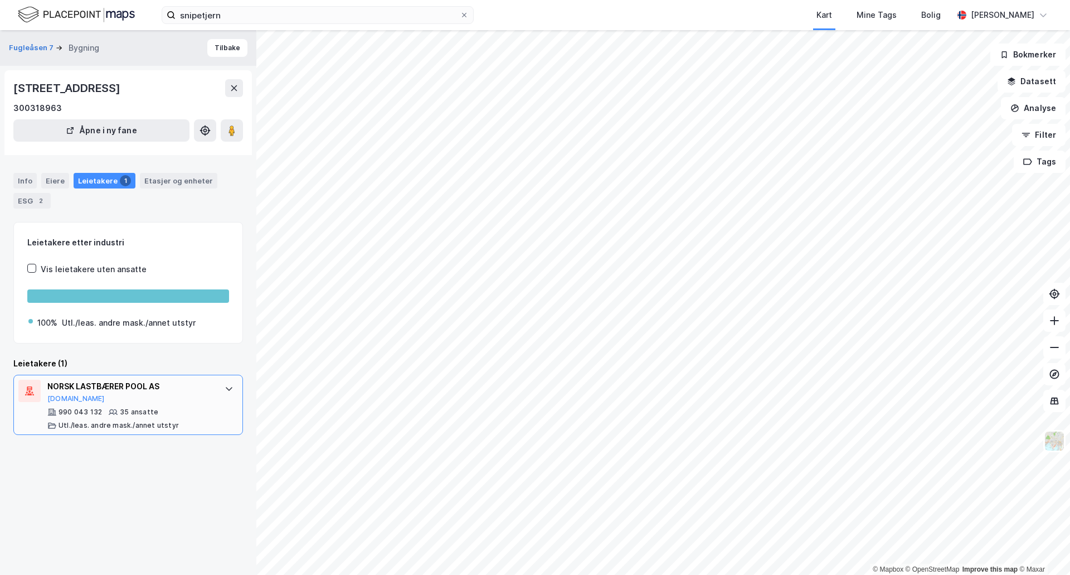
click at [137, 387] on div "NORSK LASTBÆRER POOL AS" at bounding box center [130, 386] width 166 height 13
click at [125, 386] on div "NORSK LASTBÆRER POOL AS" at bounding box center [130, 386] width 166 height 13
click at [122, 386] on div "NORSK LASTBÆRER POOL AS" at bounding box center [130, 386] width 166 height 13
click at [122, 387] on div "NORSK LASTBÆRER POOL AS" at bounding box center [130, 386] width 166 height 13
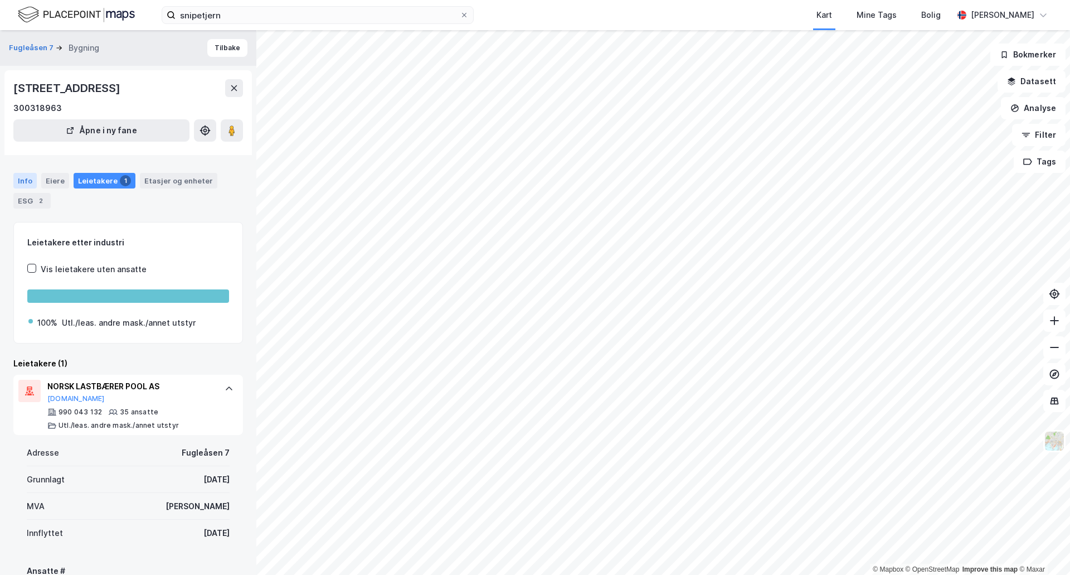
click at [29, 181] on div "Info" at bounding box center [24, 181] width 23 height 16
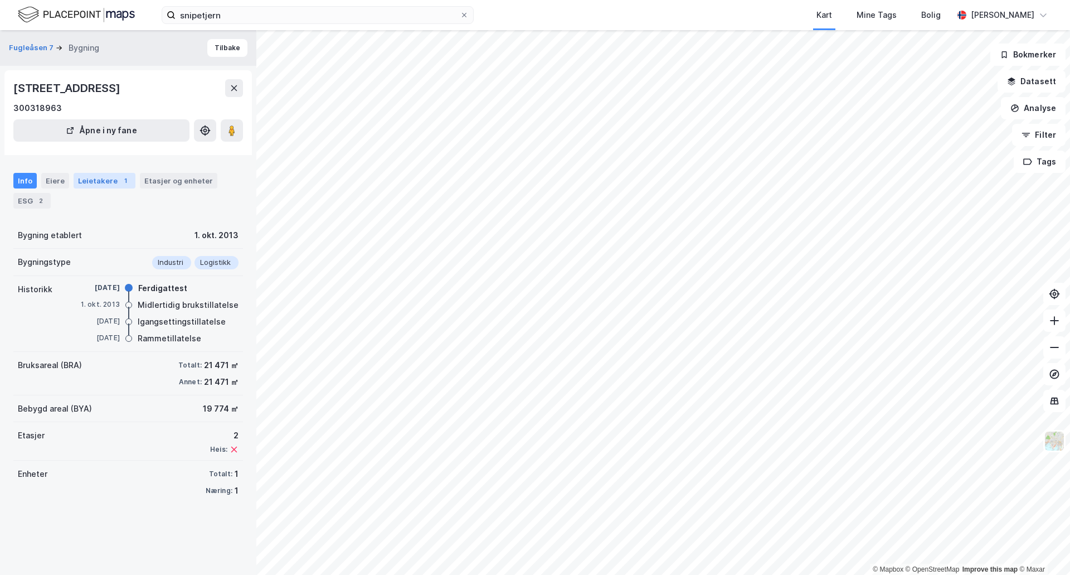
click at [100, 181] on div "Leietakere 1" at bounding box center [105, 181] width 62 height 16
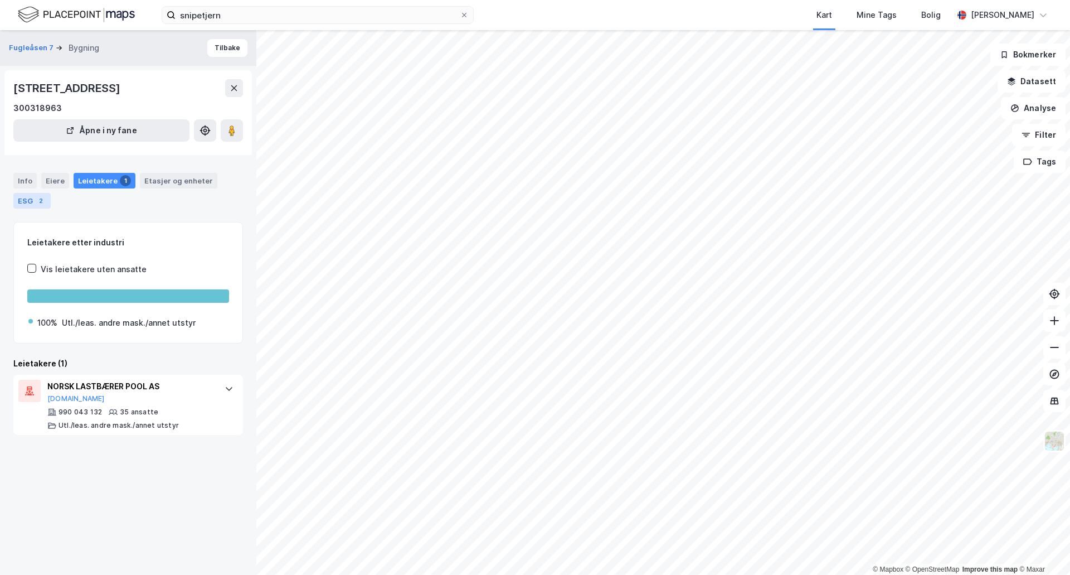
click at [34, 200] on div "ESG 2" at bounding box center [31, 201] width 37 height 16
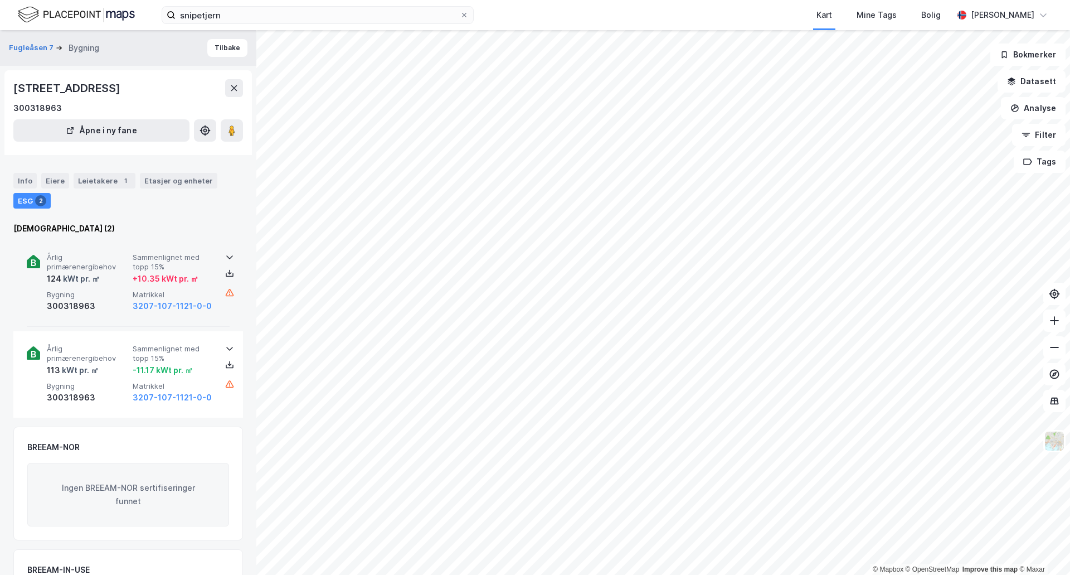
click at [227, 258] on icon at bounding box center [229, 257] width 9 height 9
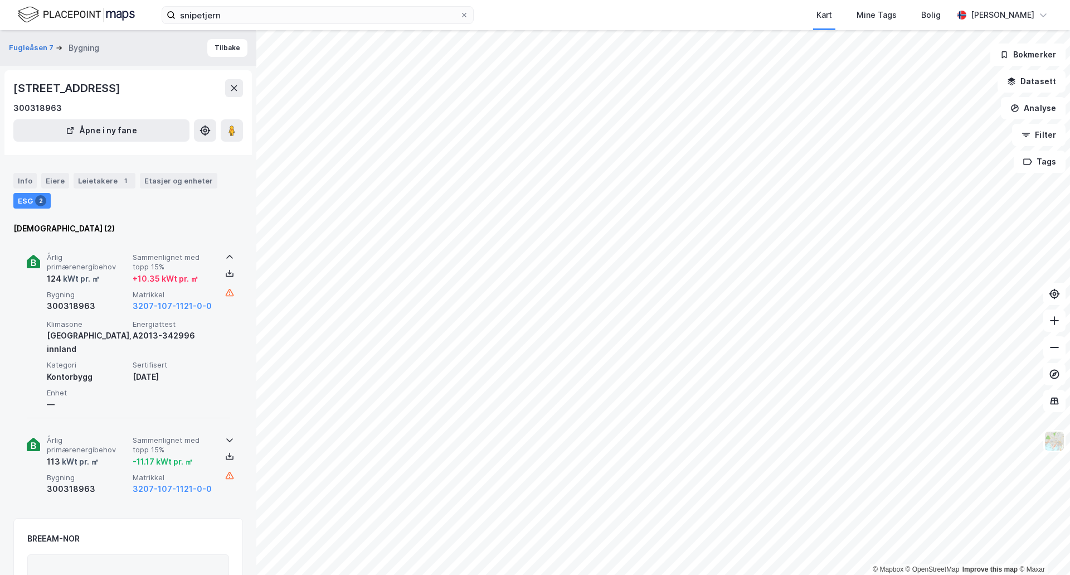
click at [225, 435] on icon at bounding box center [229, 439] width 9 height 9
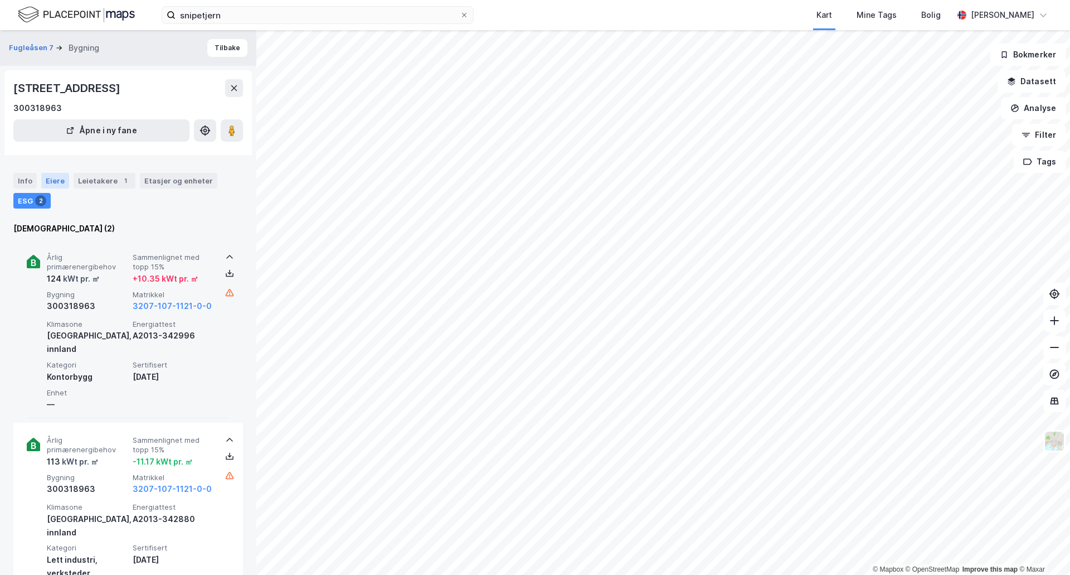
click at [50, 181] on div "Eiere" at bounding box center [55, 181] width 28 height 16
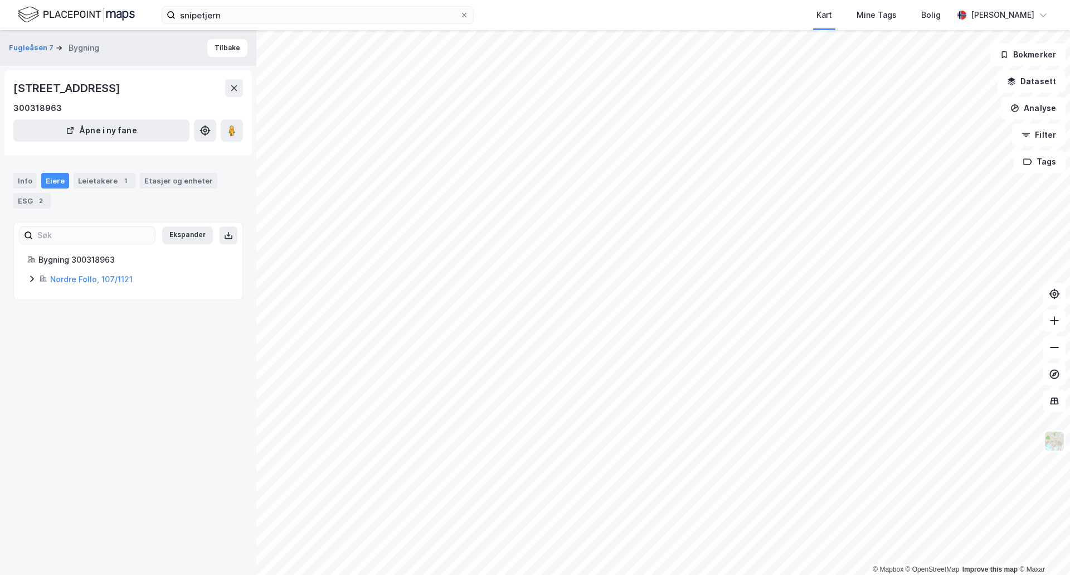
click at [29, 278] on icon at bounding box center [31, 278] width 9 height 9
click at [115, 317] on link "Fugleåsen 7 AS" at bounding box center [131, 316] width 60 height 9
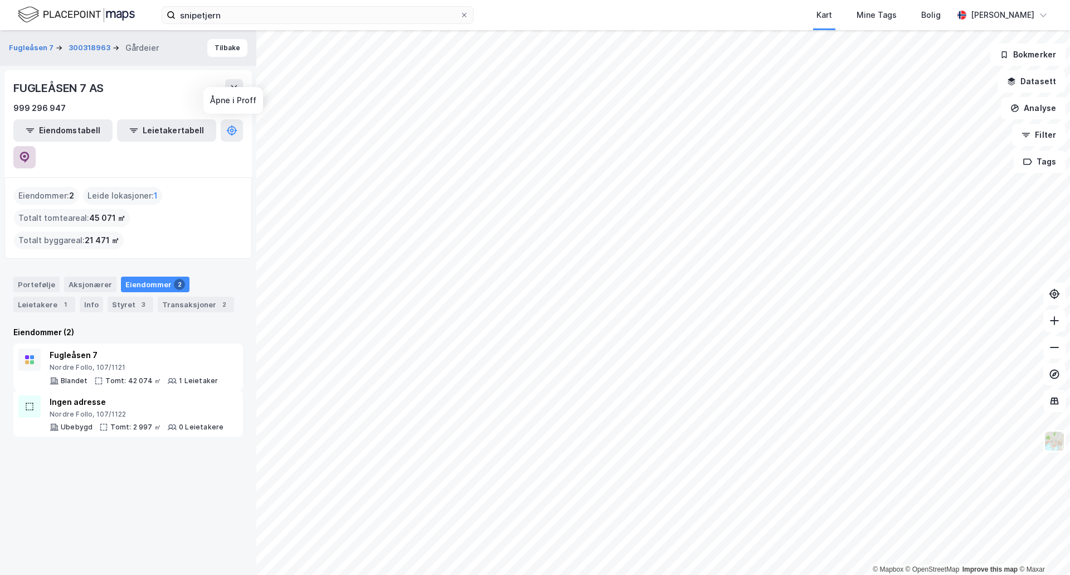
click at [30, 152] on icon at bounding box center [24, 157] width 11 height 11
